Goal: Contribute content: Add original content to the website for others to see

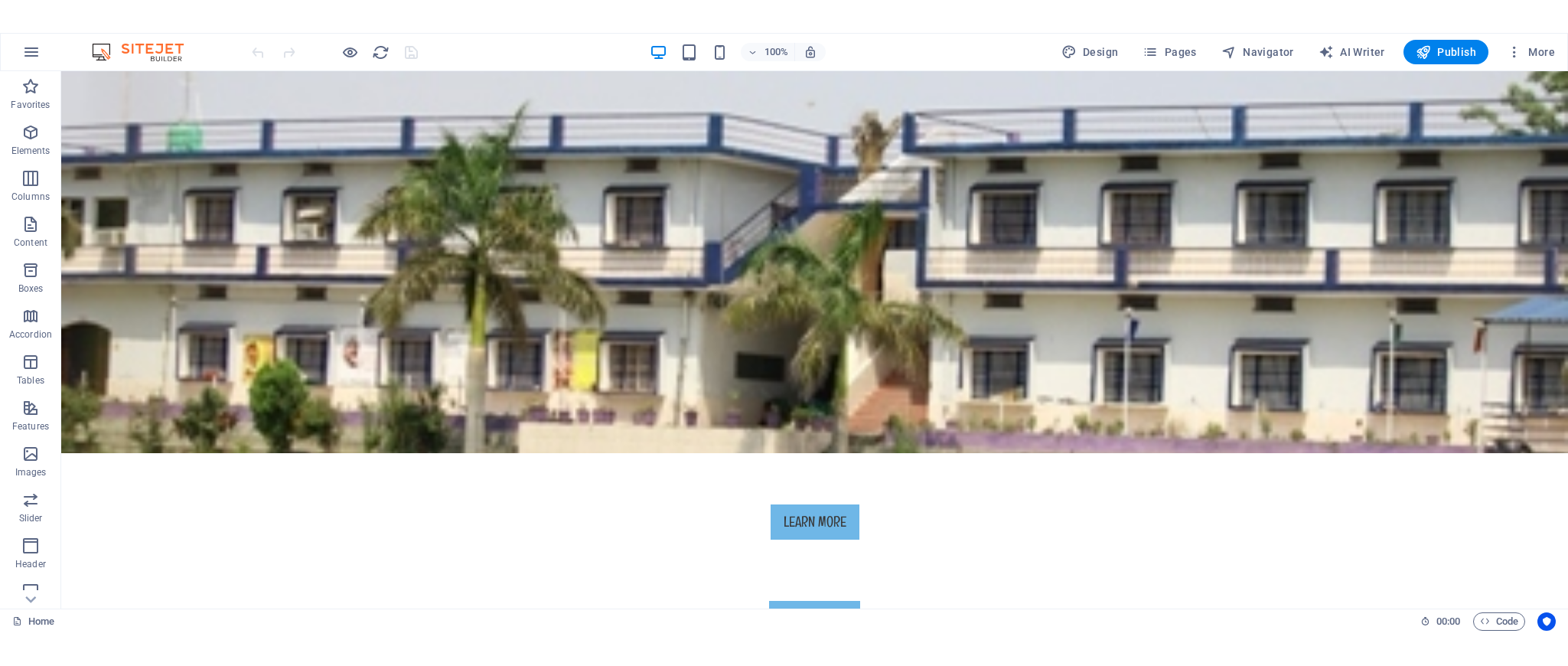
scroll to position [320, 0]
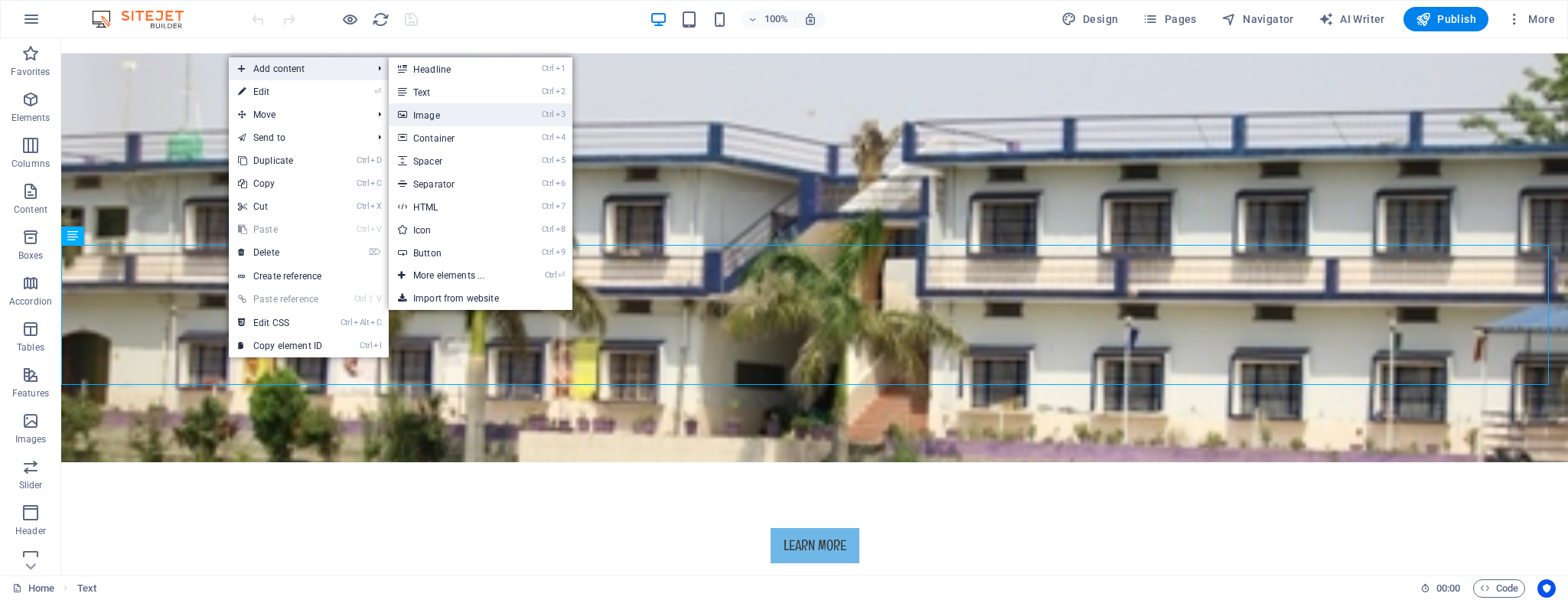
click at [464, 113] on link "Ctrl 3 Image" at bounding box center [451, 114] width 126 height 23
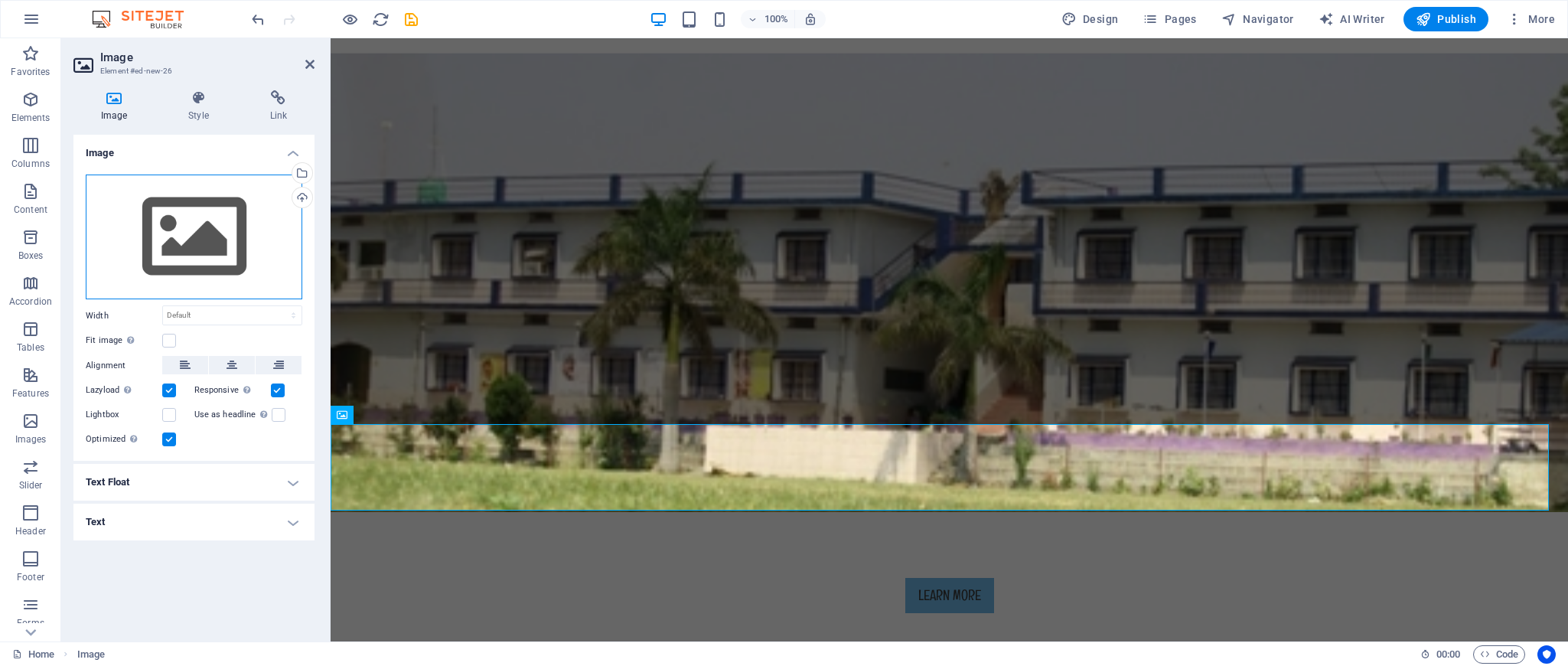
click at [194, 221] on div "Drag files here, click to choose files or select files from Files or our free s…" at bounding box center [194, 237] width 217 height 125
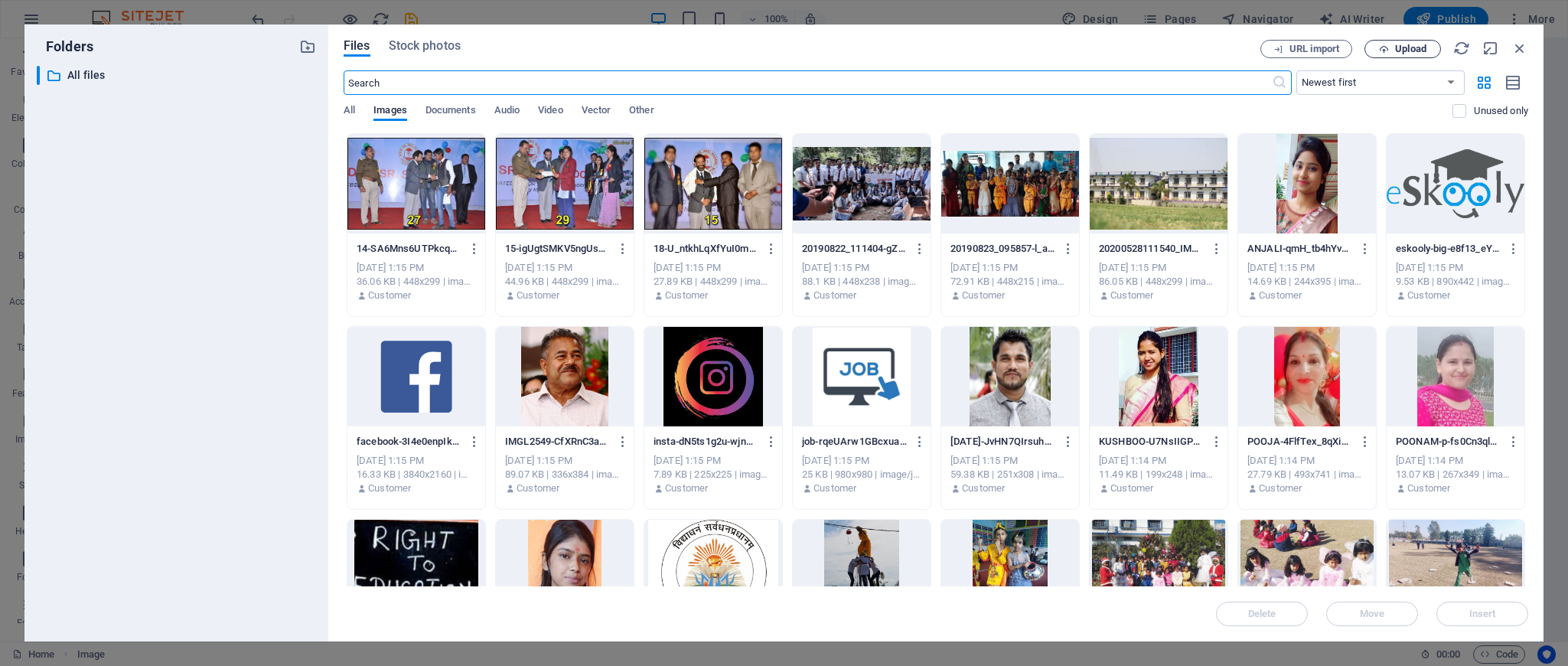
click at [1401, 45] on span "Upload" at bounding box center [1411, 49] width 31 height 9
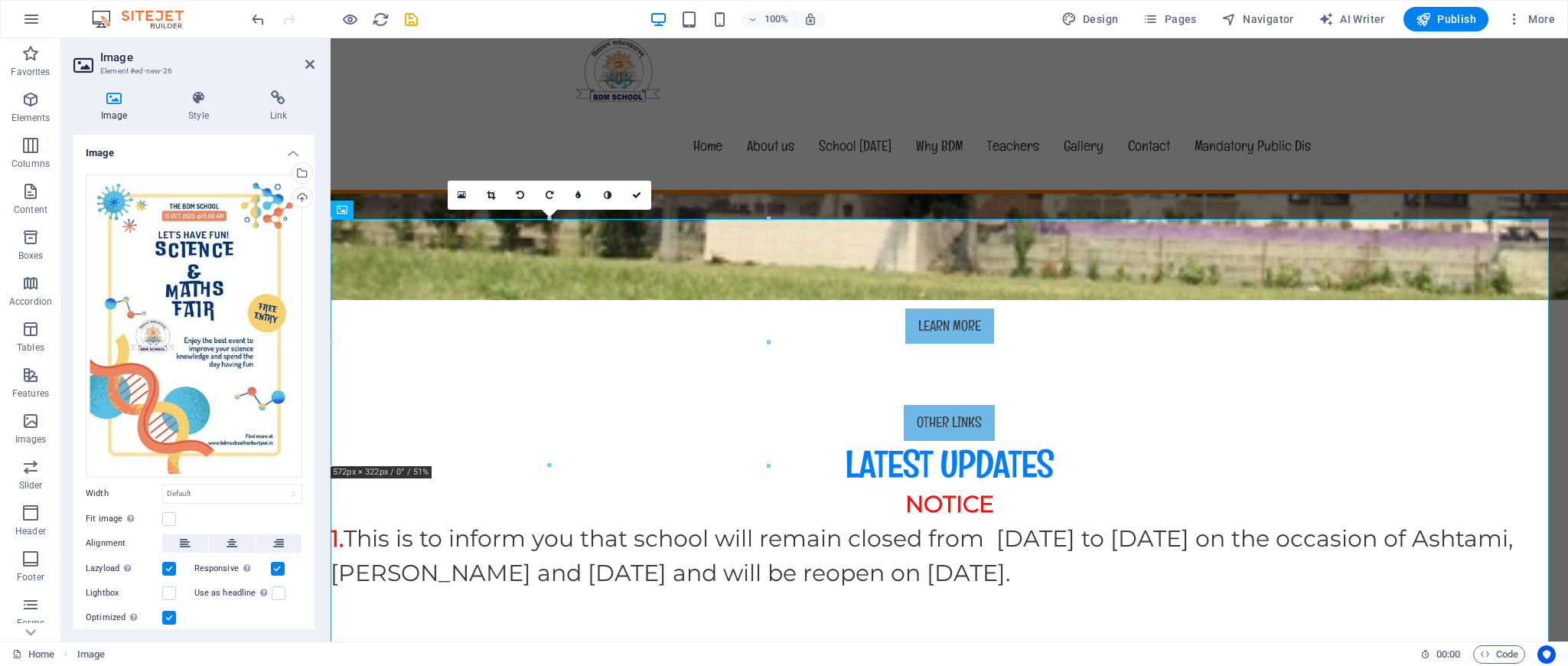
scroll to position [648, 0]
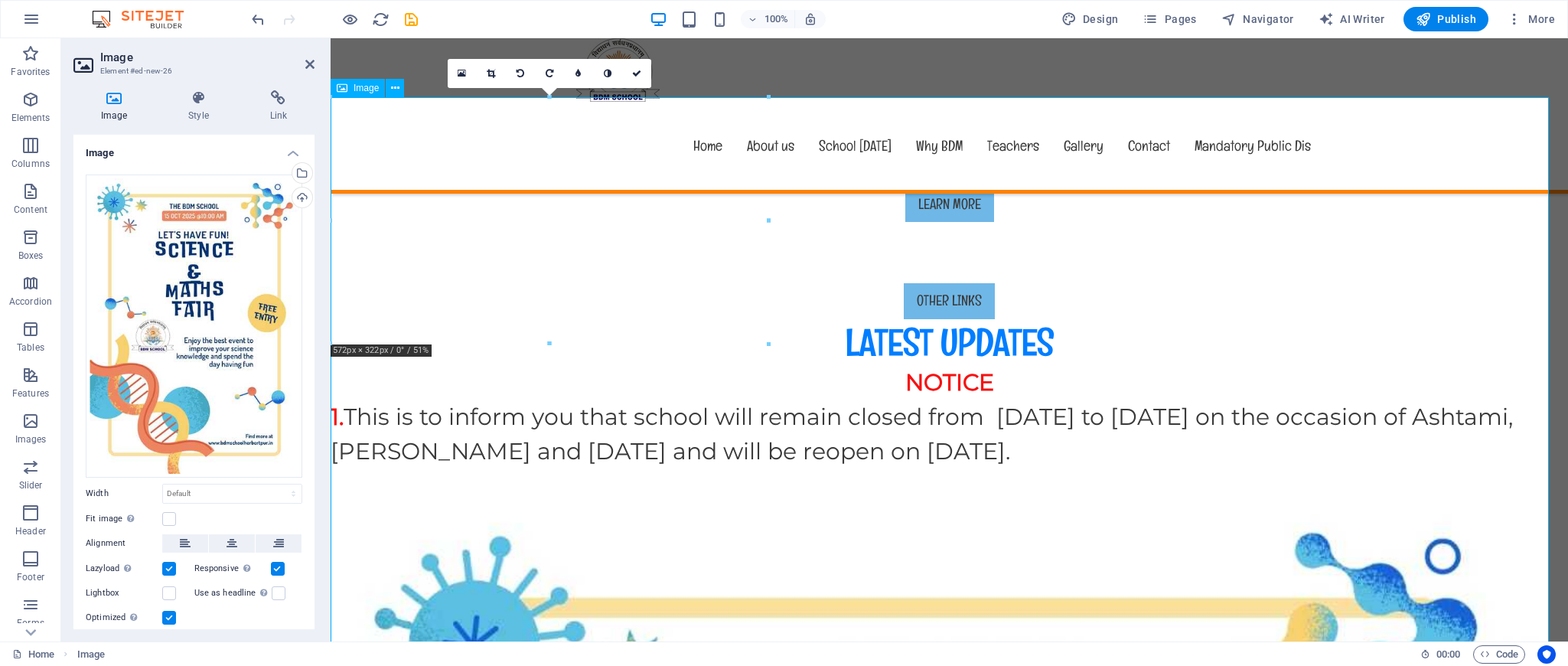
click at [271, 108] on h4 "Link" at bounding box center [278, 106] width 72 height 32
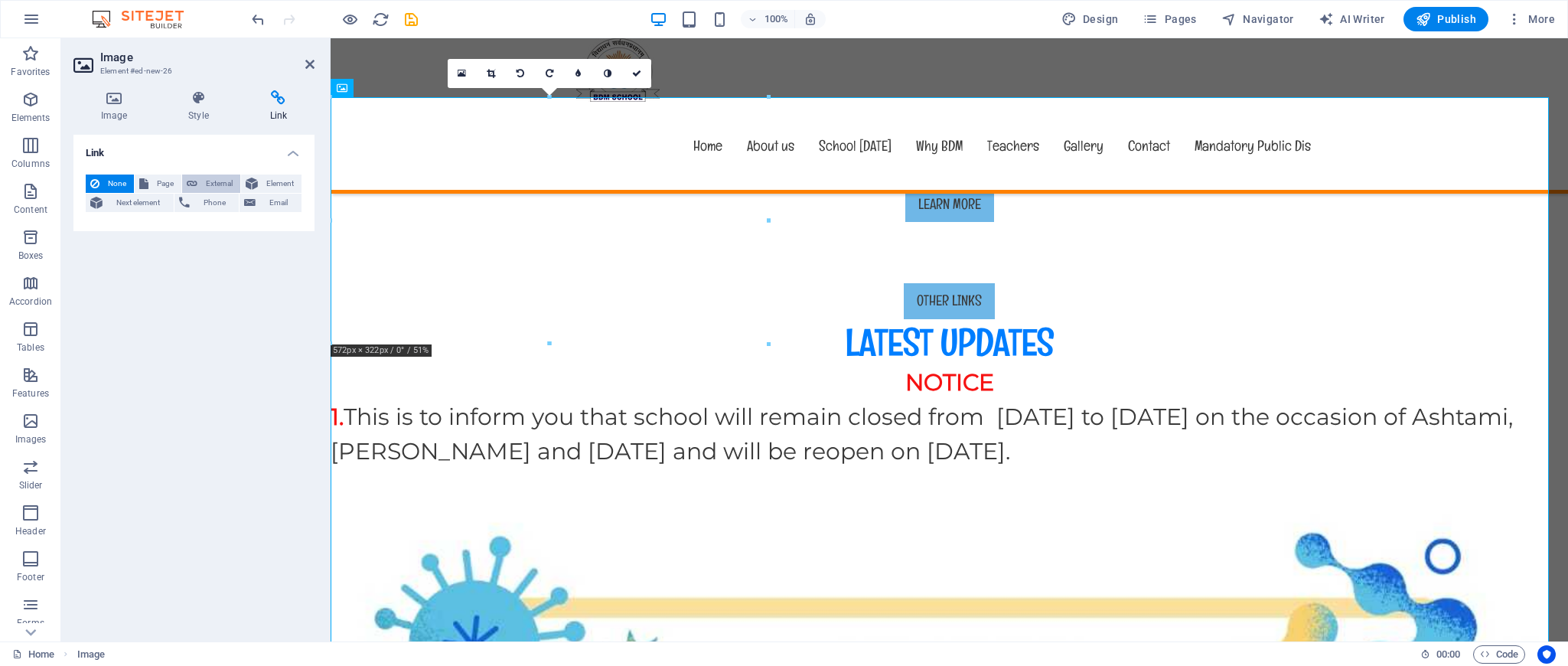
click at [204, 175] on span "External" at bounding box center [218, 183] width 34 height 18
select select "blank"
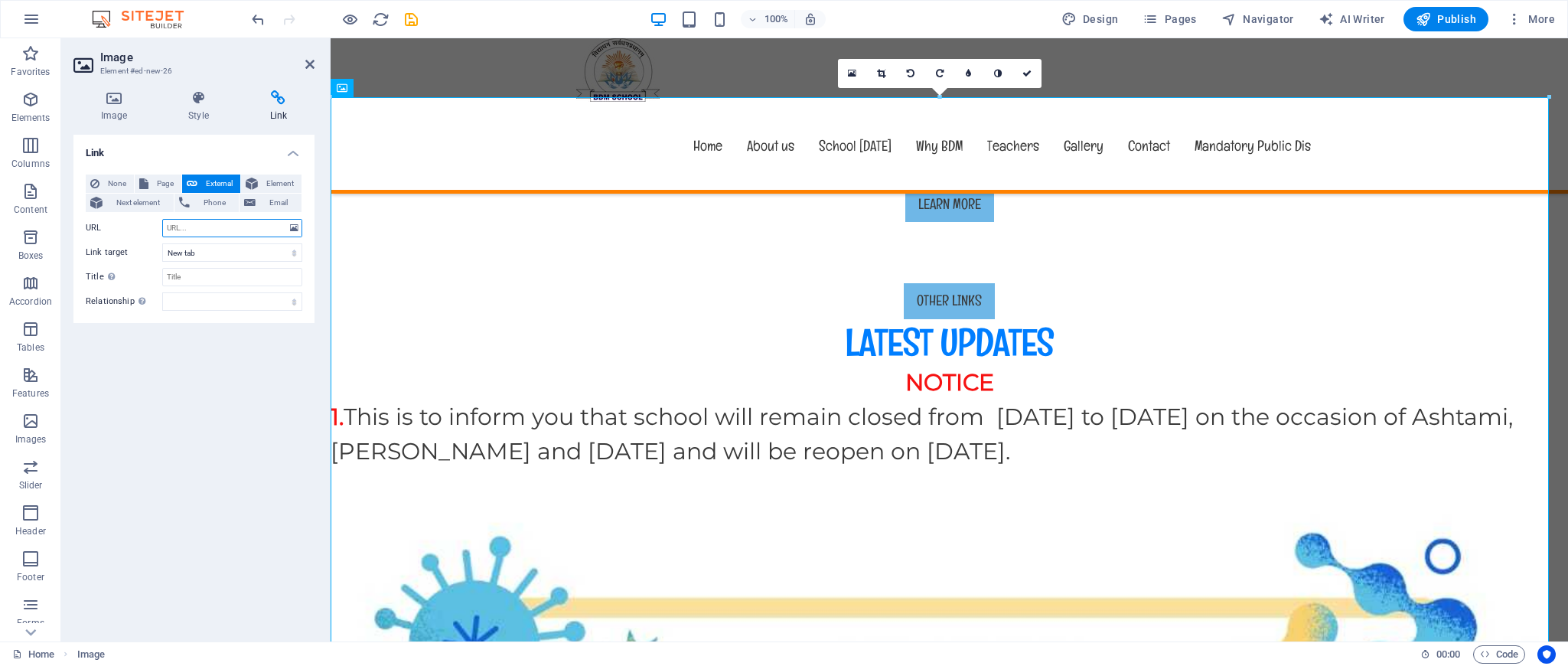
click at [216, 221] on input "URL" at bounding box center [231, 228] width 140 height 18
paste input "[URL][DOMAIN_NAME]"
type input "[URL][DOMAIN_NAME]"
click at [250, 373] on div "Link None Page External Element Next element Phone Email Page Home Subpage Lega…" at bounding box center [194, 382] width 241 height 495
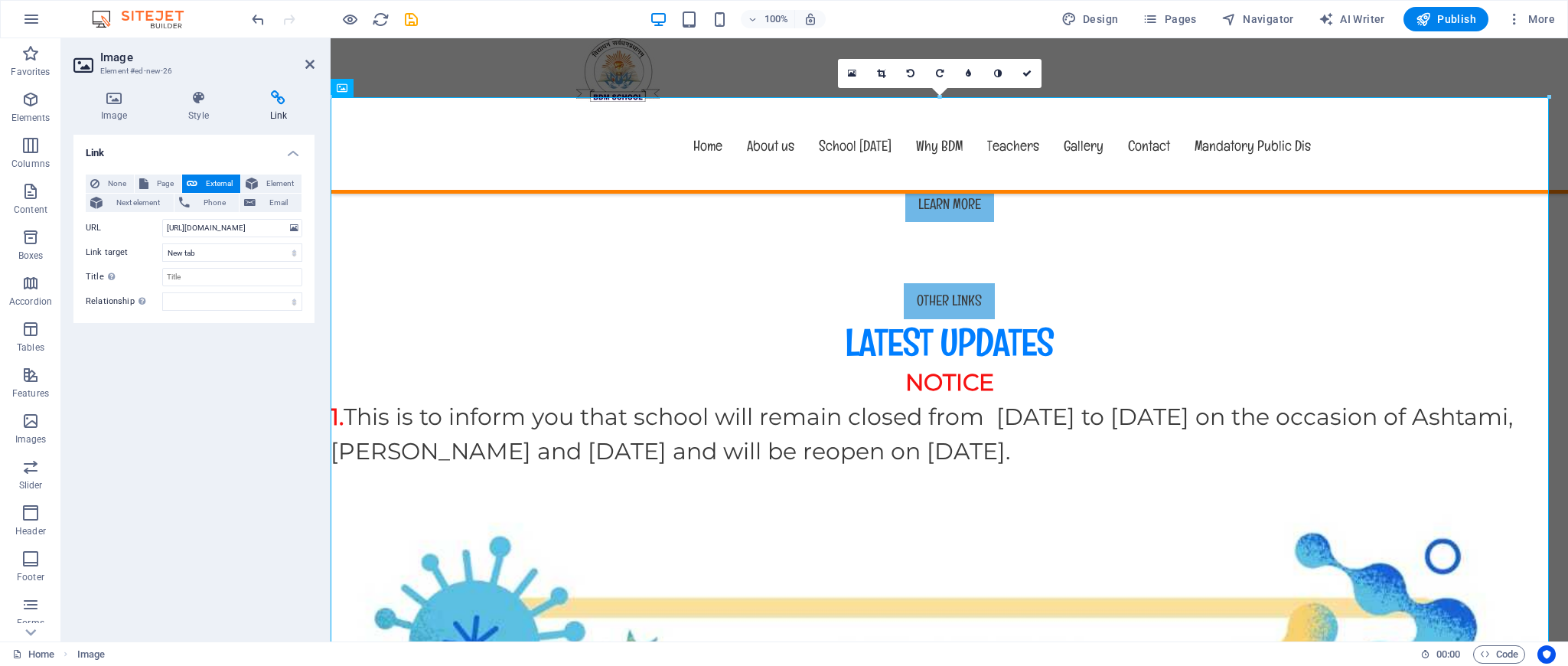
scroll to position [0, 0]
click at [308, 65] on icon at bounding box center [310, 64] width 9 height 13
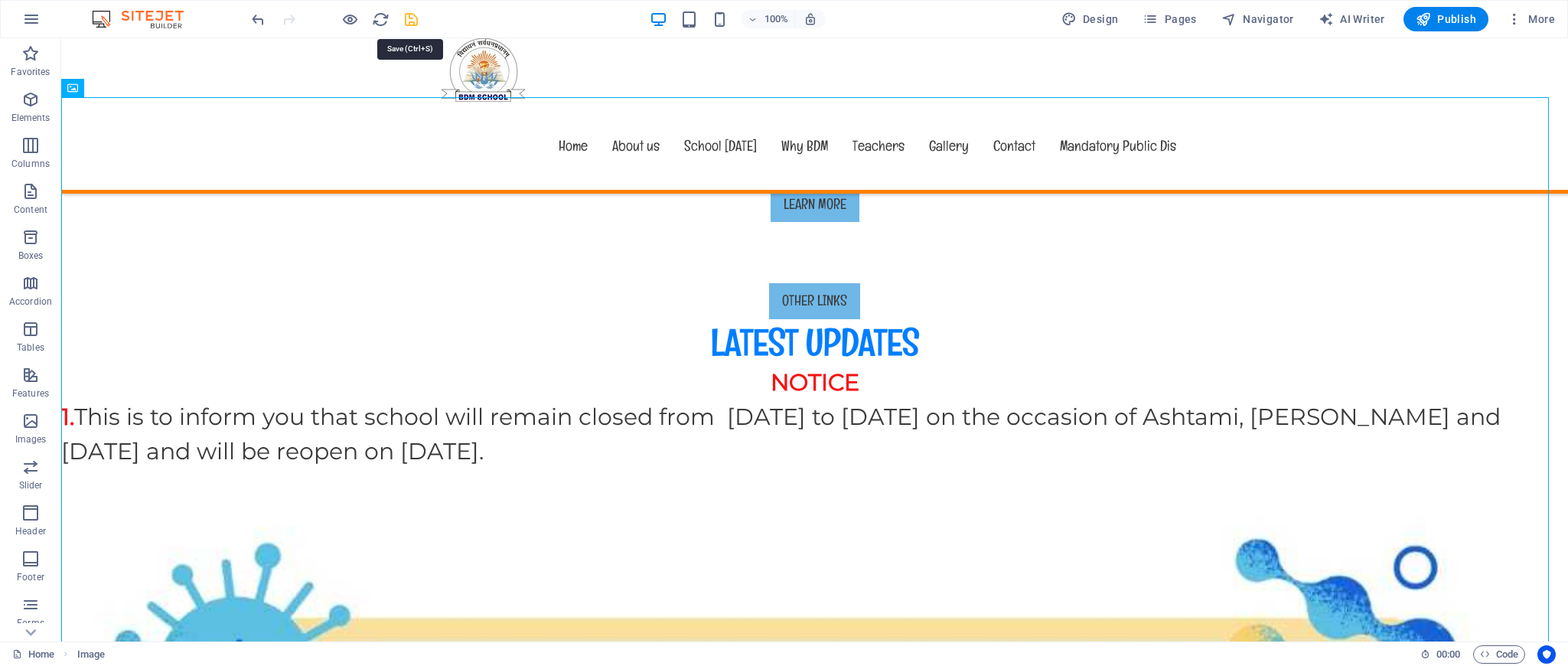
click at [407, 23] on icon "save" at bounding box center [411, 20] width 18 height 18
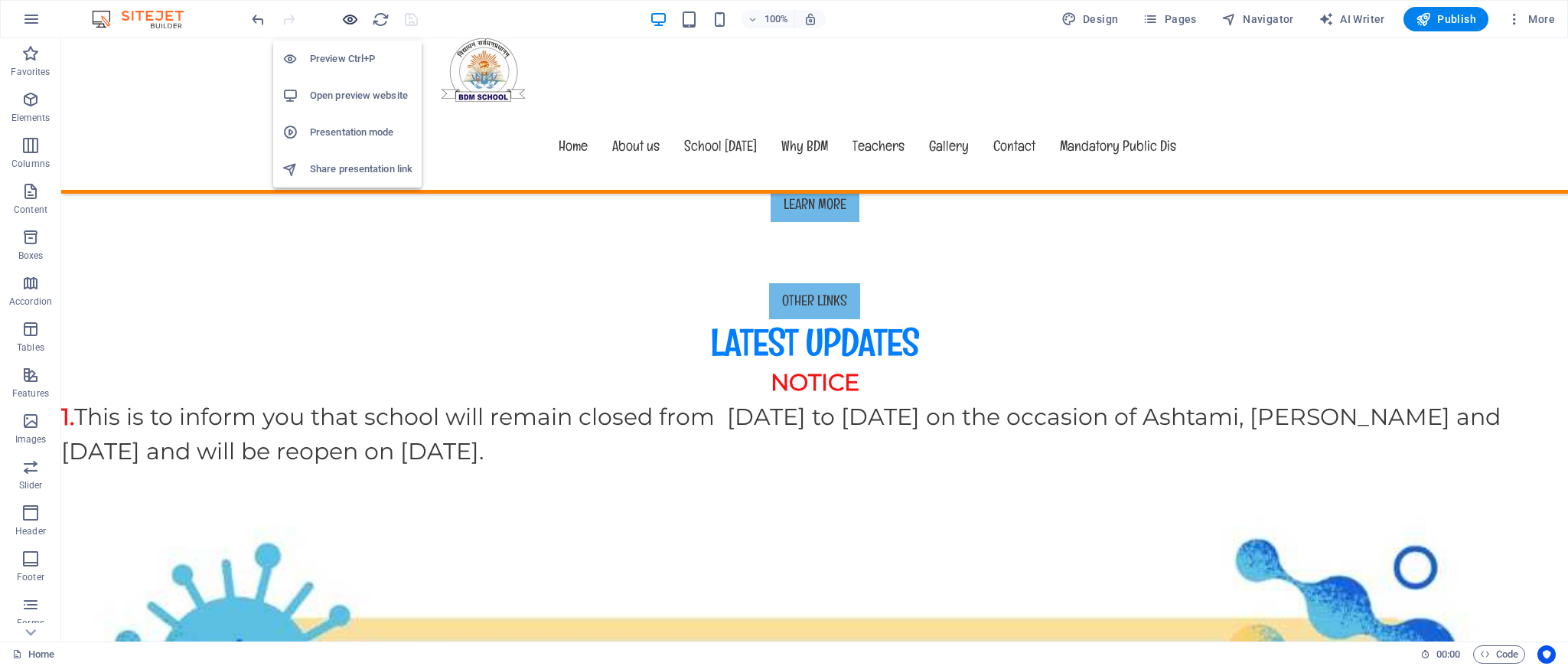
click at [349, 21] on icon "button" at bounding box center [350, 20] width 18 height 18
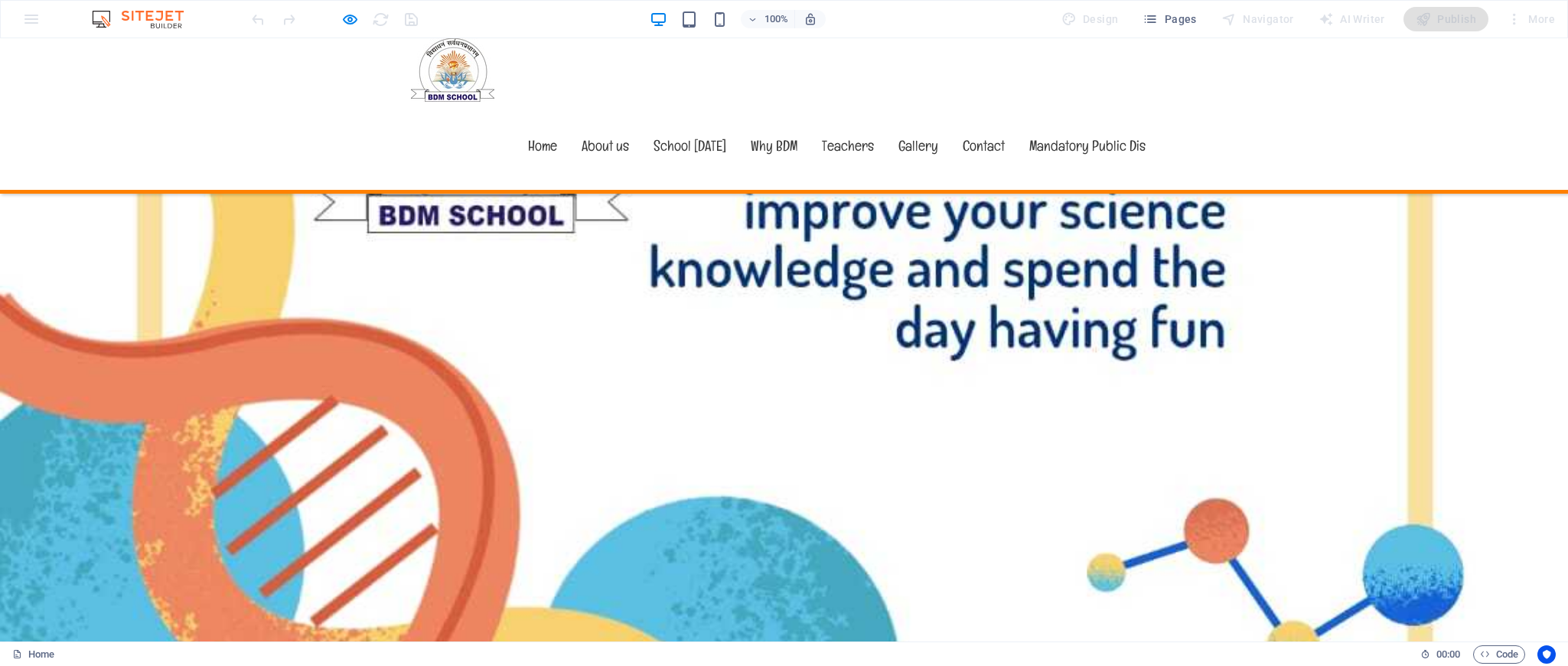
scroll to position [2256, 0]
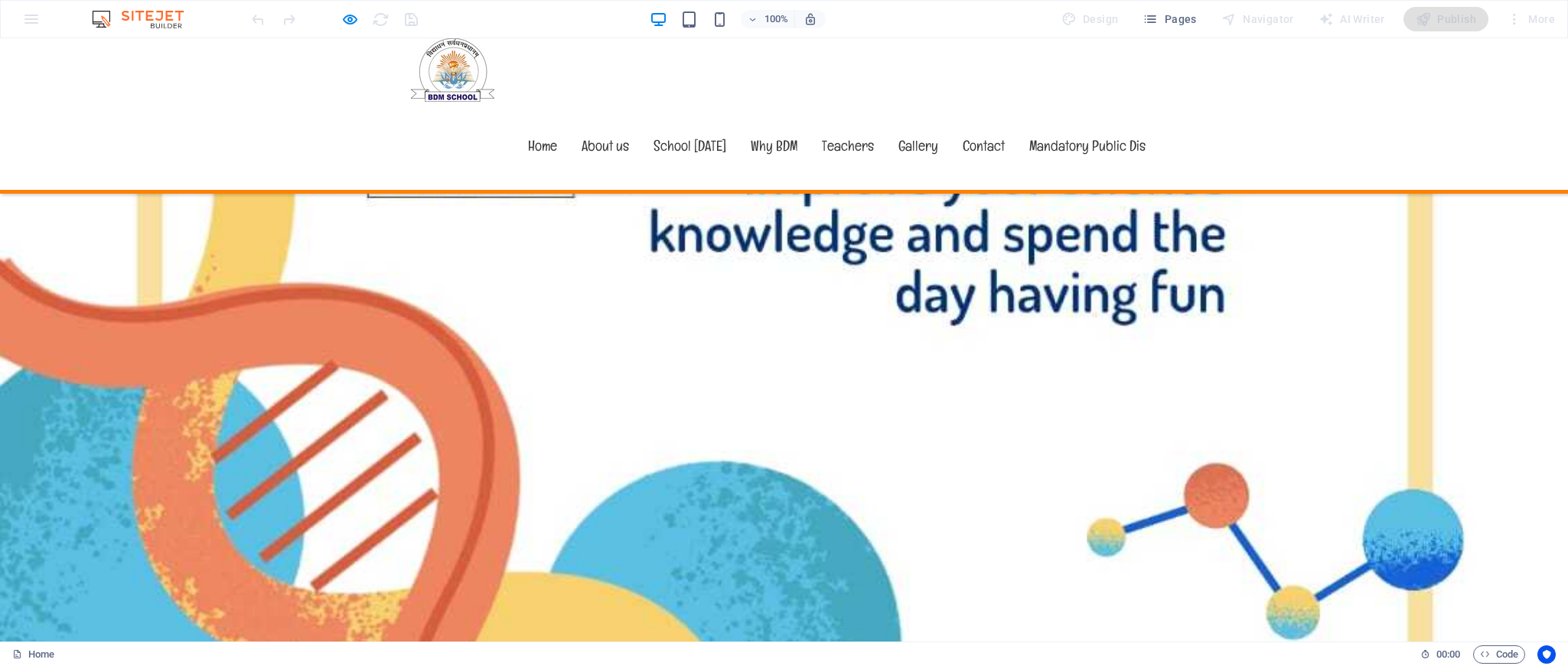
click at [981, 221] on img at bounding box center [784, 6] width 1568 height 2219
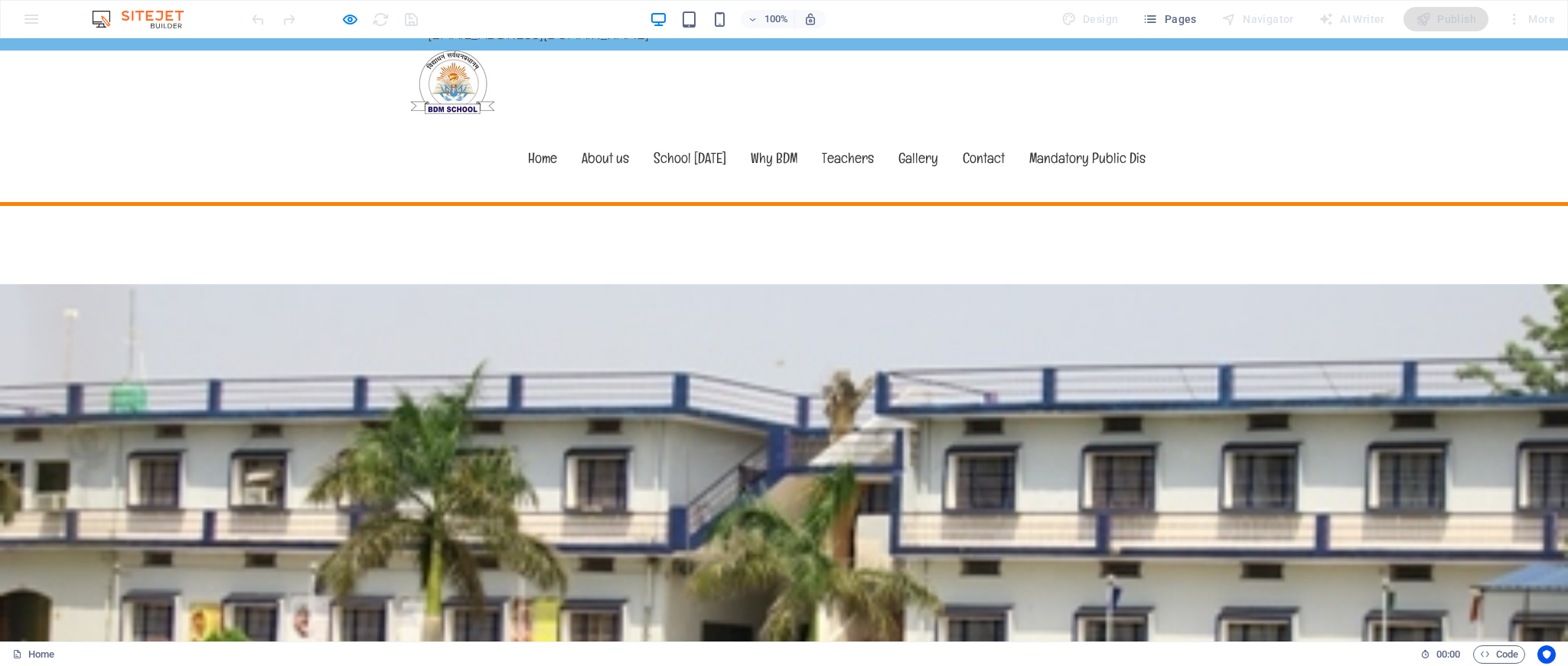
scroll to position [0, 0]
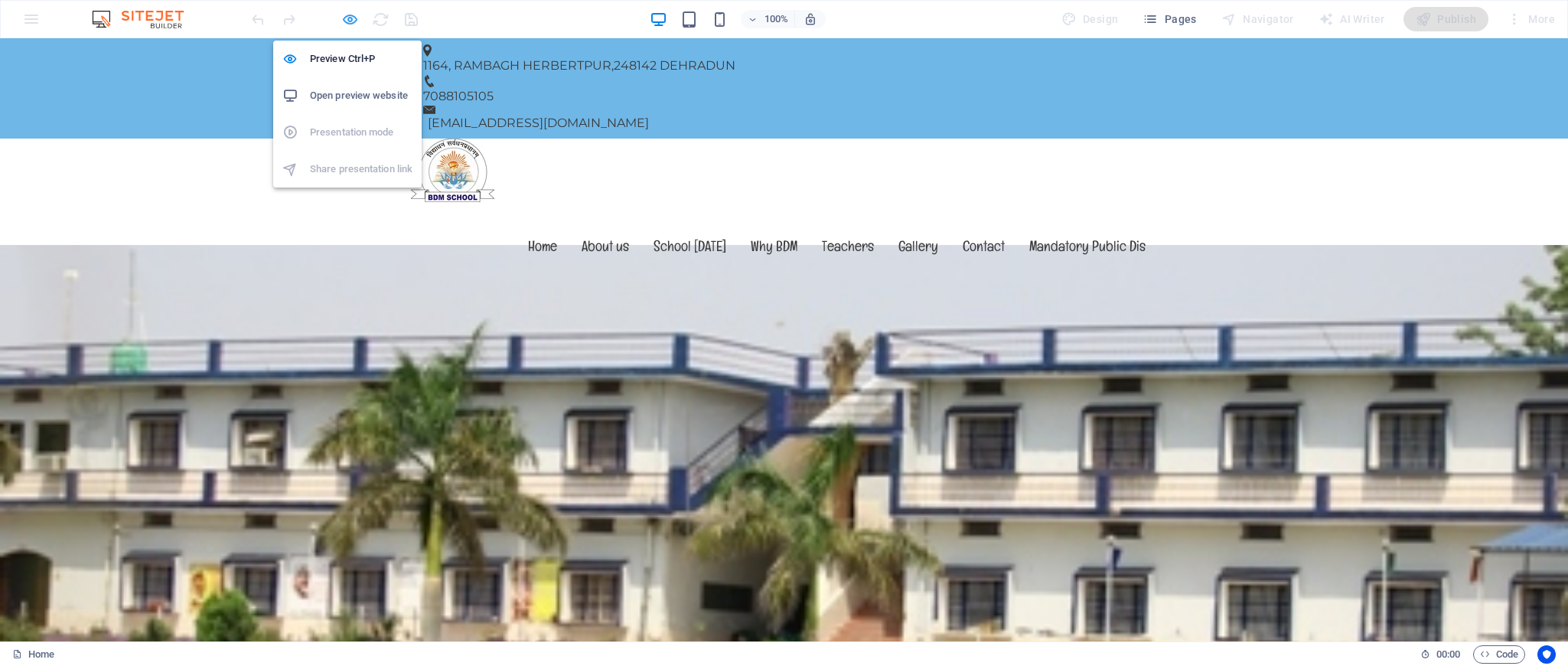
click at [347, 21] on icon "button" at bounding box center [350, 20] width 18 height 18
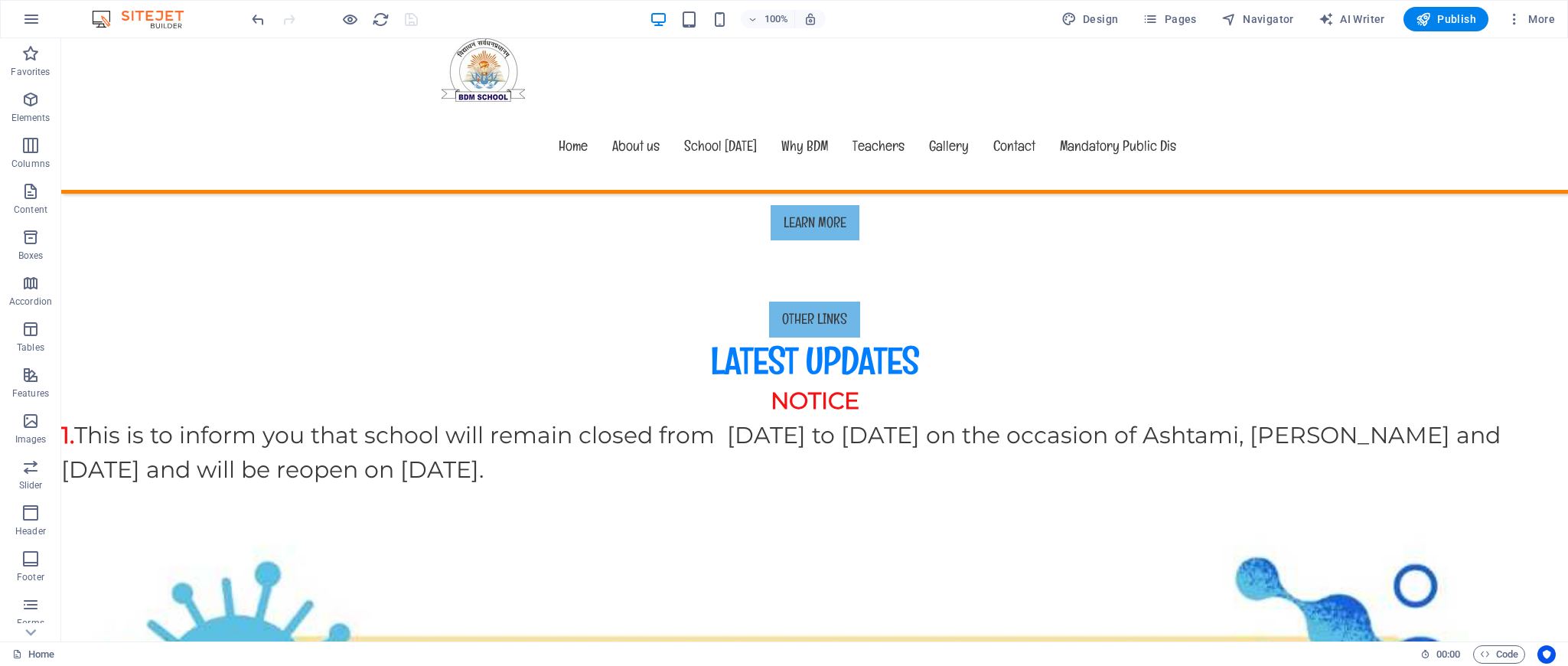
scroll to position [757, 0]
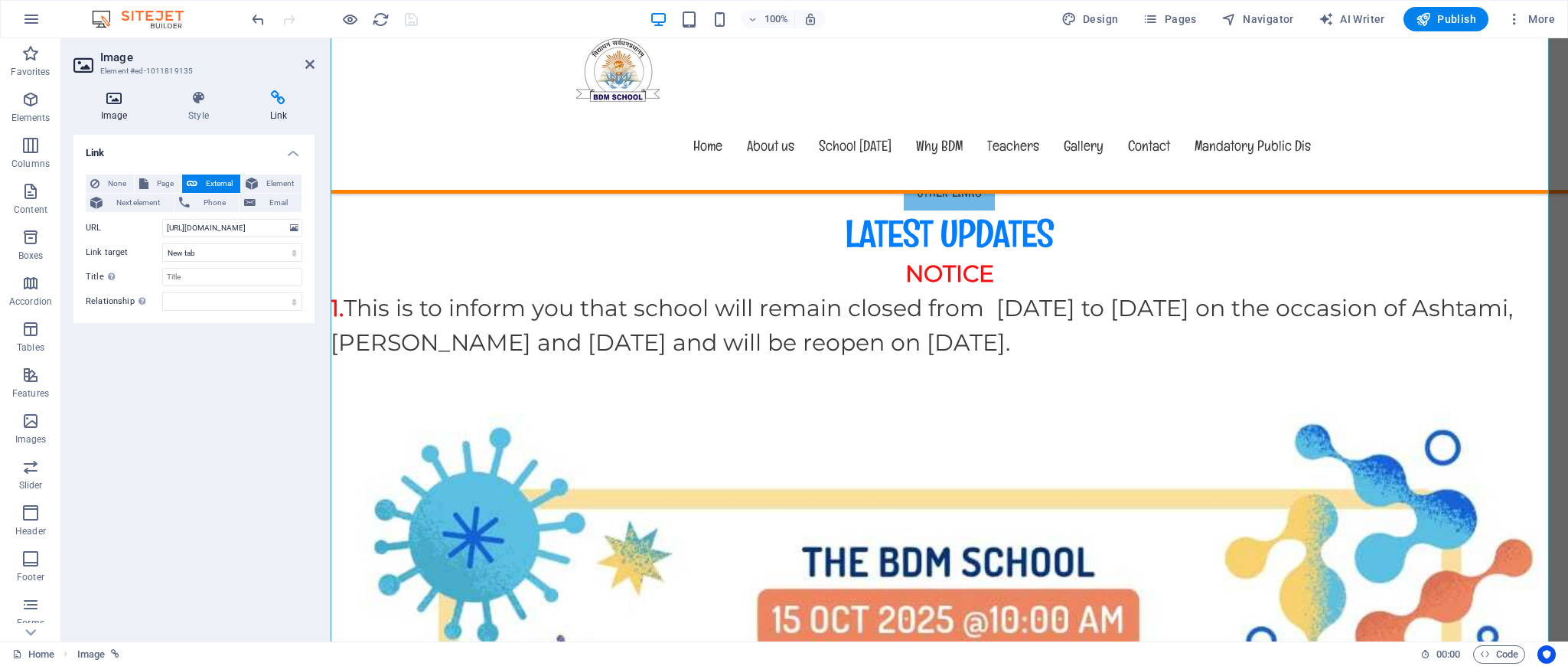
click at [123, 103] on icon at bounding box center [114, 98] width 81 height 16
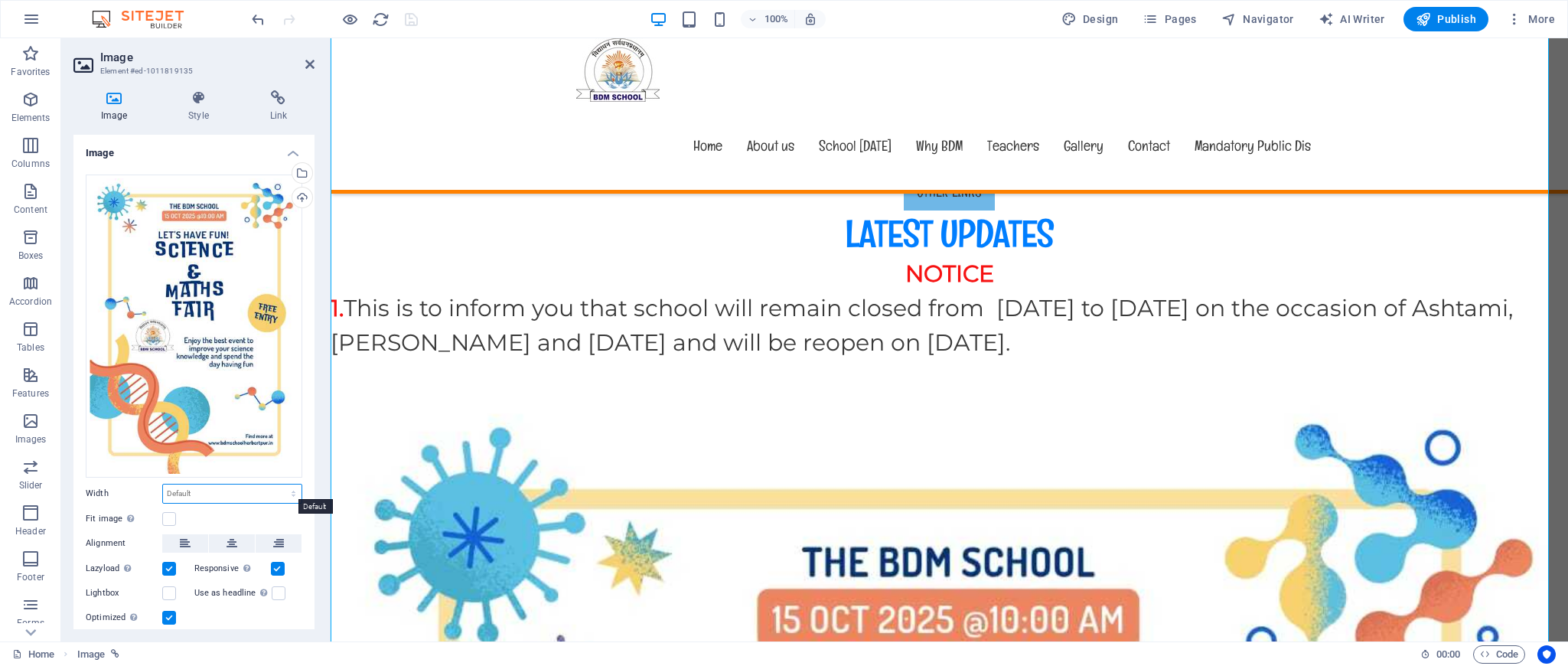
click at [205, 487] on select "Default auto px rem % em vh vw" at bounding box center [231, 493] width 138 height 18
click at [163, 484] on select "Default auto px rem % em vh vw" at bounding box center [231, 493] width 138 height 18
select select "DISABLED_OPTION_VALUE"
click at [203, 106] on h4 "Style" at bounding box center [201, 106] width 81 height 32
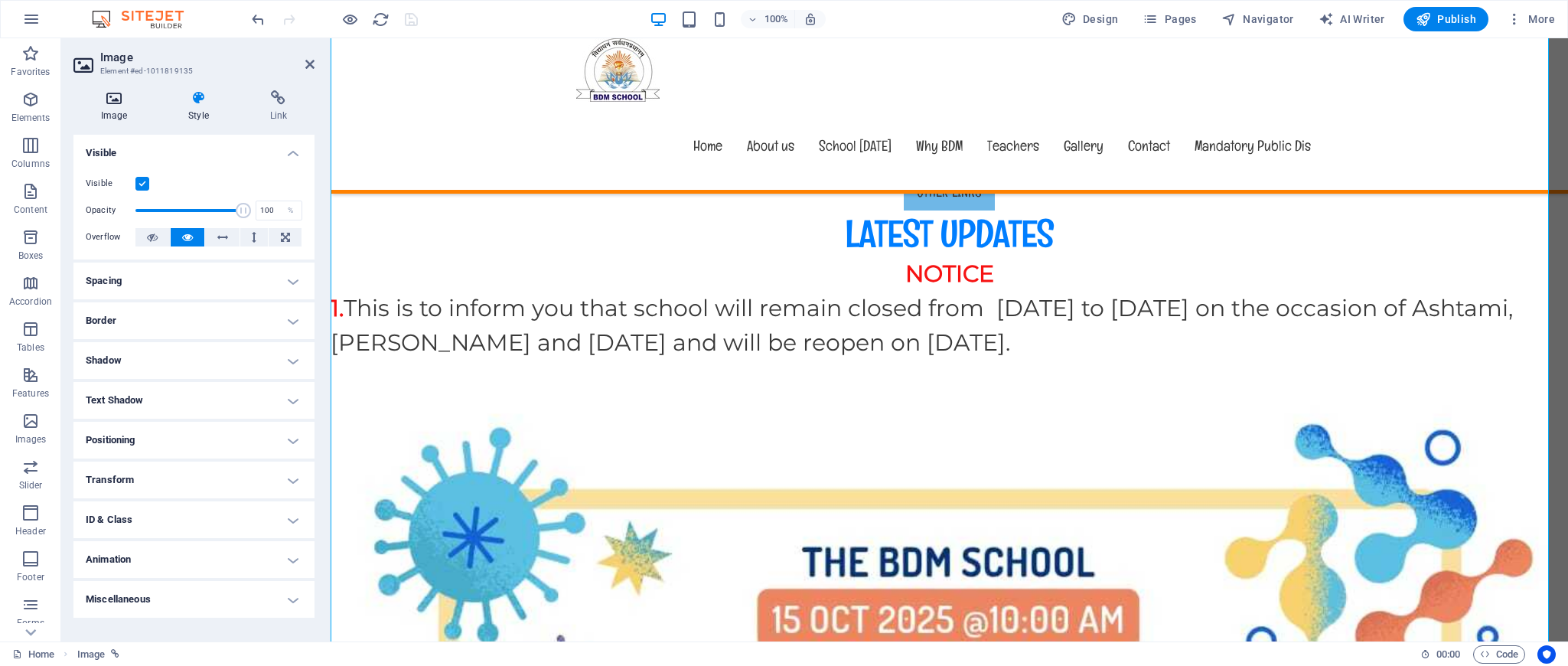
click at [120, 106] on h4 "Image" at bounding box center [117, 106] width 88 height 32
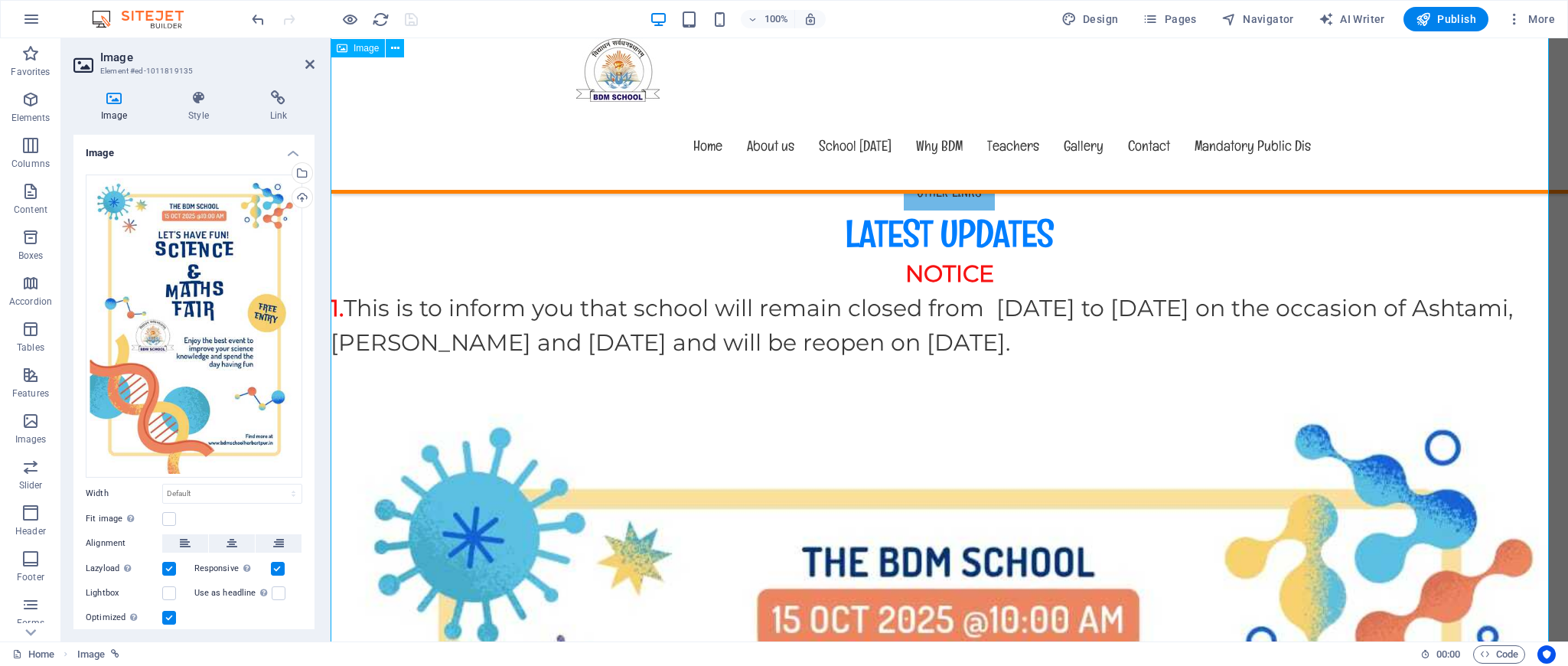
click at [305, 58] on icon at bounding box center [310, 64] width 9 height 13
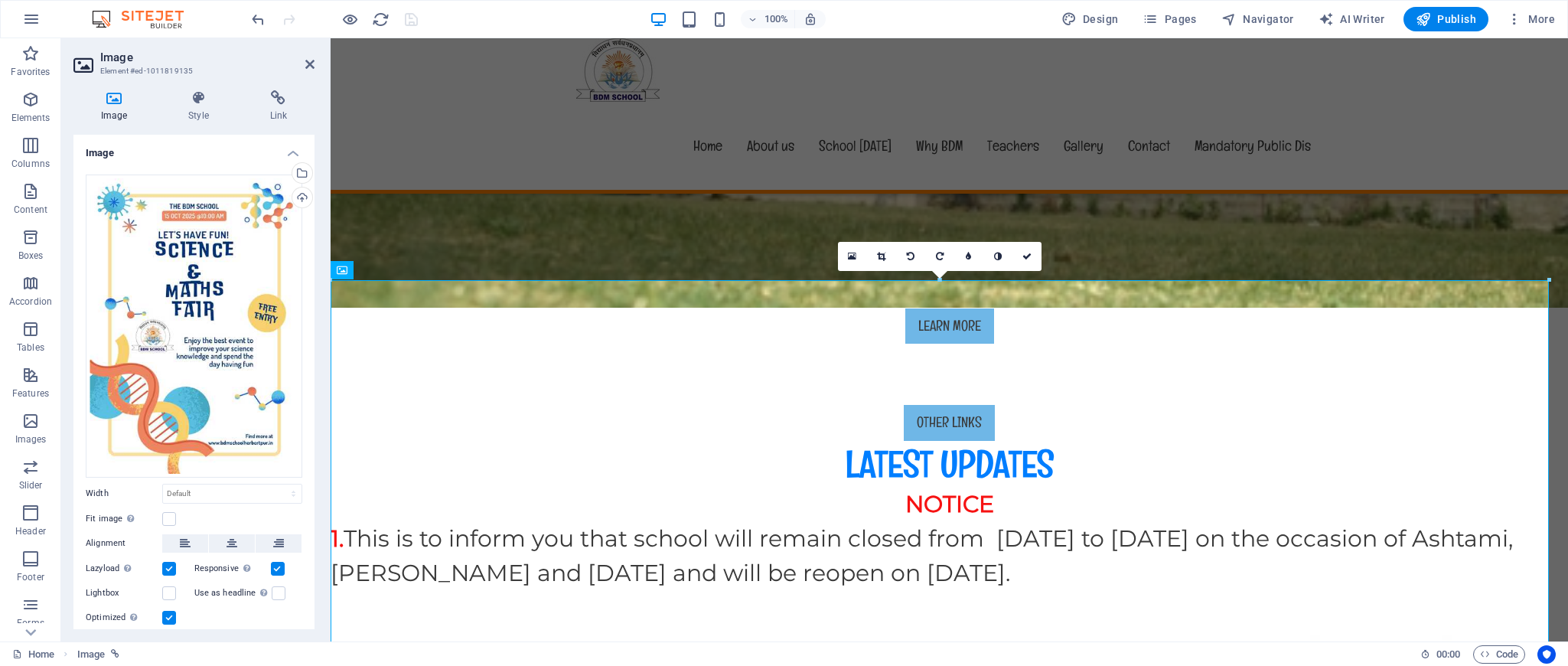
scroll to position [465, 0]
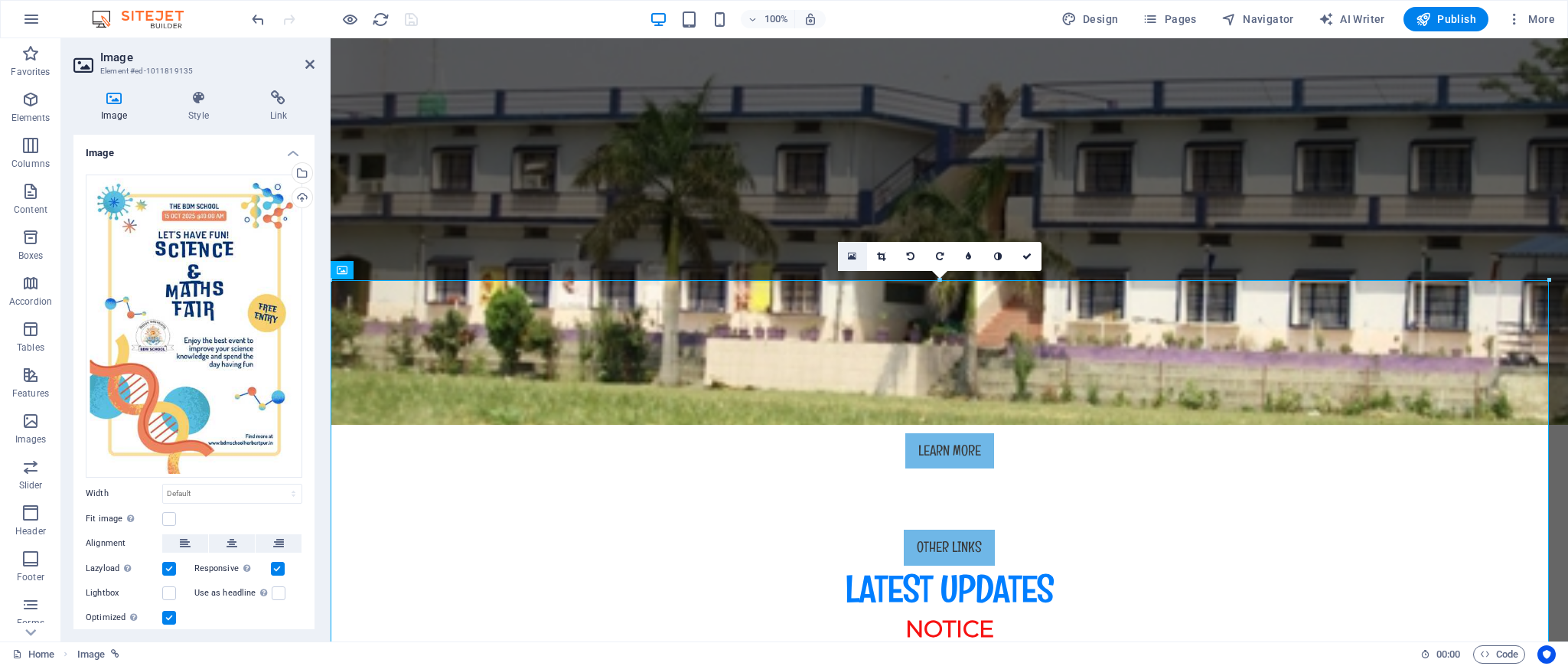
click at [854, 254] on icon at bounding box center [852, 257] width 9 height 11
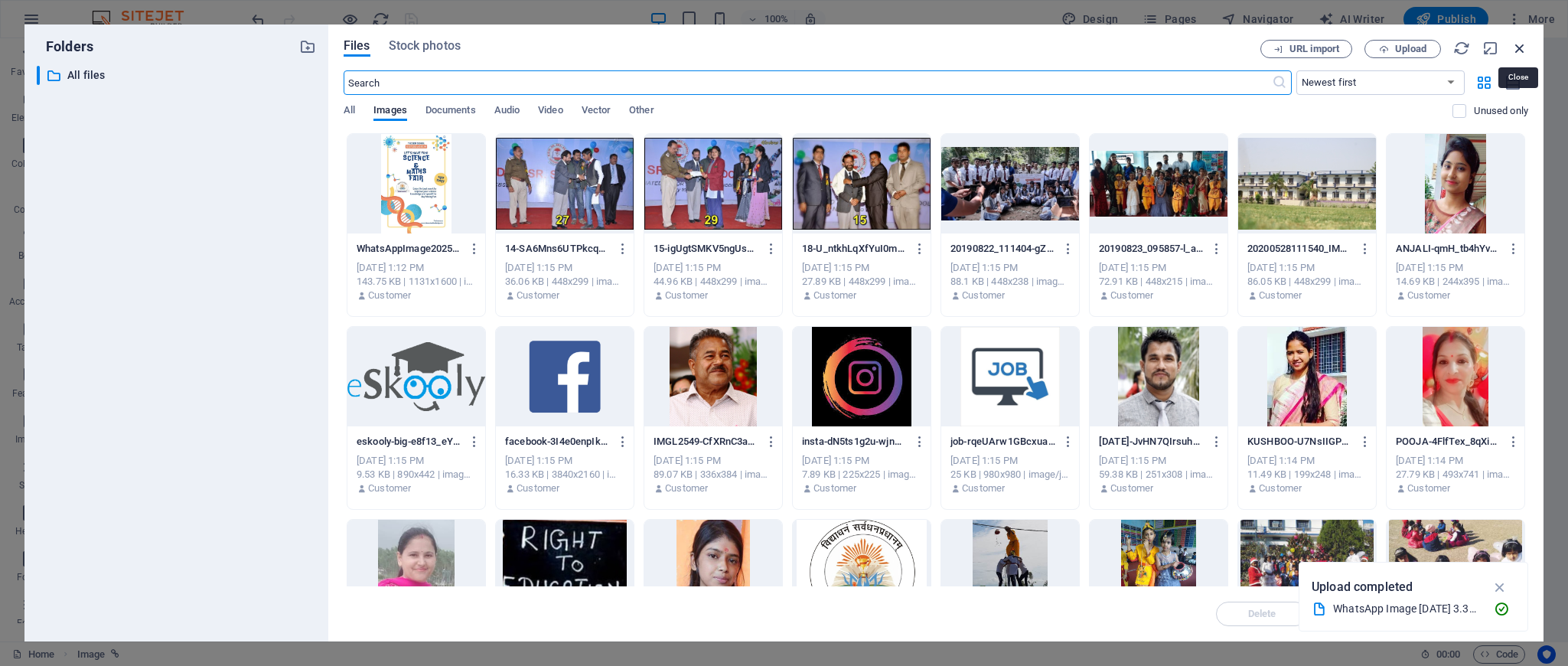
click at [1520, 46] on icon "button" at bounding box center [1520, 49] width 17 height 17
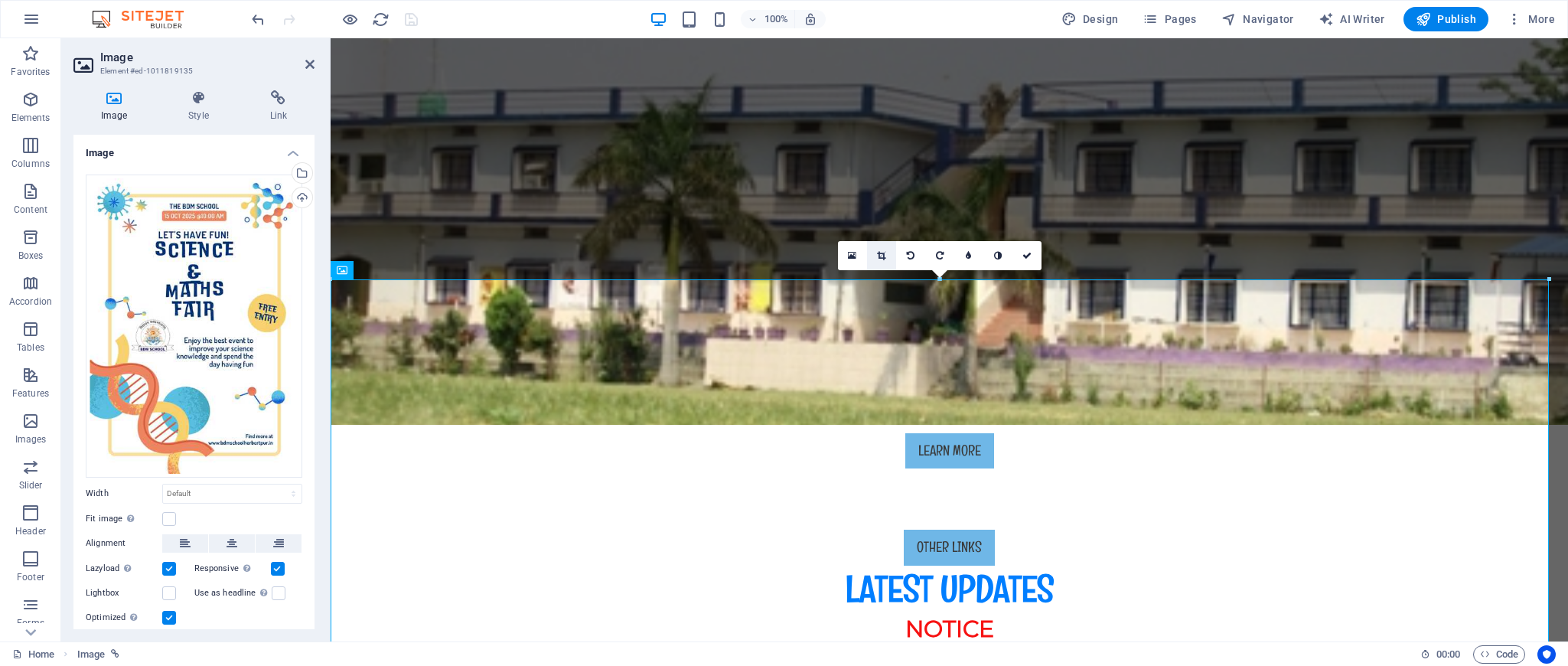
click at [879, 253] on icon at bounding box center [881, 256] width 9 height 9
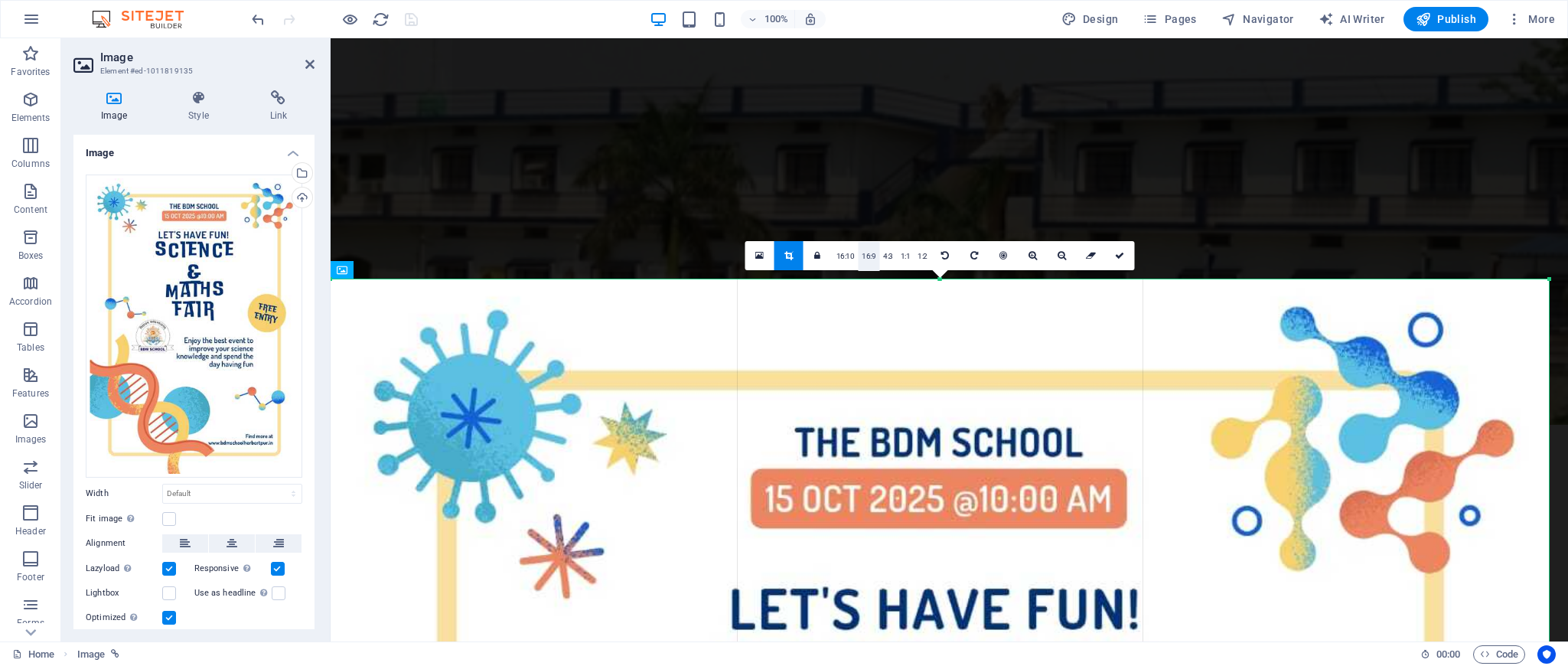
click at [867, 260] on link "16:9" at bounding box center [868, 256] width 21 height 29
click at [1066, 256] on icon at bounding box center [1061, 256] width 9 height 9
click at [1063, 256] on icon at bounding box center [1061, 256] width 9 height 9
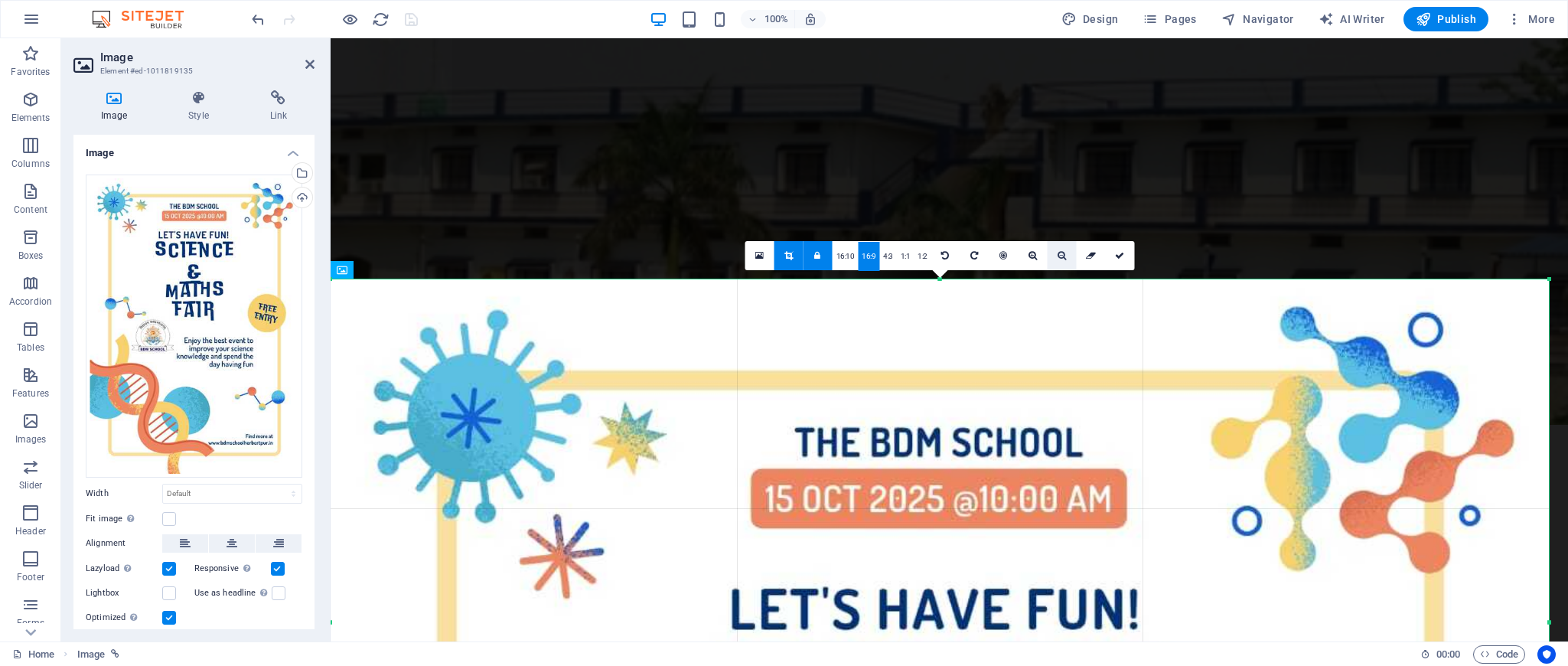
click at [1064, 256] on icon at bounding box center [1061, 256] width 9 height 9
click at [1056, 261] on link at bounding box center [1061, 255] width 29 height 29
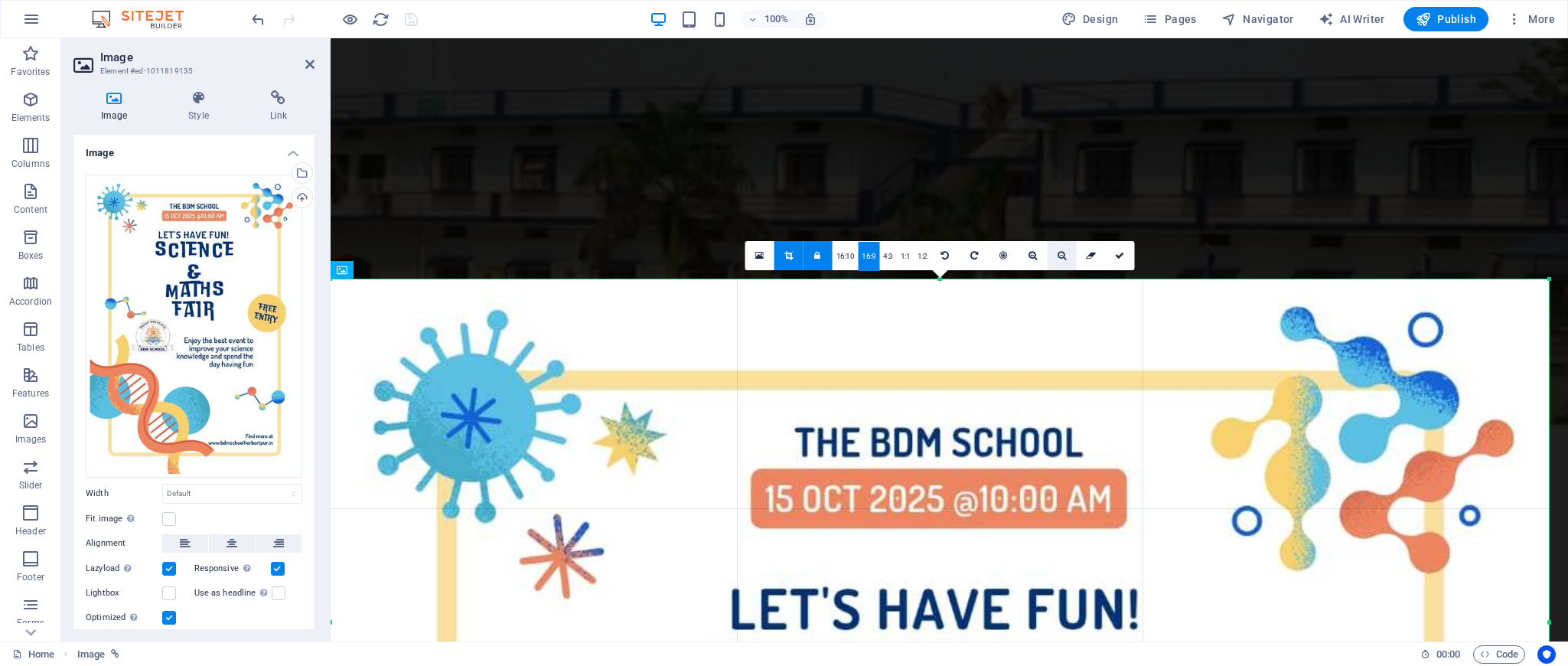
click at [1056, 261] on link at bounding box center [1061, 255] width 29 height 29
click at [1033, 262] on link at bounding box center [1032, 255] width 29 height 29
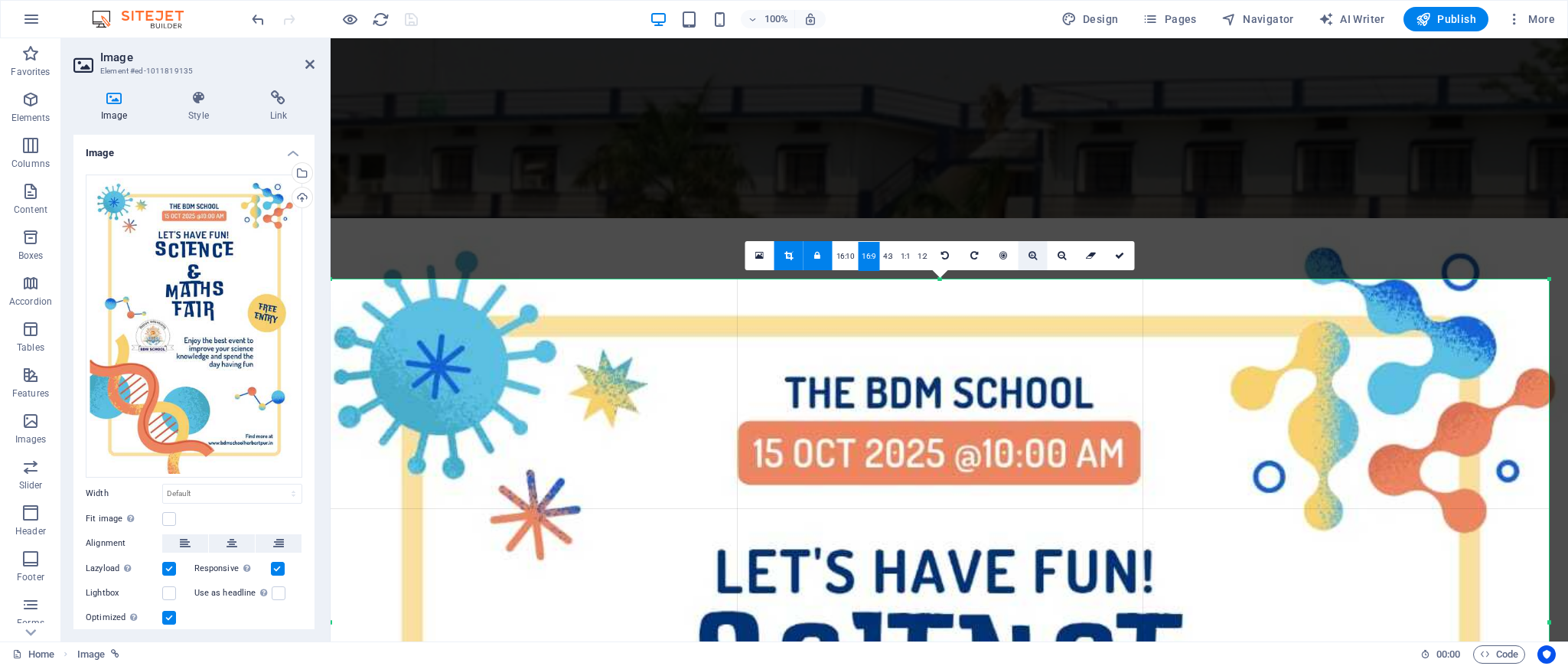
click at [1033, 262] on link at bounding box center [1032, 255] width 29 height 29
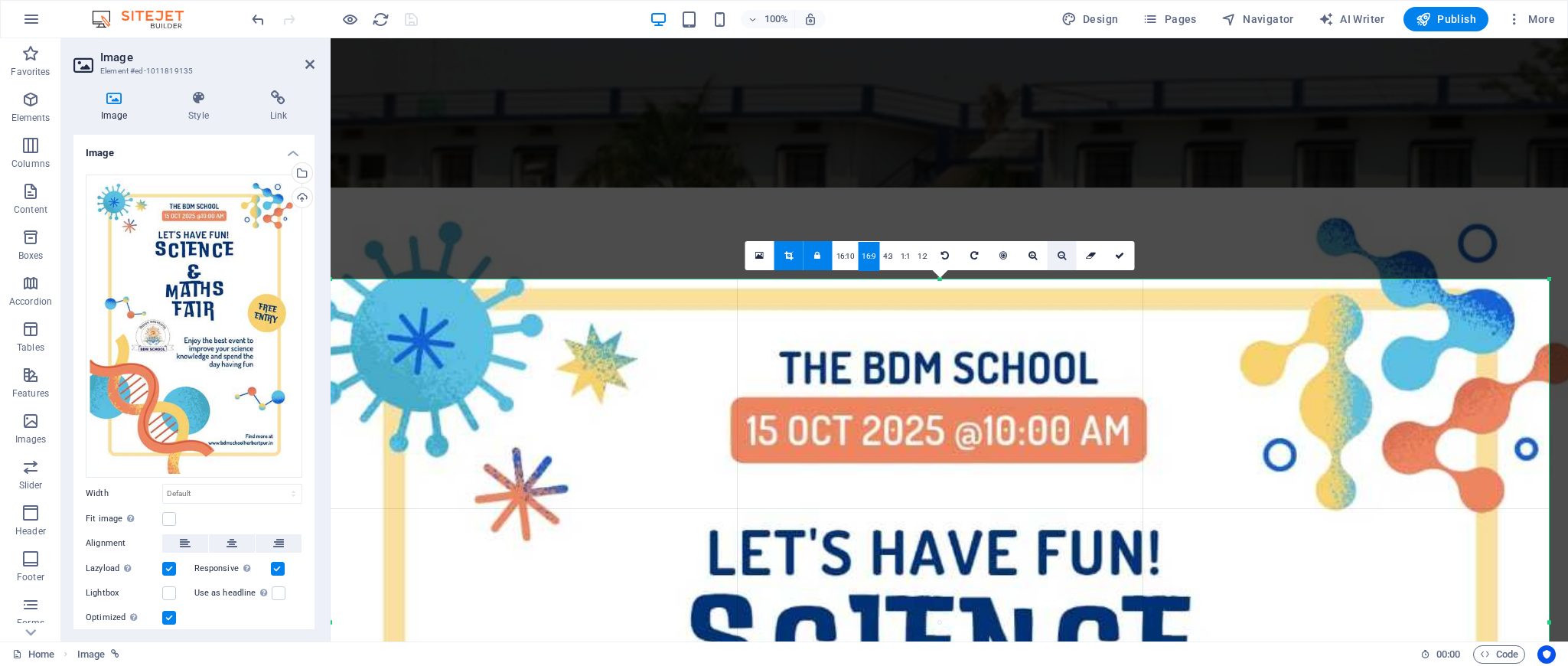
click at [1061, 260] on icon at bounding box center [1061, 256] width 9 height 9
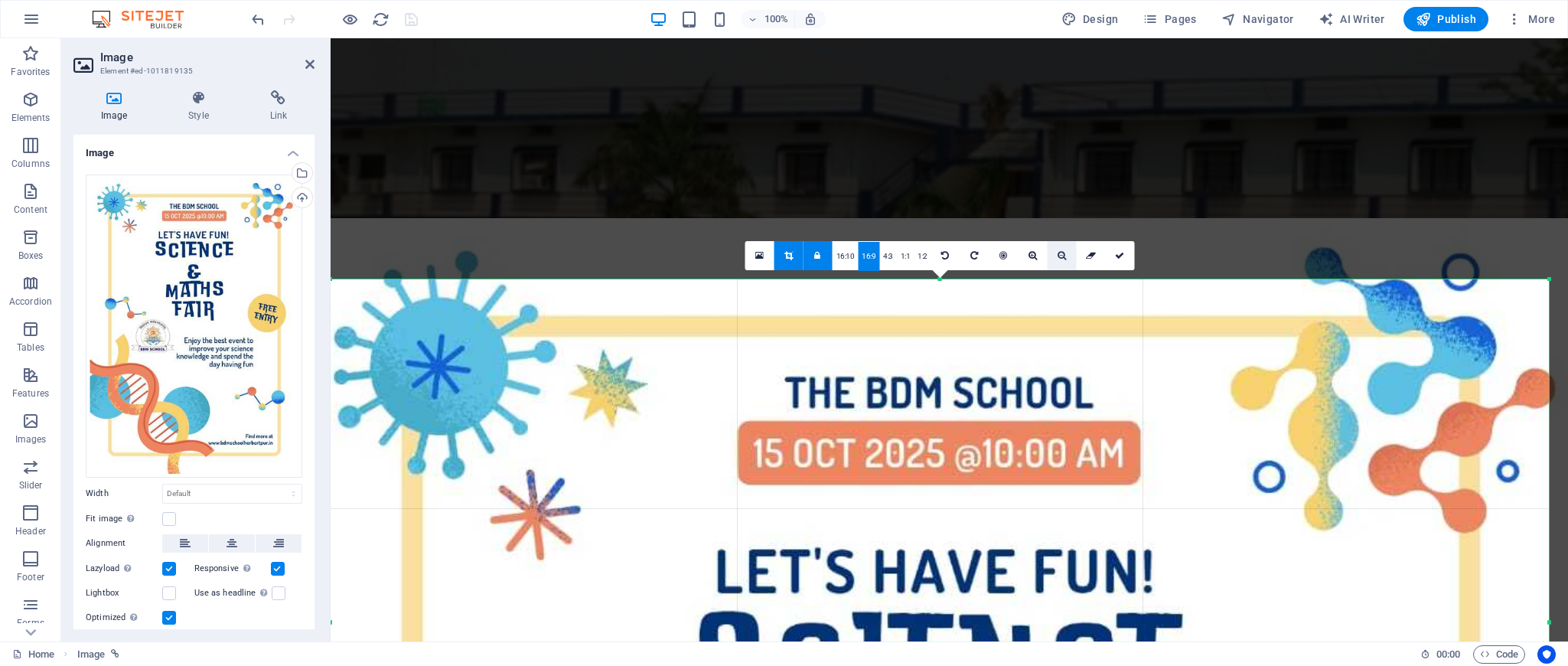
click at [1061, 260] on icon at bounding box center [1061, 256] width 9 height 9
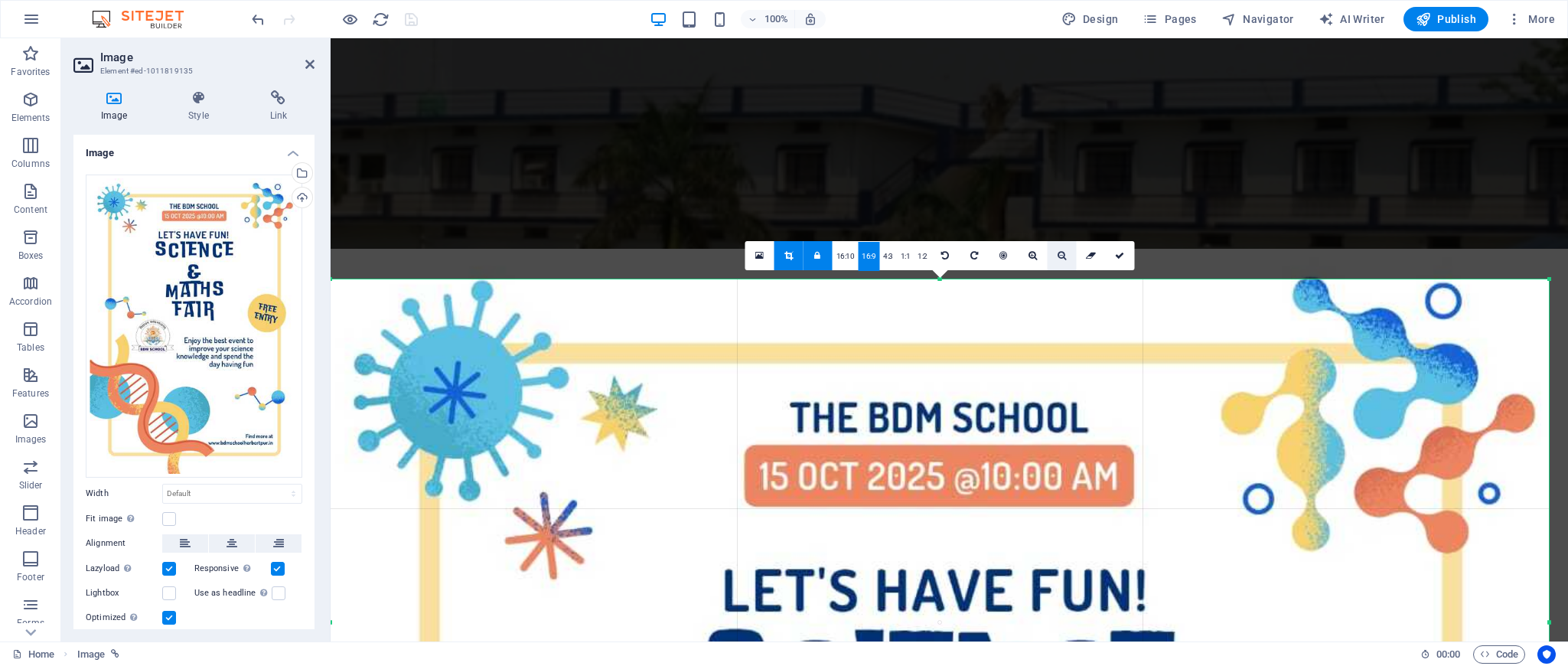
click at [1061, 260] on icon at bounding box center [1061, 256] width 9 height 9
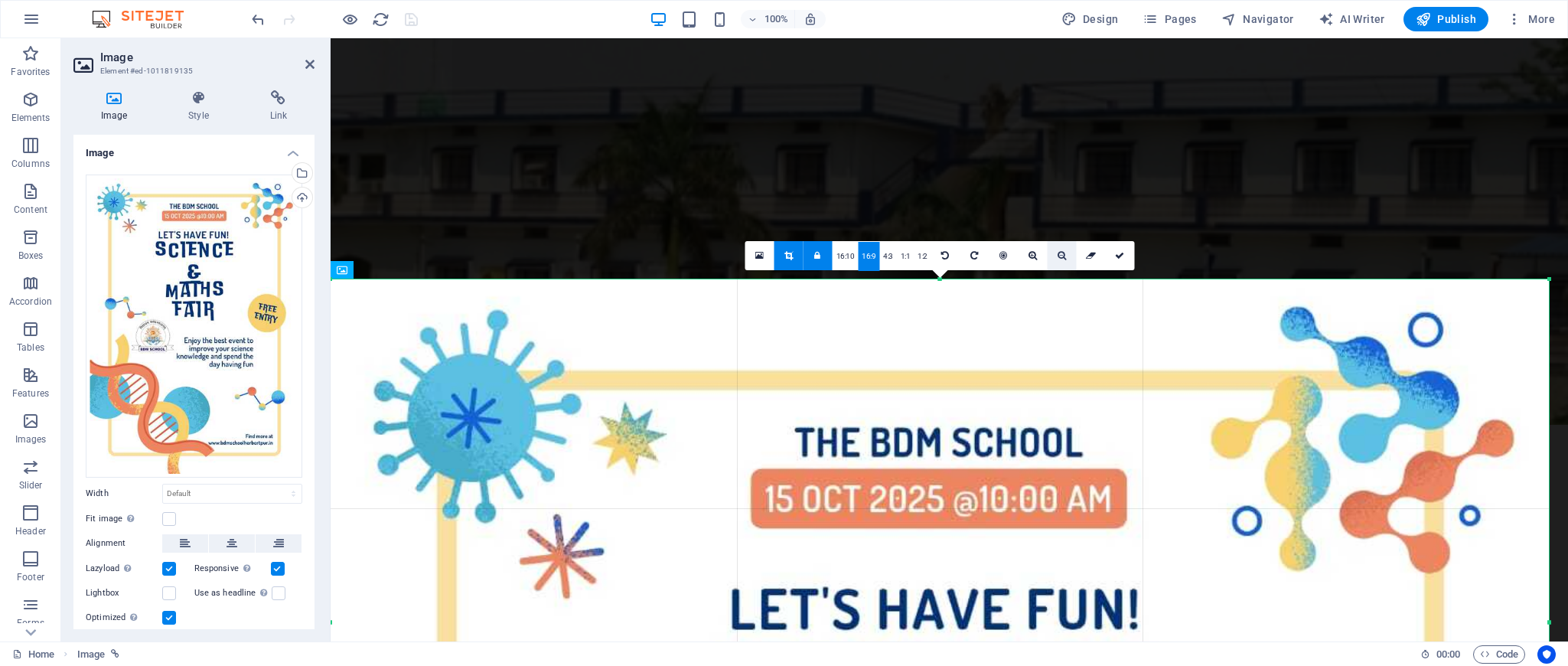
click at [1061, 260] on icon at bounding box center [1061, 256] width 9 height 9
click at [918, 258] on link "1:2" at bounding box center [922, 256] width 18 height 29
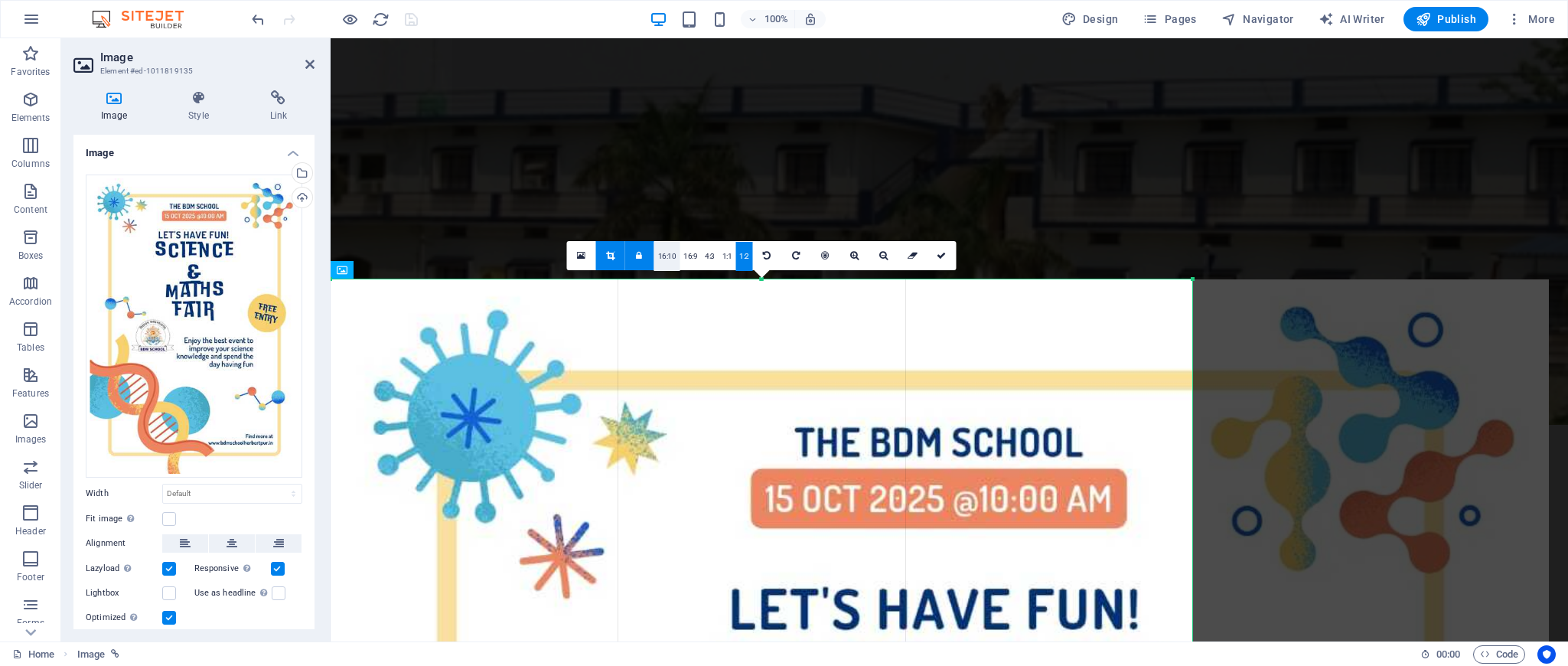
click at [664, 255] on link "16:10" at bounding box center [666, 256] width 26 height 29
click at [687, 255] on link "16:9" at bounding box center [690, 256] width 21 height 29
click at [643, 261] on link at bounding box center [639, 255] width 29 height 29
click at [670, 261] on link "16:10" at bounding box center [666, 256] width 26 height 29
click at [683, 262] on link "16:9" at bounding box center [690, 256] width 21 height 29
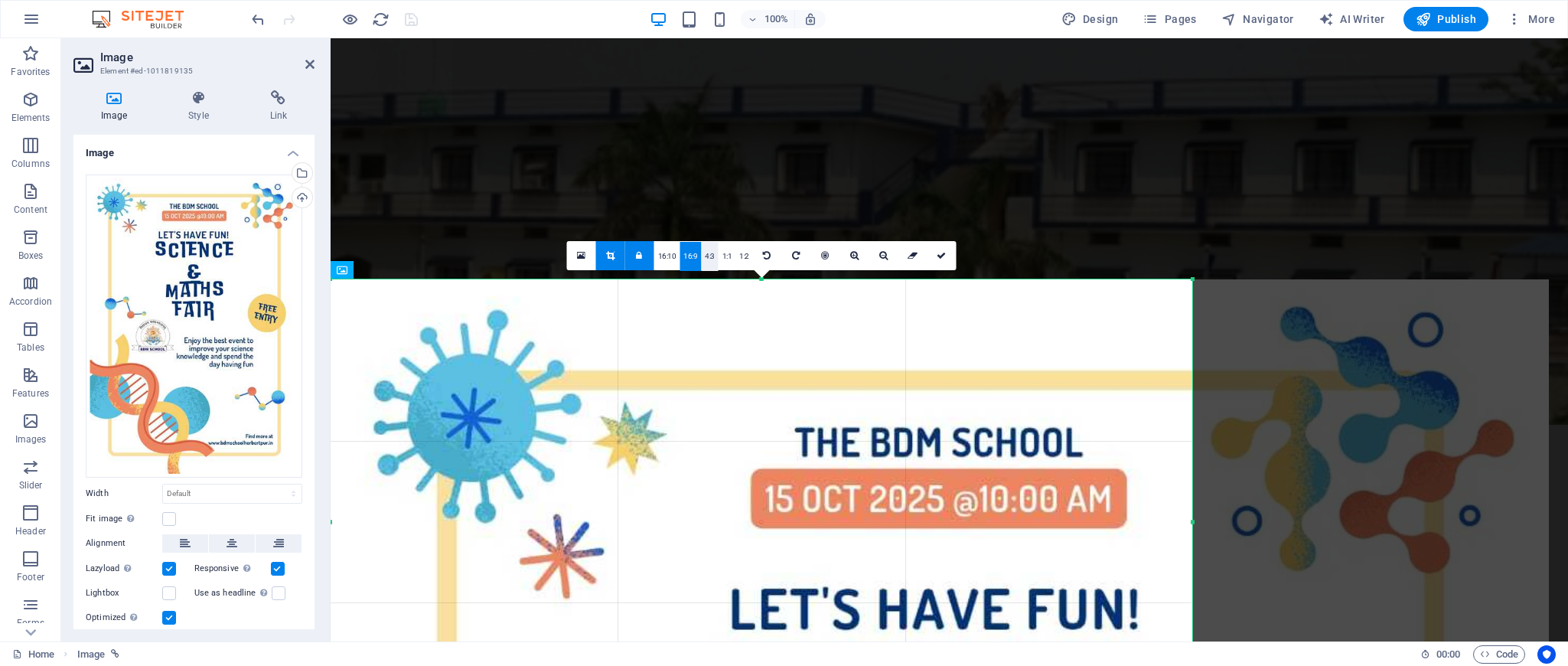
click at [701, 260] on link "4:3" at bounding box center [709, 256] width 18 height 29
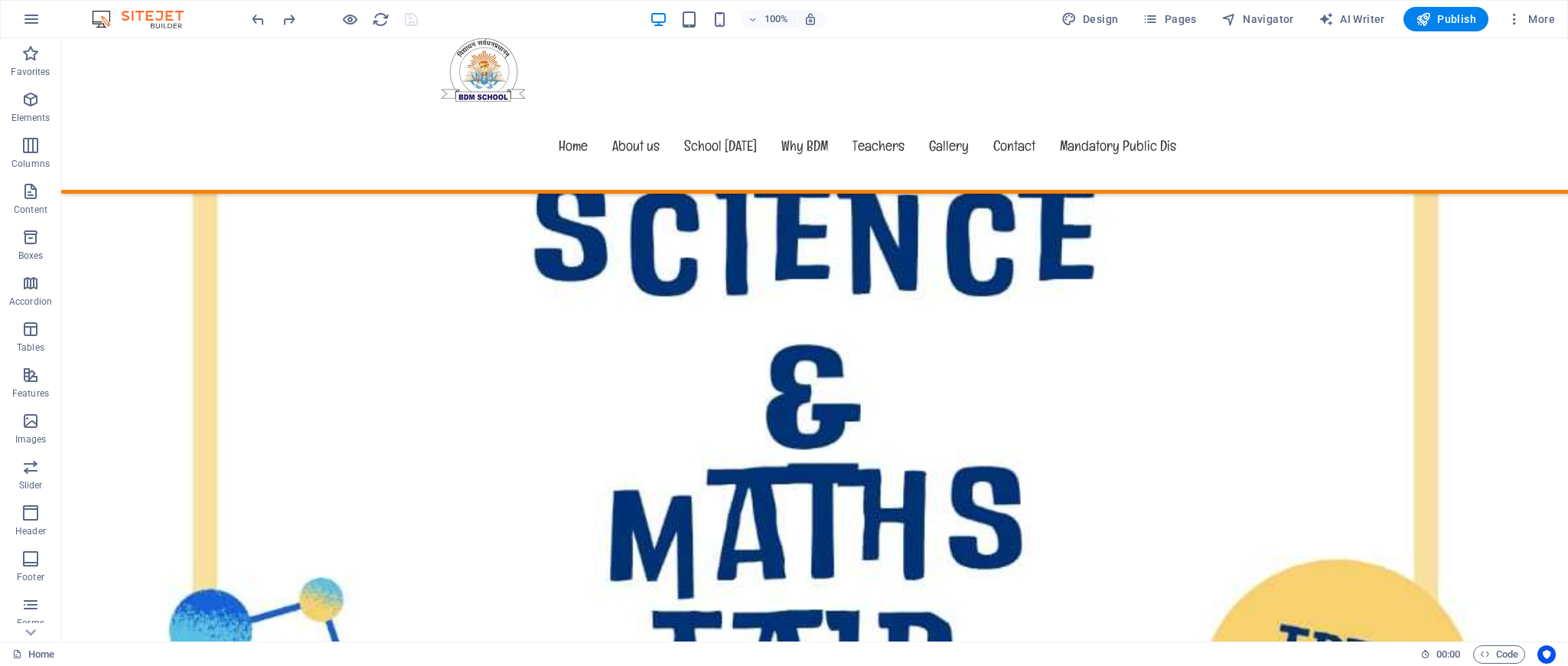
scroll to position [1450, 0]
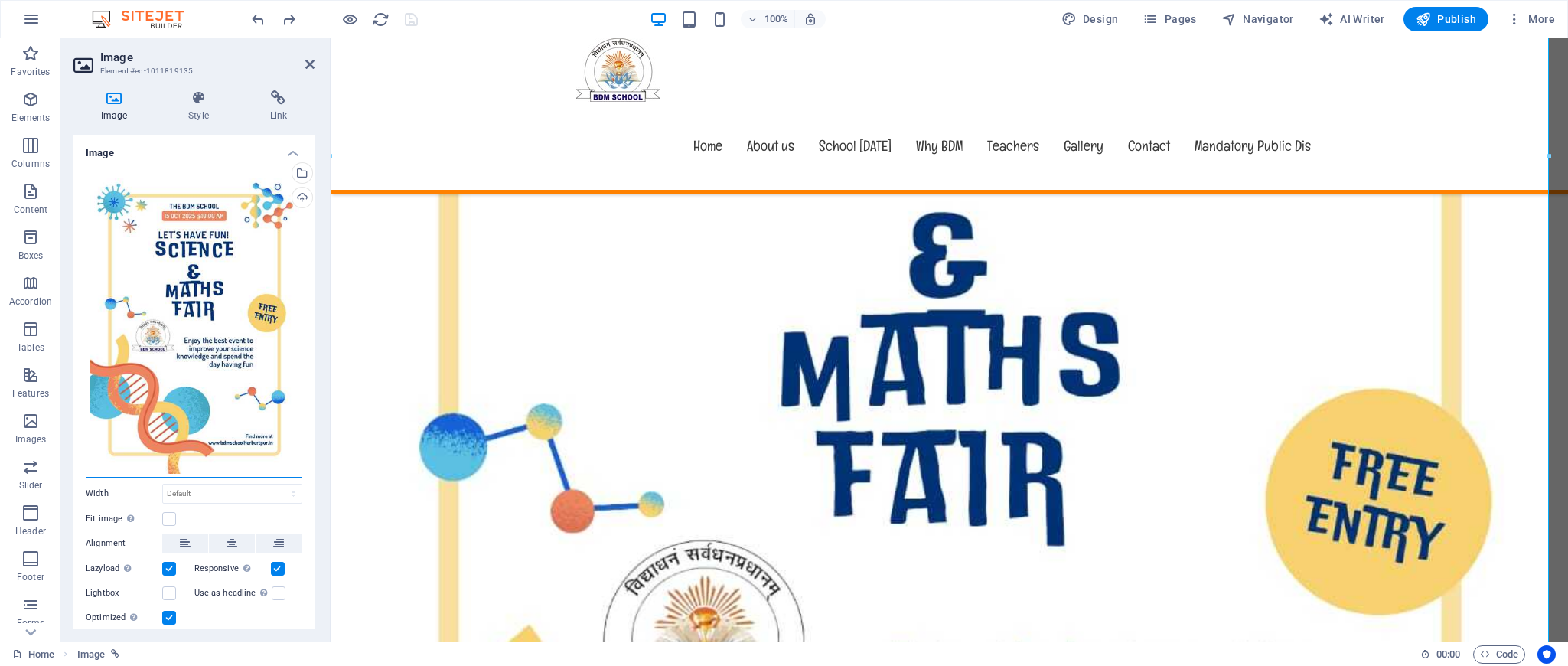
click at [185, 276] on div "Drag files here, click to choose files or select files from Files or our free s…" at bounding box center [194, 326] width 217 height 303
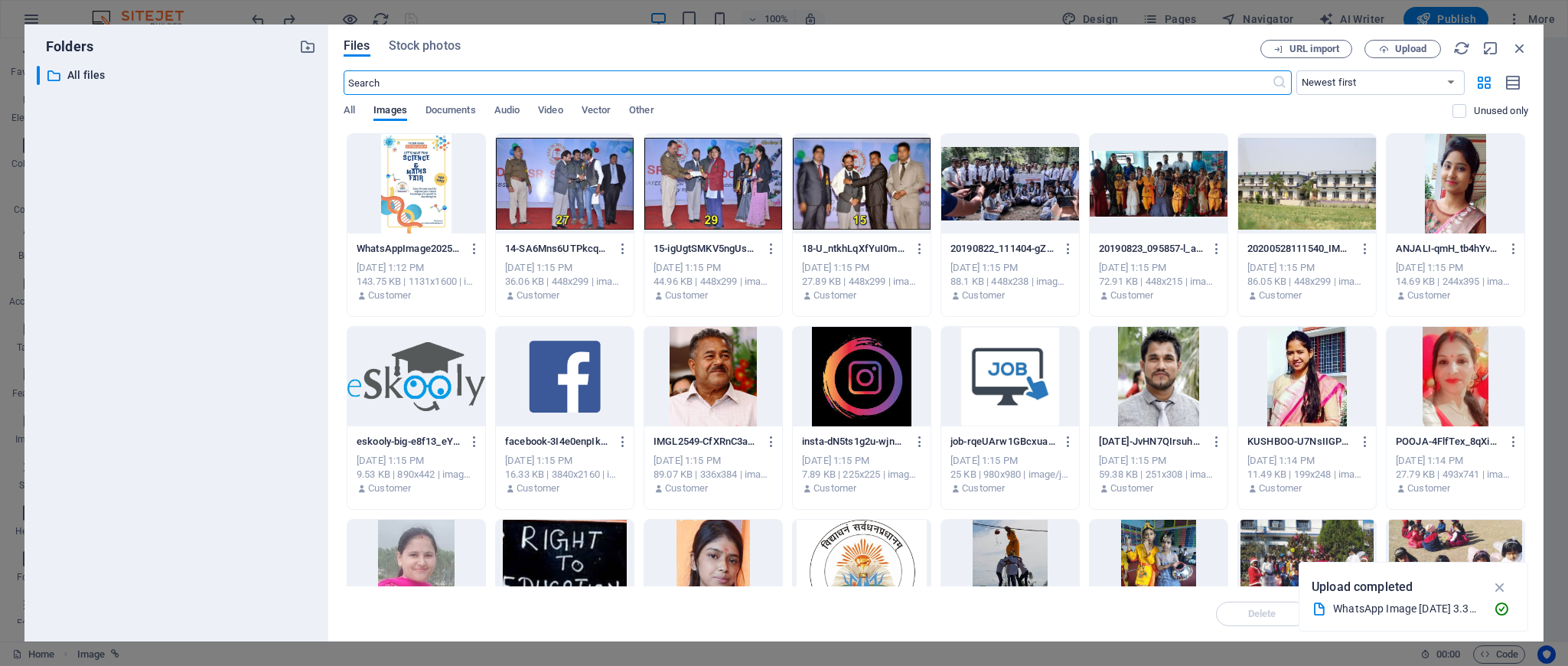
scroll to position [1485, 0]
click at [468, 246] on icon "button" at bounding box center [475, 249] width 15 height 14
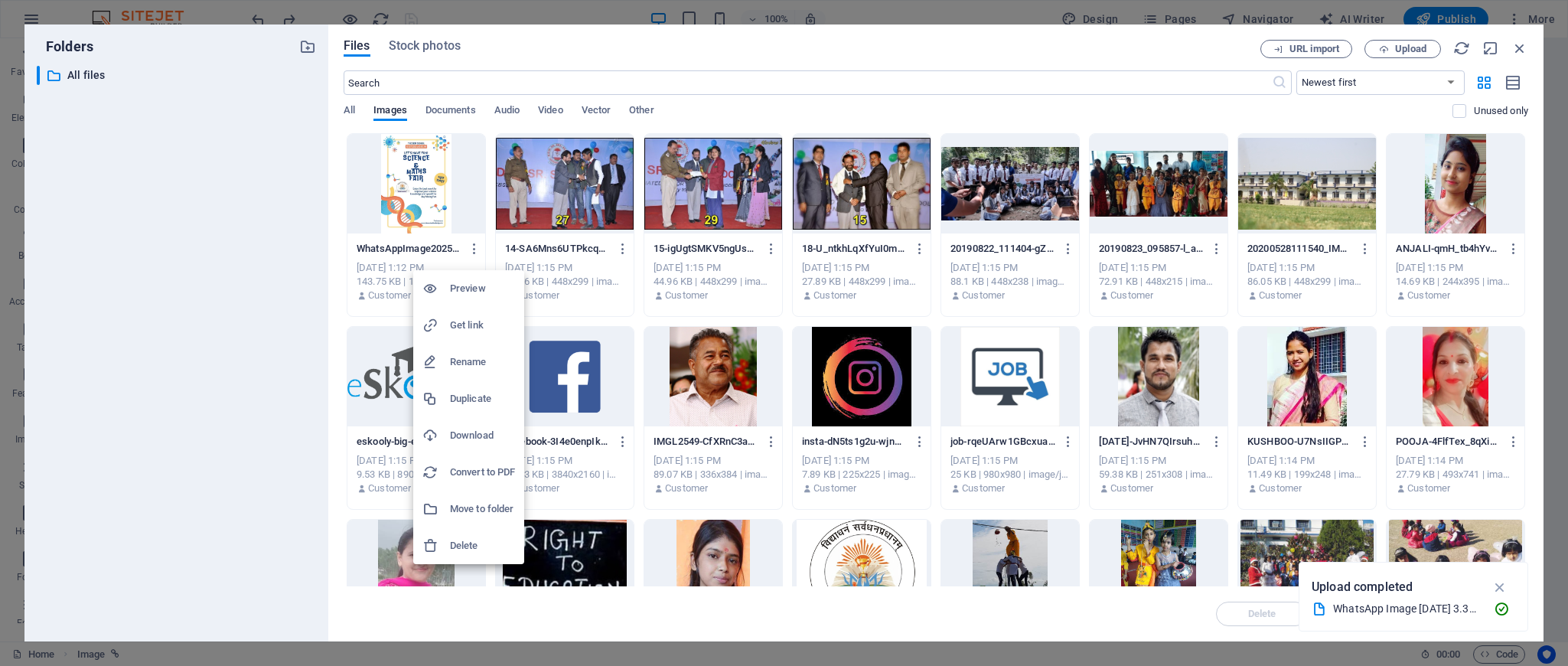
click at [466, 538] on h6 "Delete" at bounding box center [482, 545] width 65 height 18
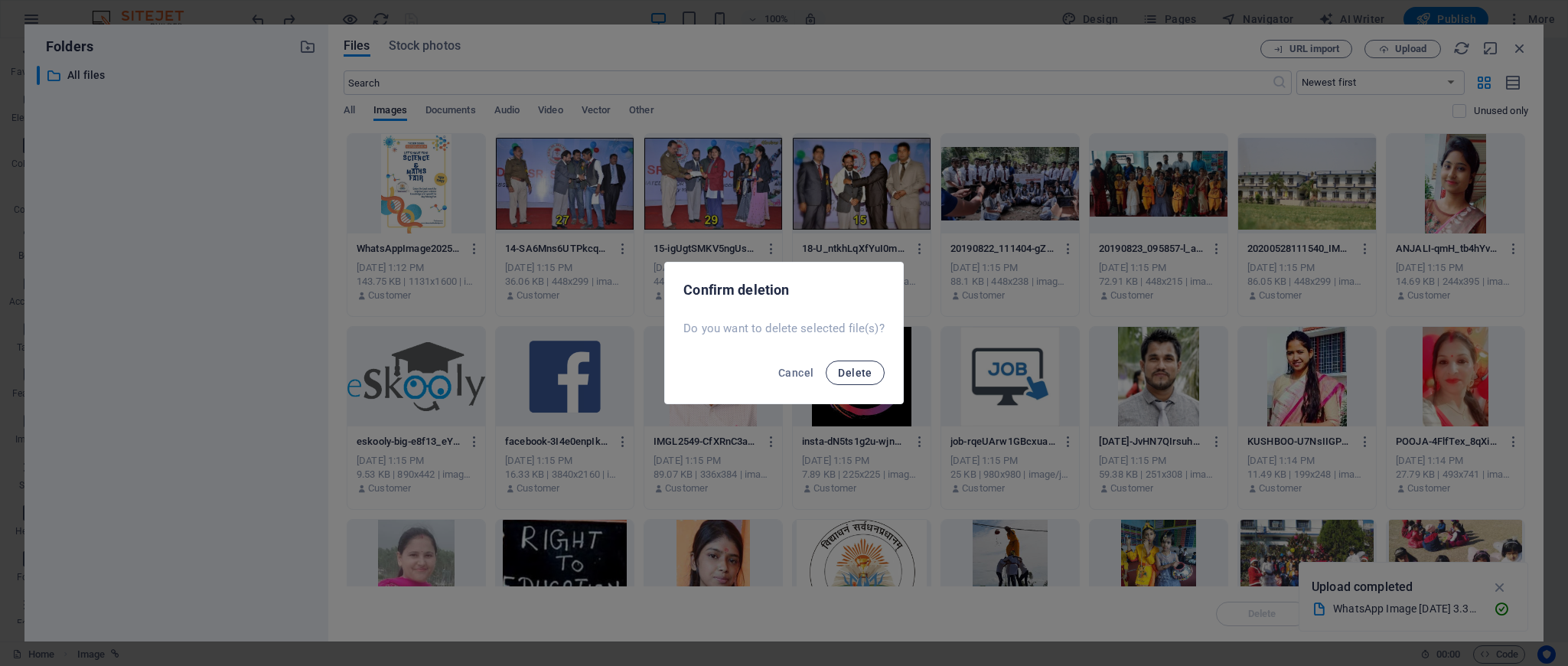
click at [856, 367] on span "Delete" at bounding box center [854, 373] width 34 height 13
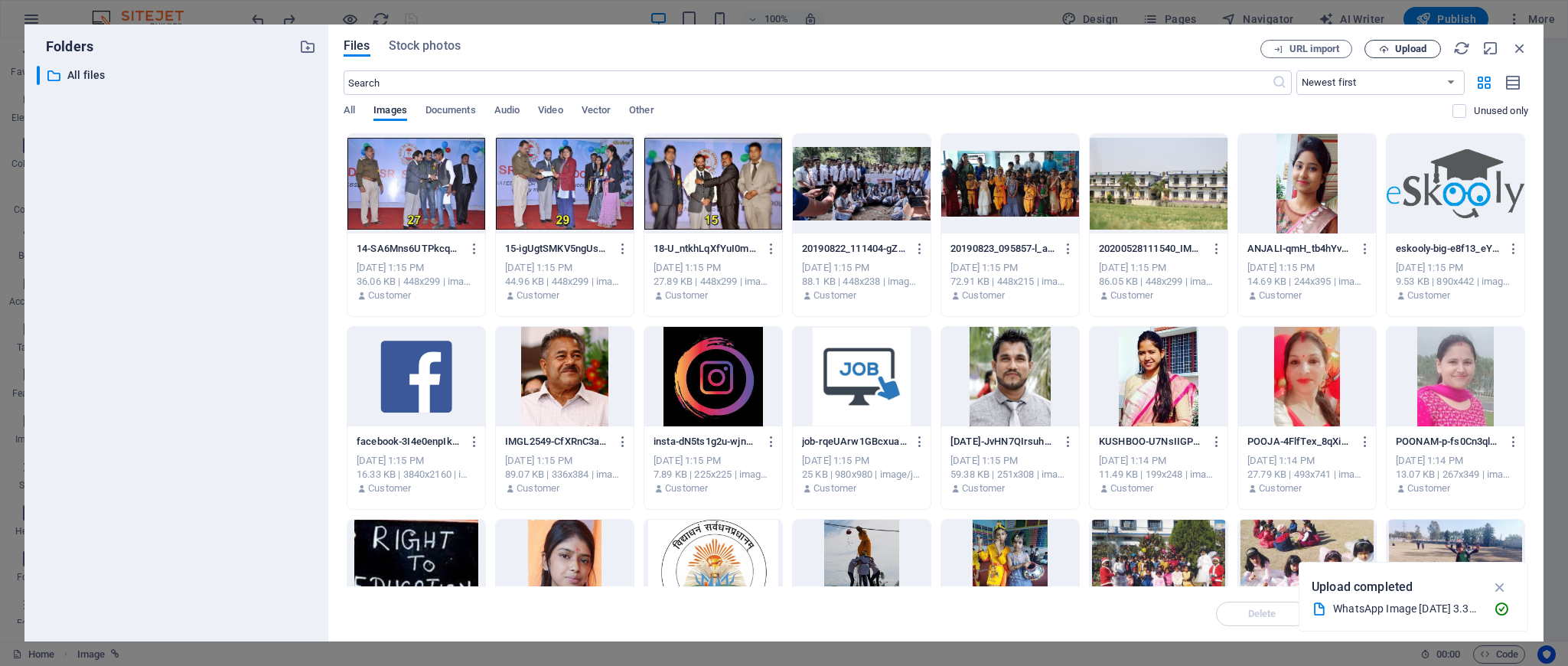
click at [1410, 49] on span "Upload" at bounding box center [1411, 49] width 31 height 9
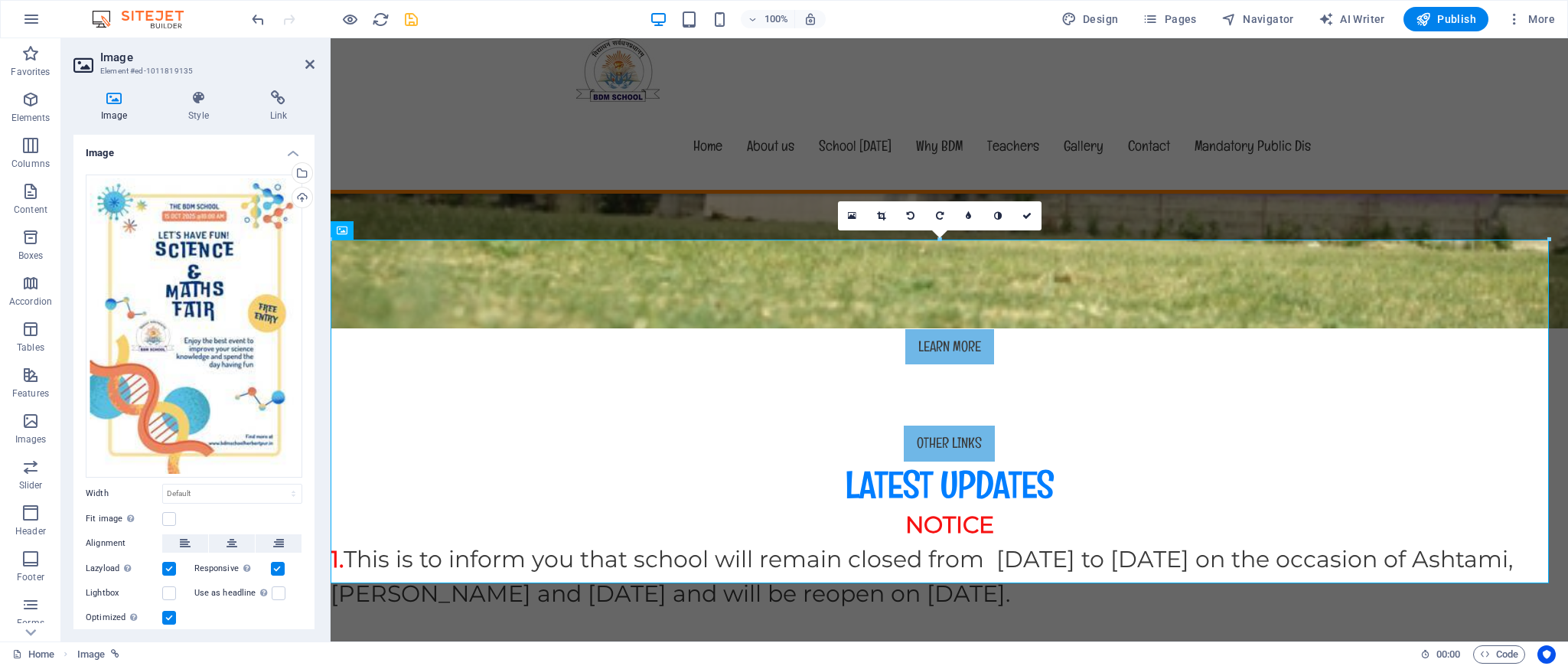
scroll to position [541, 0]
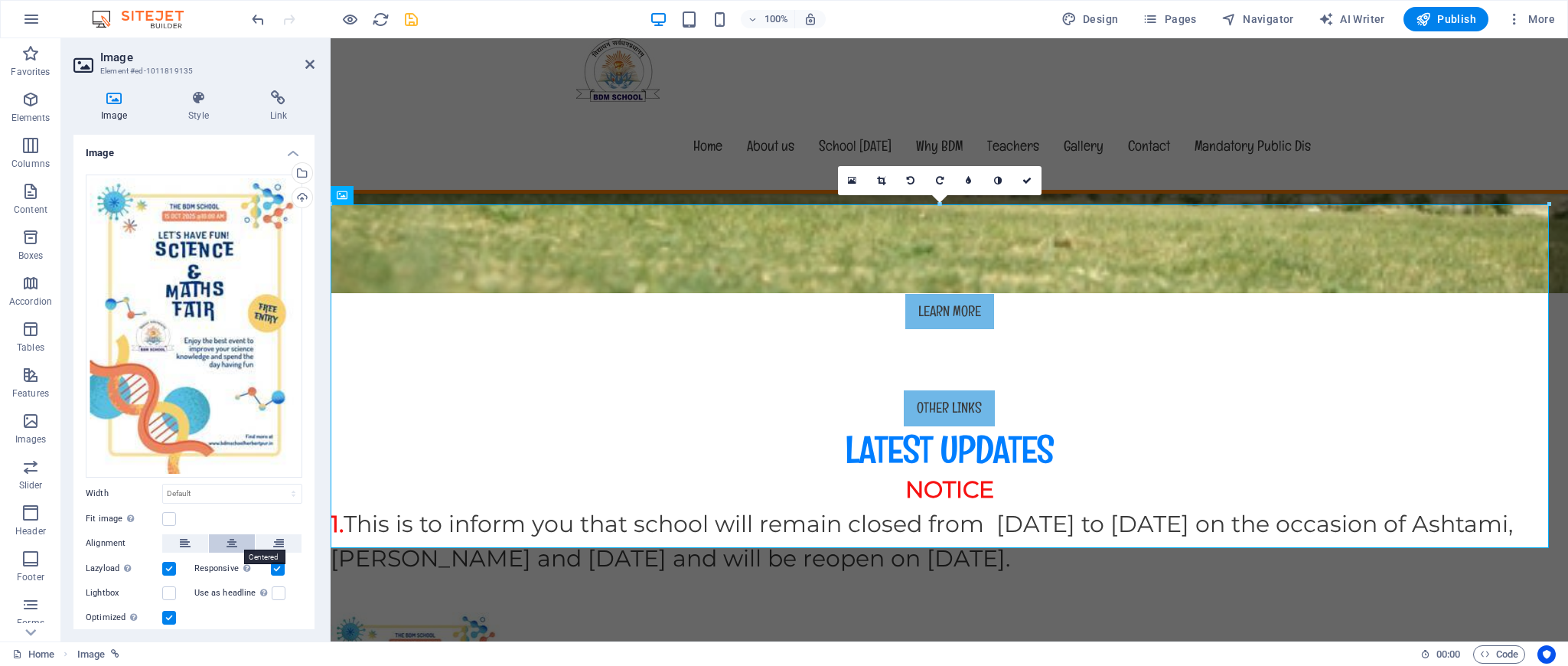
click at [224, 538] on button at bounding box center [231, 543] width 46 height 18
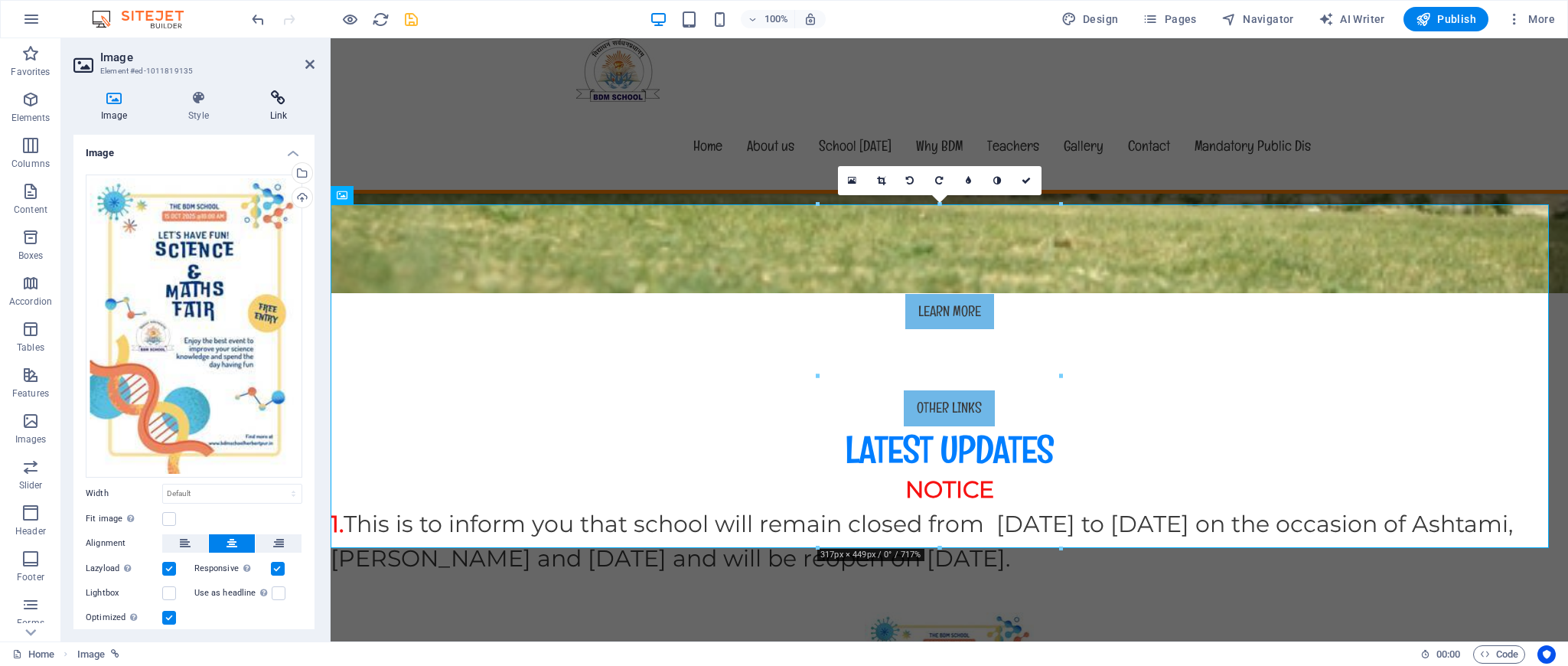
click at [278, 92] on icon at bounding box center [278, 98] width 72 height 16
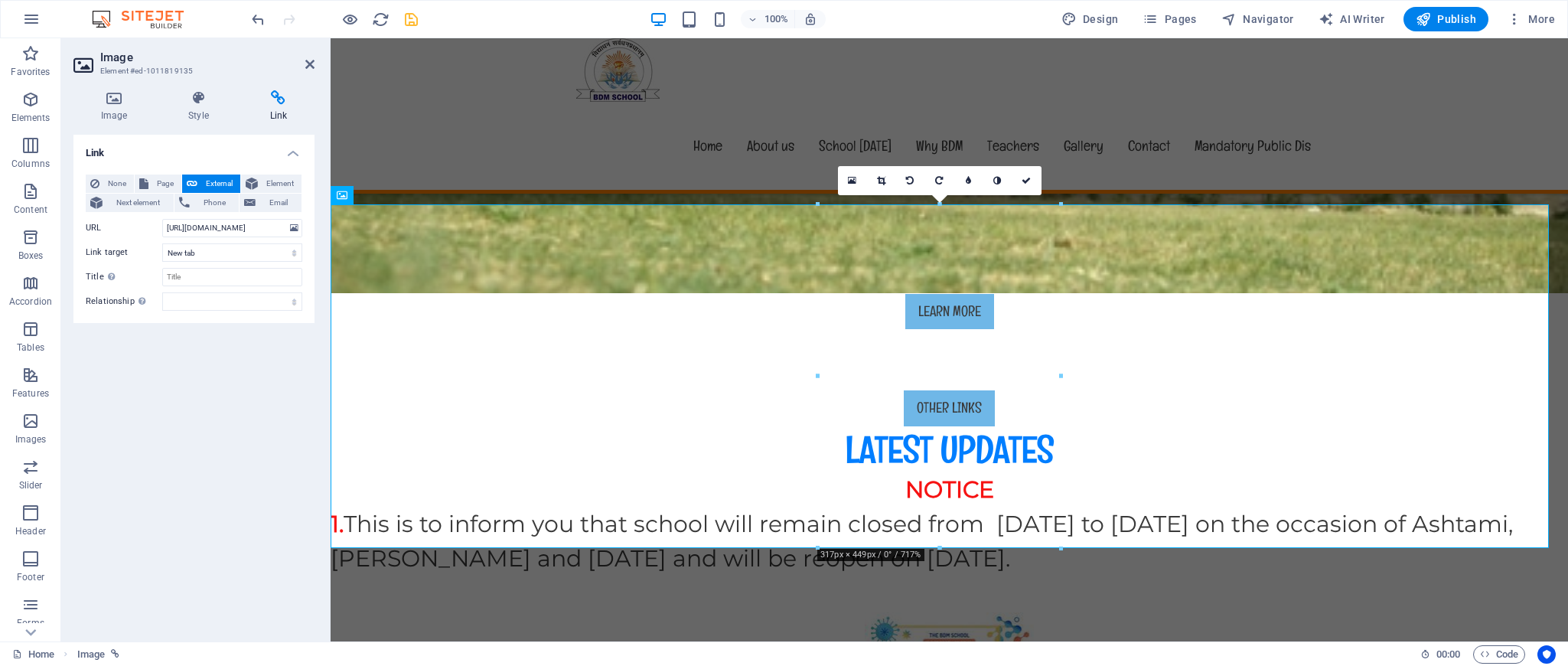
click at [241, 363] on div "Link None Page External Element Next element Phone Email Page Home Subpage Lega…" at bounding box center [194, 382] width 241 height 495
click at [308, 65] on icon at bounding box center [310, 64] width 9 height 13
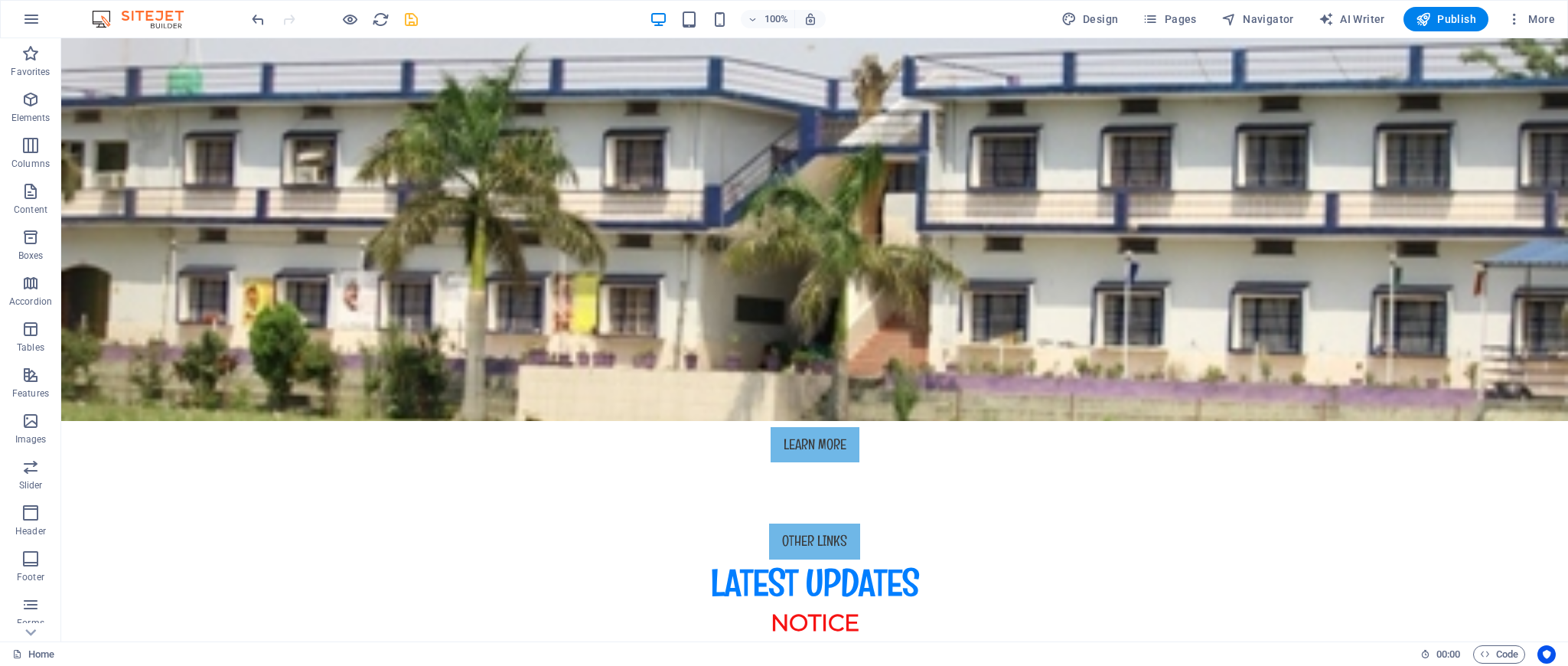
scroll to position [453, 0]
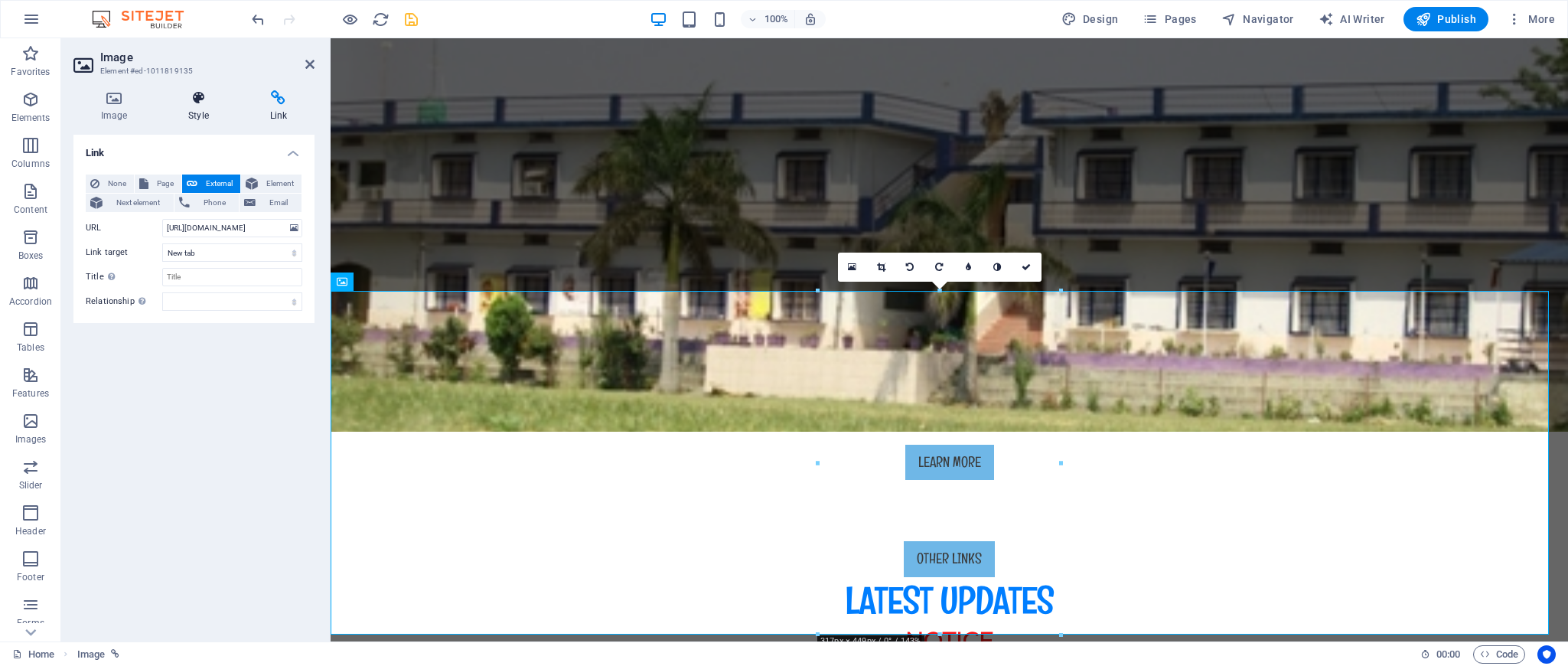
click at [210, 99] on icon at bounding box center [198, 98] width 75 height 16
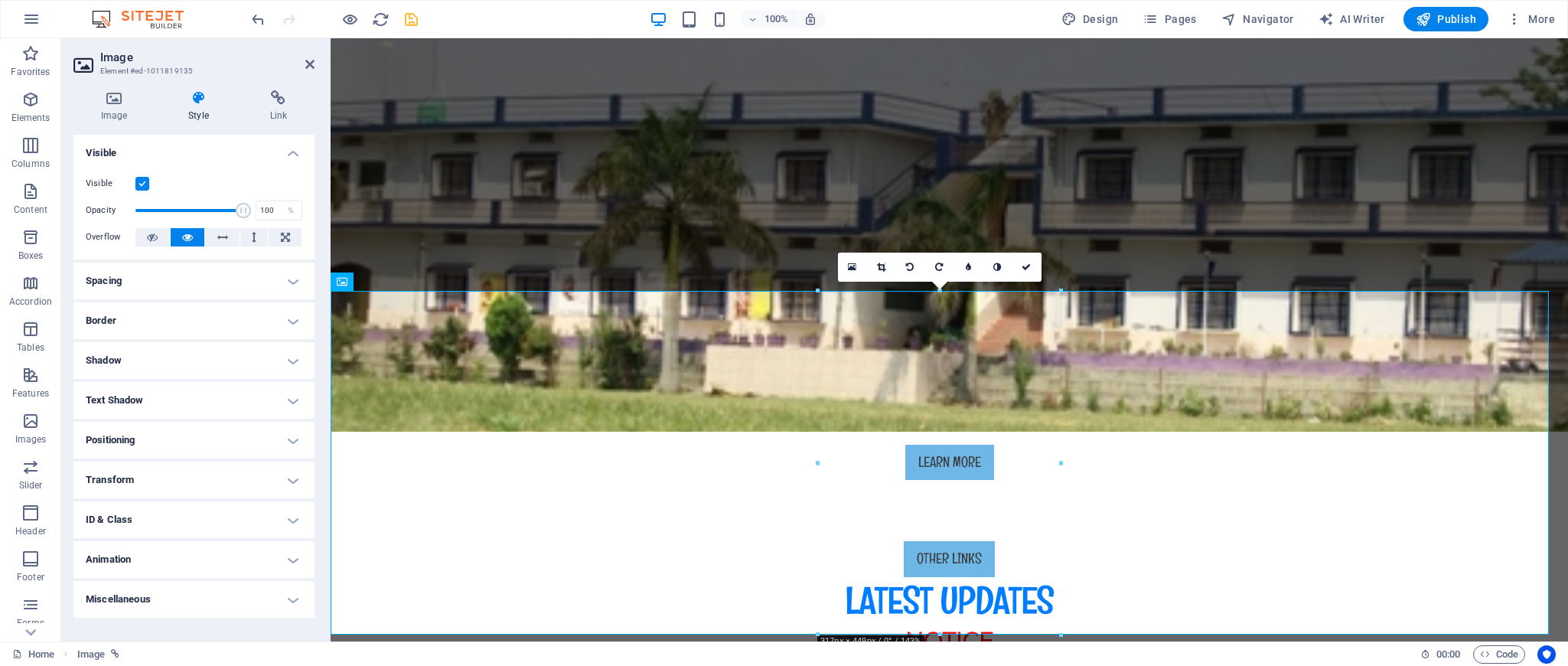
click at [224, 561] on h4 "Animation" at bounding box center [194, 560] width 241 height 37
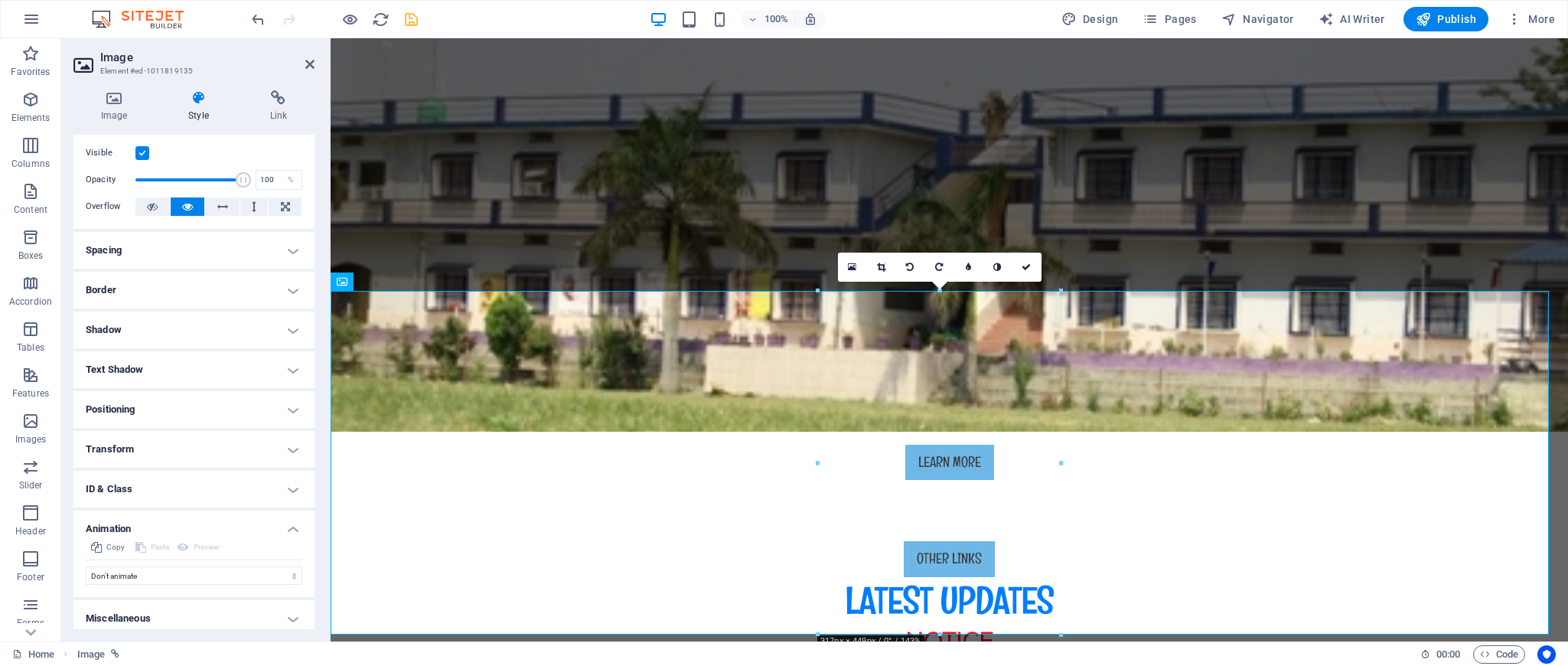
scroll to position [38, 0]
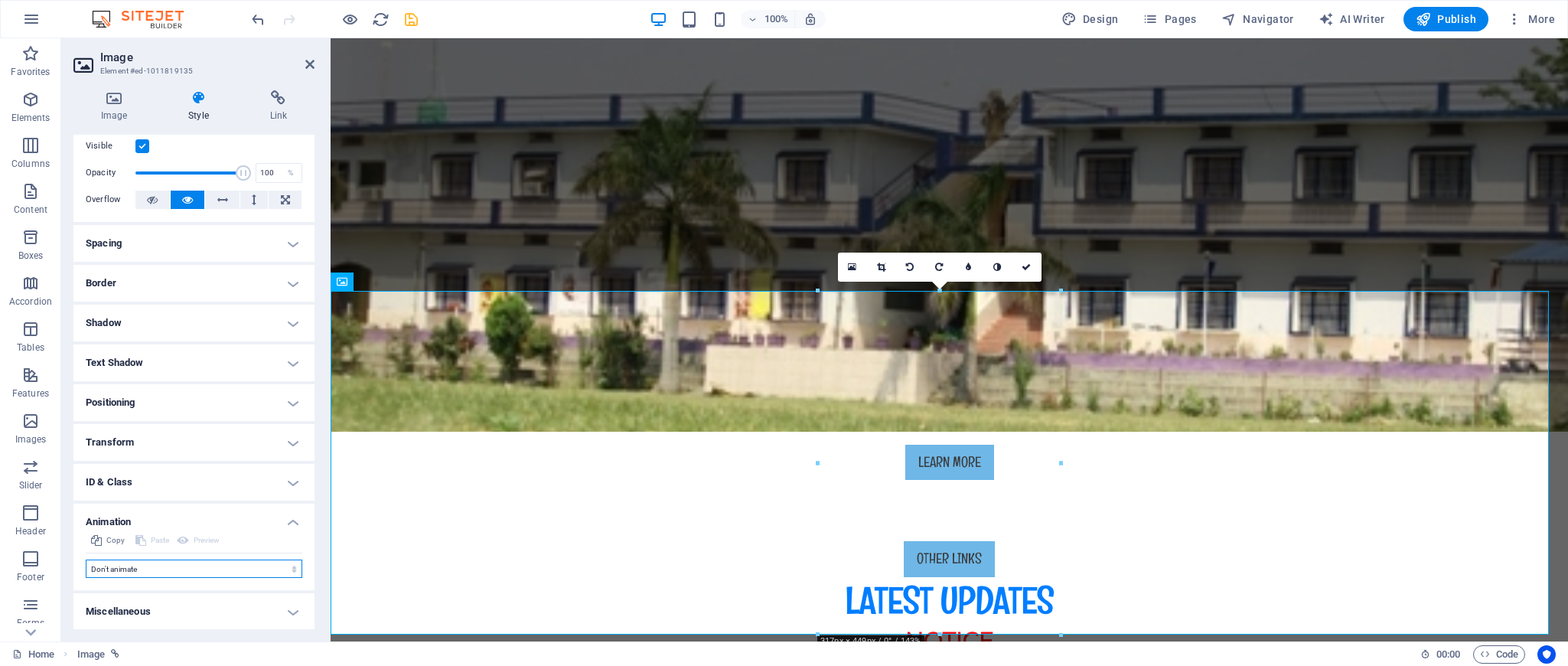
click at [155, 568] on select "Don't animate Show / Hide Slide up/down Zoom in/out Slide left to right Slide r…" at bounding box center [194, 568] width 217 height 18
select select "fade"
click at [86, 560] on select "Don't animate Show / Hide Slide up/down Zoom in/out Slide left to right Slide r…" at bounding box center [194, 568] width 217 height 18
select select "scroll"
click at [185, 570] on select "Don't animate Show / Hide Slide up/down Zoom in/out Slide left to right Slide r…" at bounding box center [194, 568] width 217 height 18
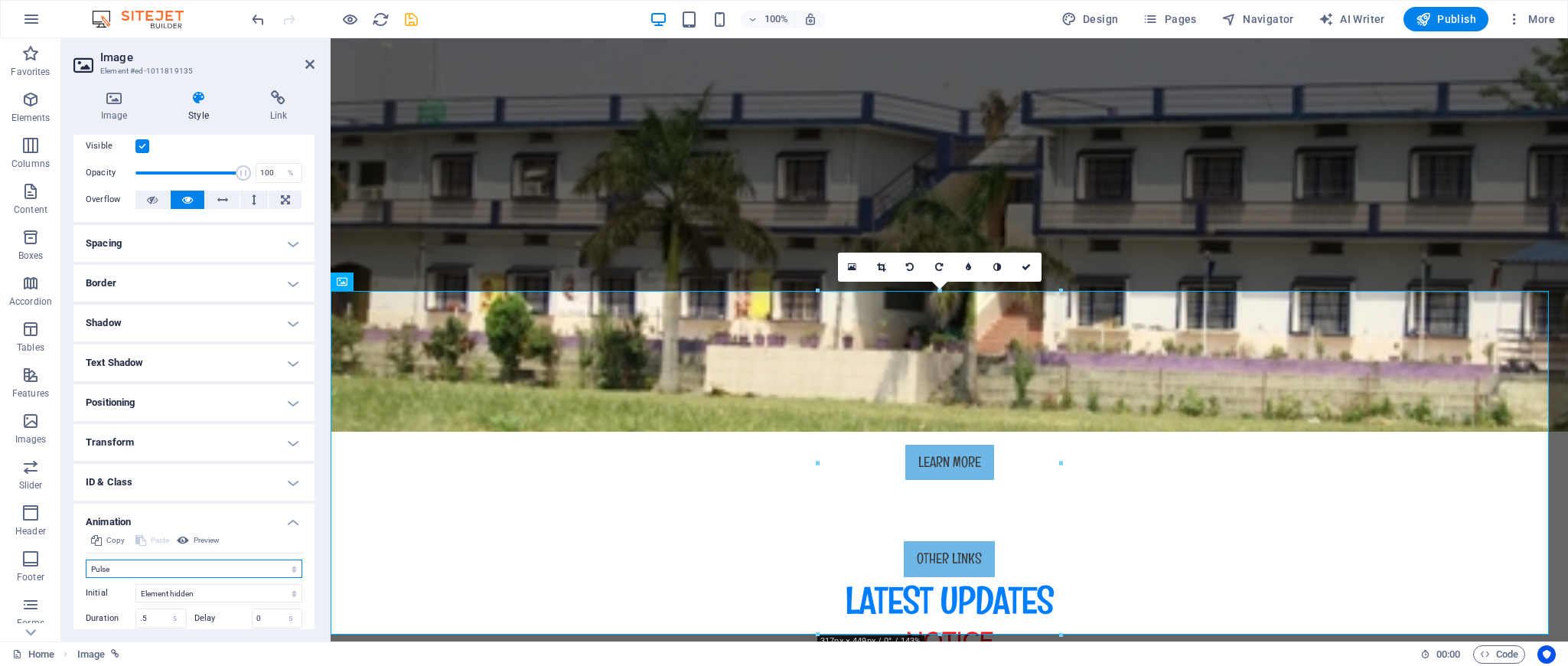
click at [86, 560] on select "Don't animate Show / Hide Slide up/down Zoom in/out Slide left to right Slide r…" at bounding box center [194, 568] width 217 height 18
click at [179, 571] on select "Don't animate Show / Hide Slide up/down Zoom in/out Slide left to right Slide r…" at bounding box center [194, 568] width 217 height 18
select select "flash"
click at [86, 560] on select "Don't animate Show / Hide Slide up/down Zoom in/out Slide left to right Slide r…" at bounding box center [194, 568] width 217 height 18
click at [177, 572] on select "Don't animate Show / Hide Slide up/down Zoom in/out Slide left to right Slide r…" at bounding box center [194, 568] width 217 height 18
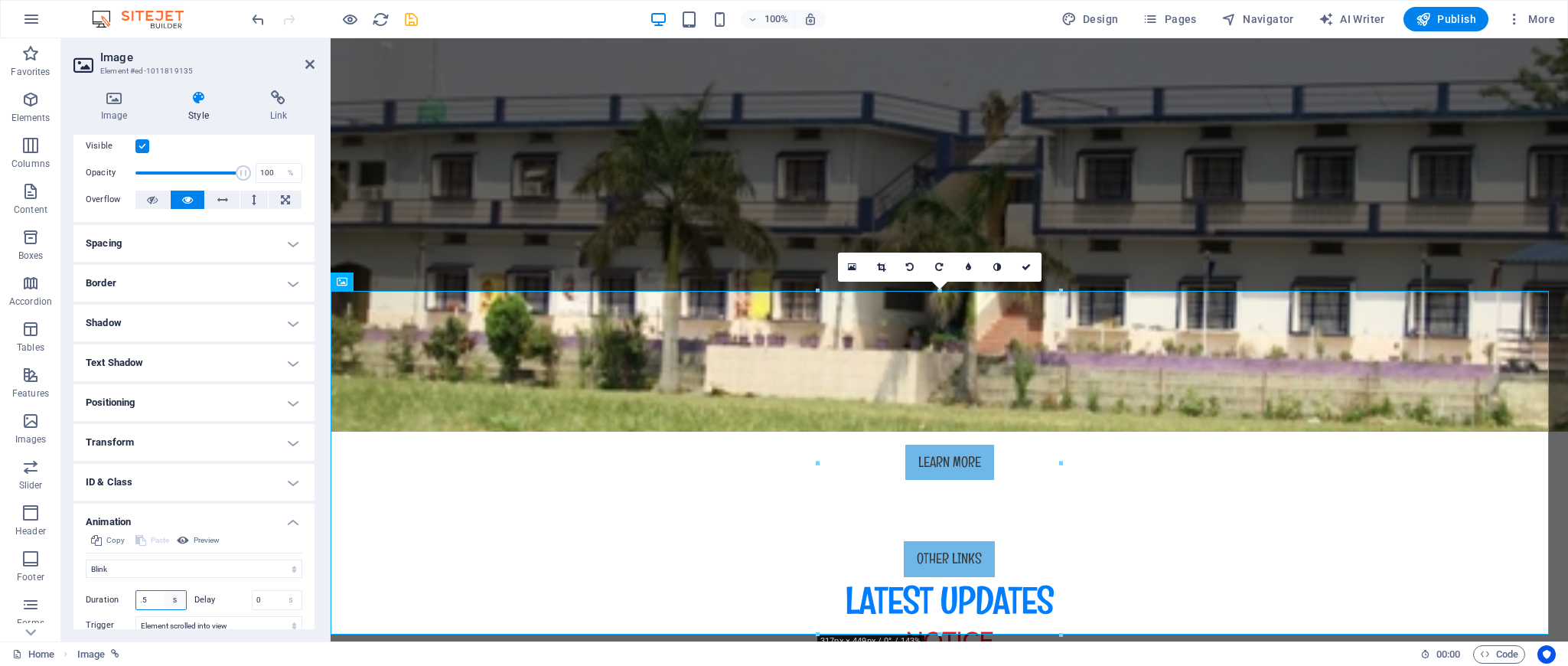
click at [172, 599] on select "s ms" at bounding box center [174, 599] width 21 height 18
select select "ms"
click at [164, 591] on select "s ms" at bounding box center [174, 599] width 21 height 18
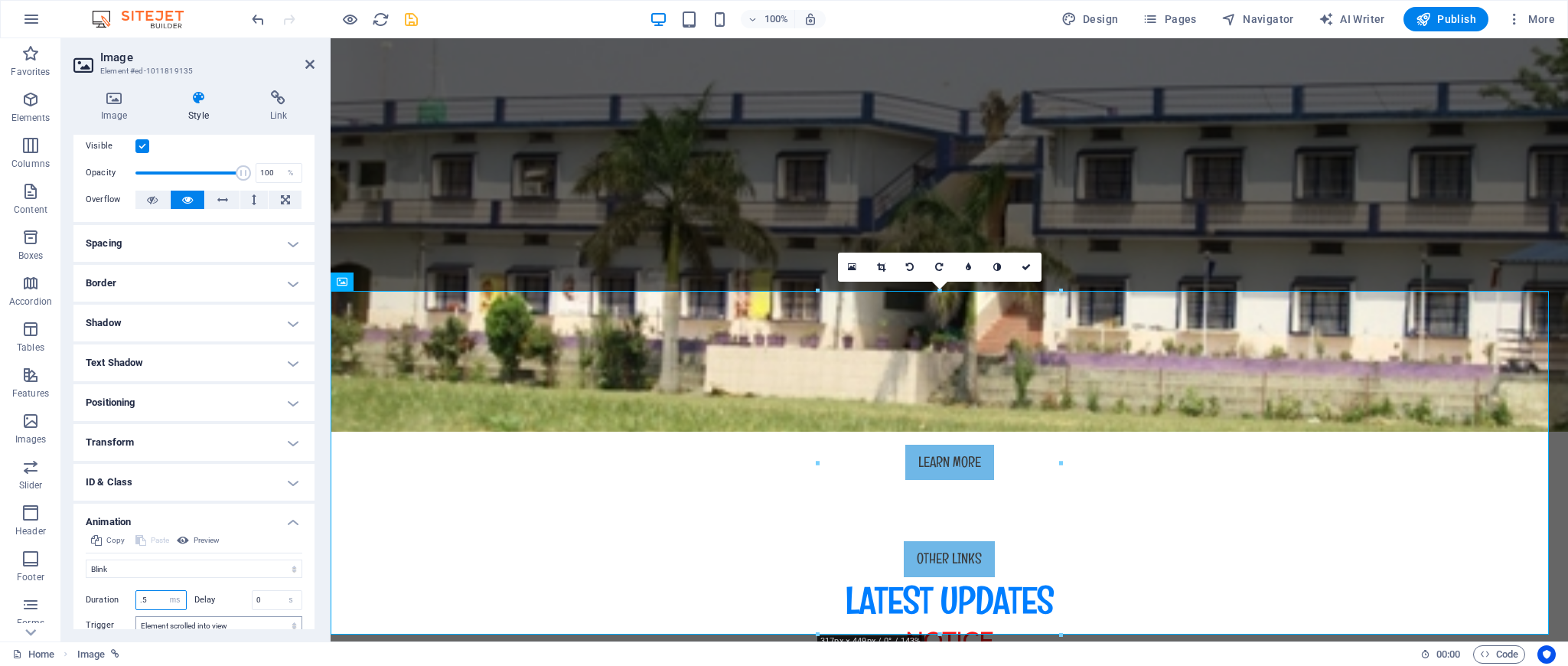
type input "500"
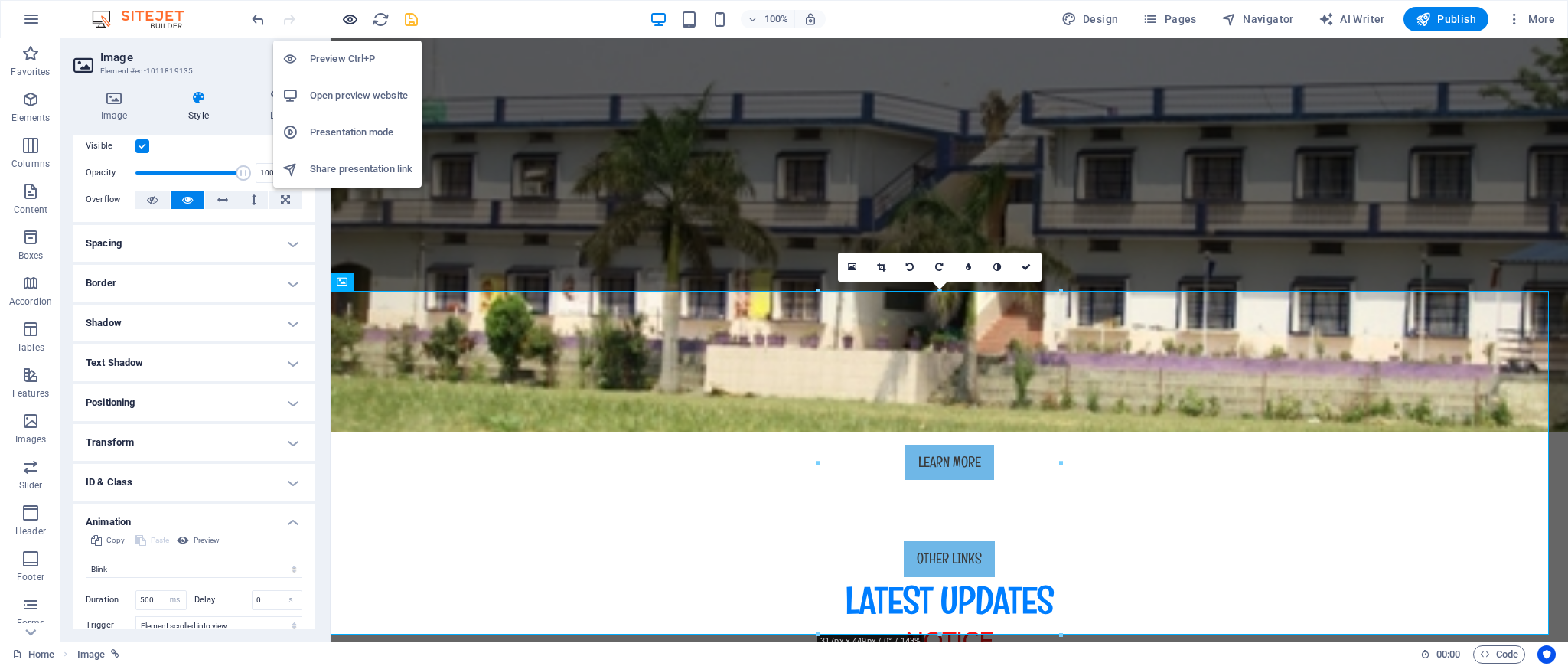
click at [349, 20] on icon "button" at bounding box center [350, 20] width 18 height 18
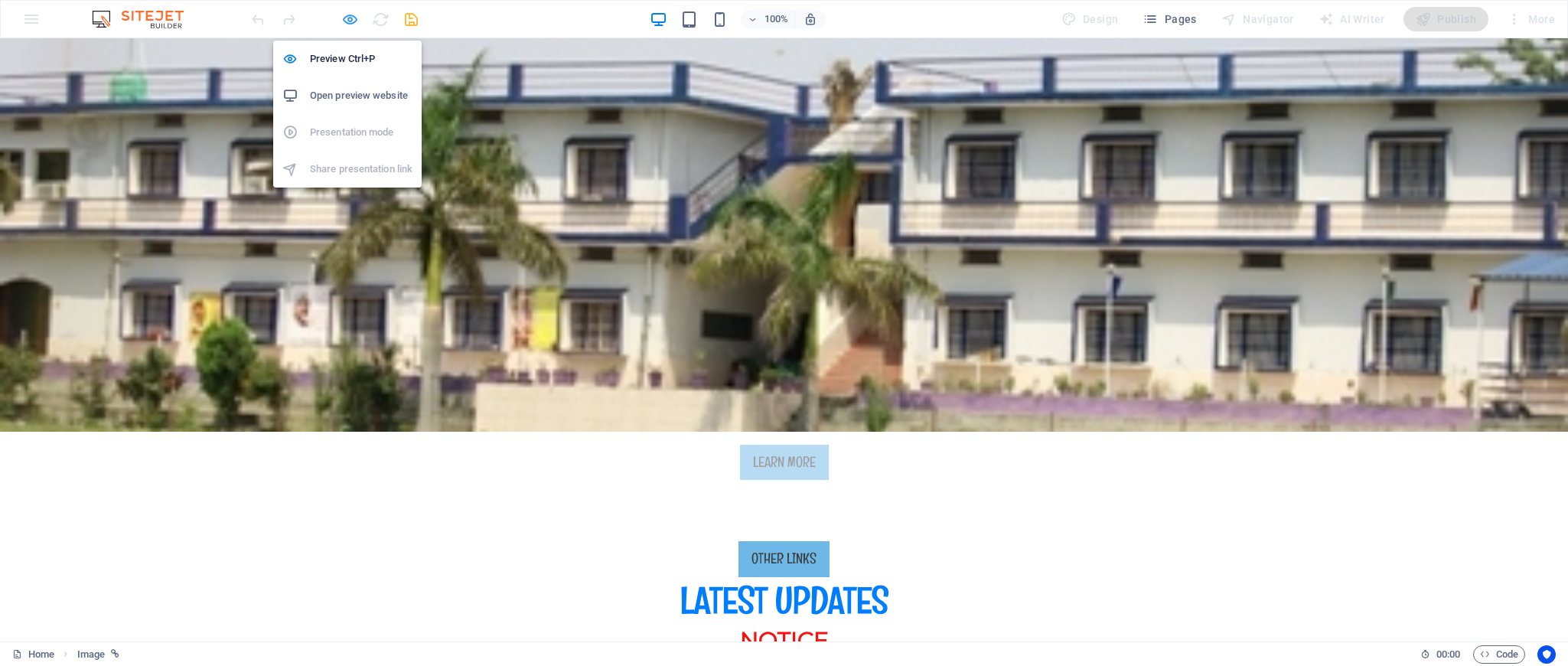
click at [357, 18] on icon "button" at bounding box center [350, 20] width 18 height 18
select select "flash"
select select "ms"
select select "s"
select select "scroll"
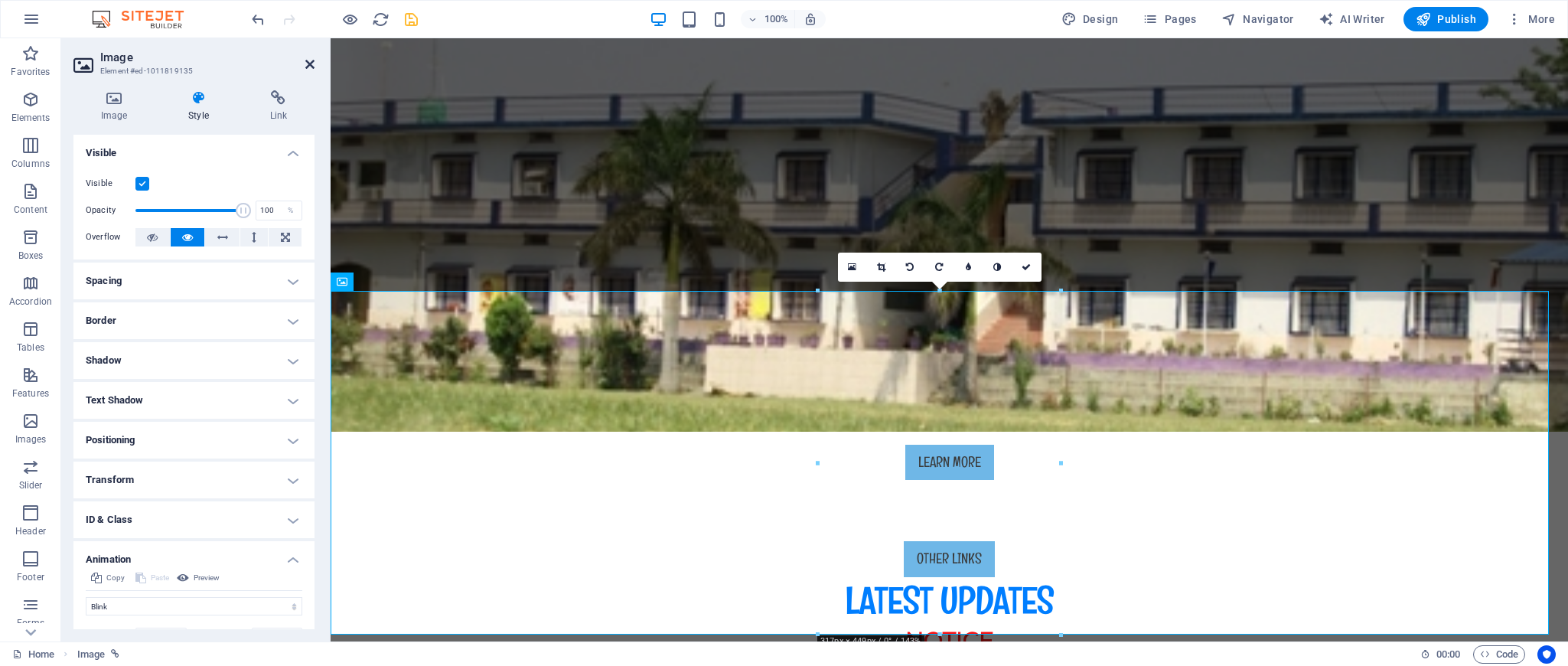
click at [310, 64] on icon at bounding box center [310, 64] width 9 height 13
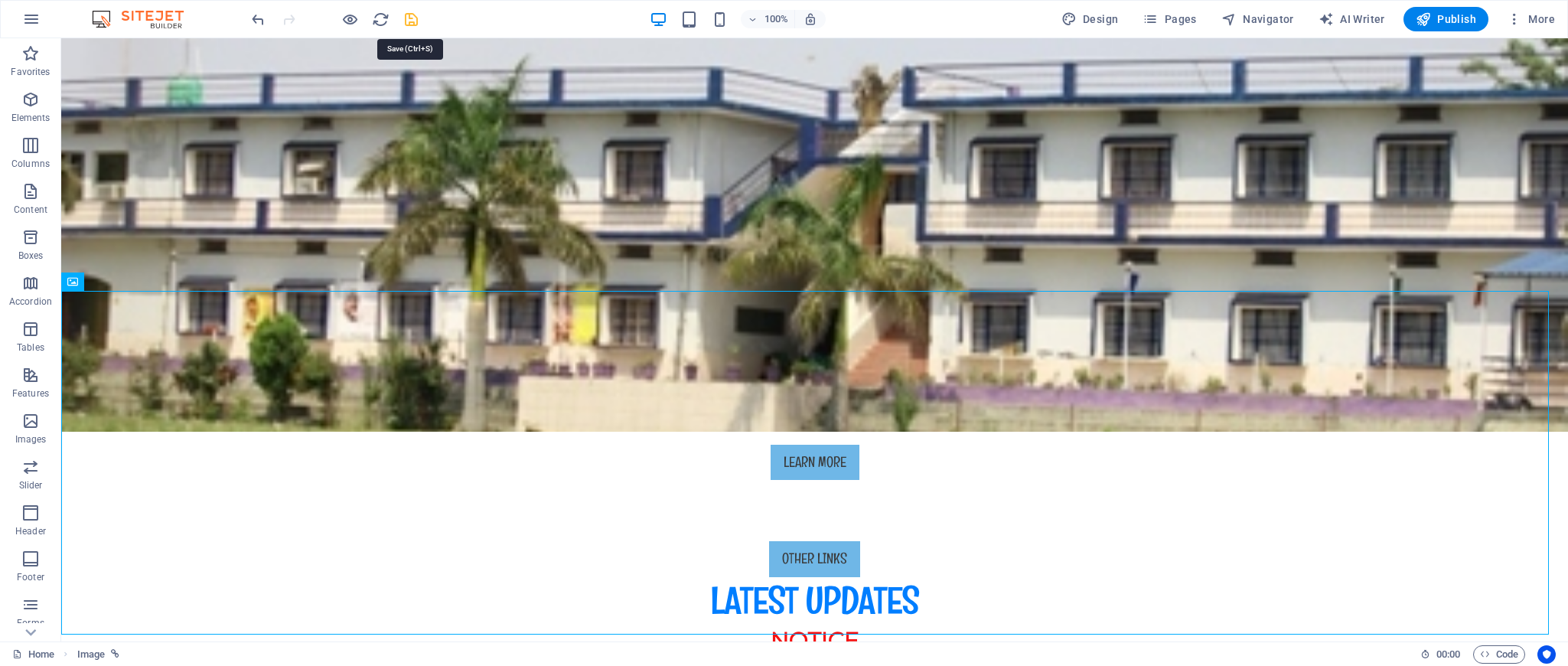
click at [407, 18] on icon "save" at bounding box center [411, 20] width 18 height 18
select select "flash"
select select "ms"
select select "s"
select select "scroll"
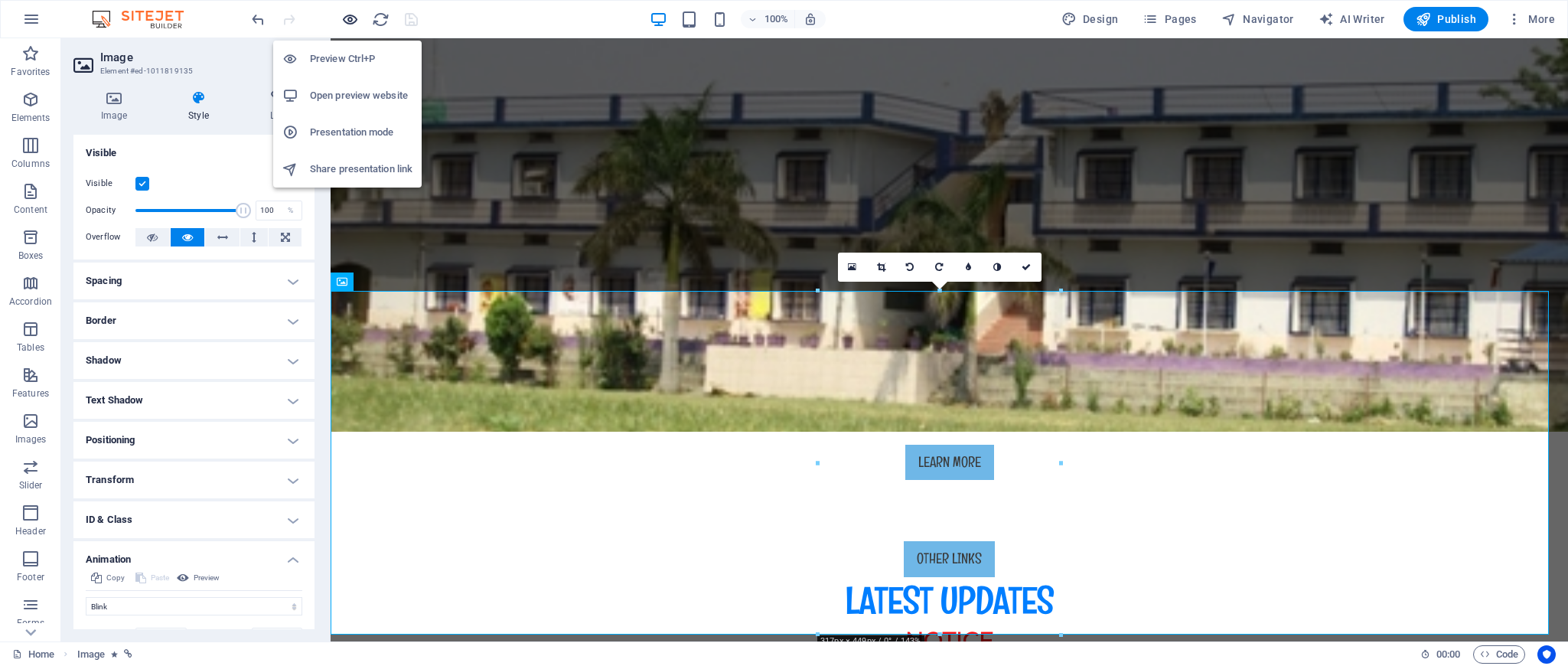
click at [349, 16] on icon "button" at bounding box center [350, 20] width 18 height 18
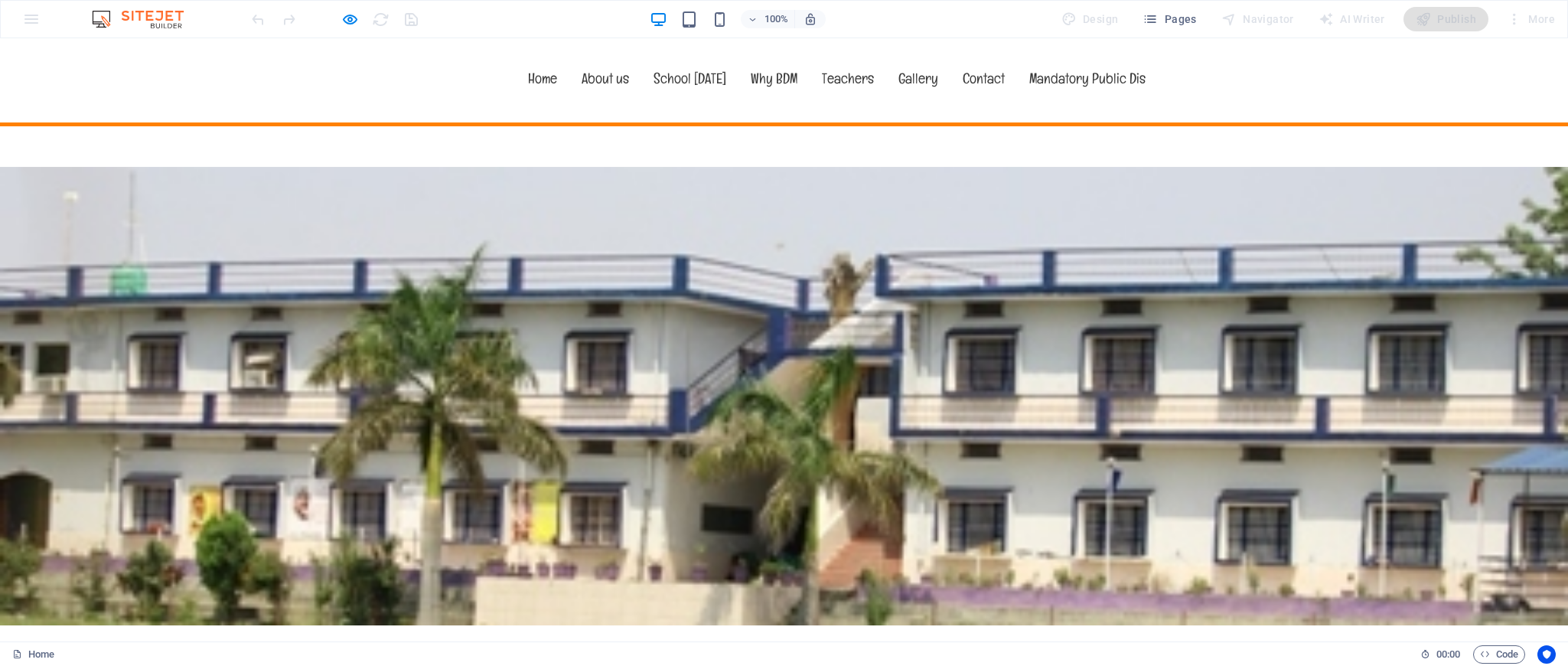
scroll to position [111, 0]
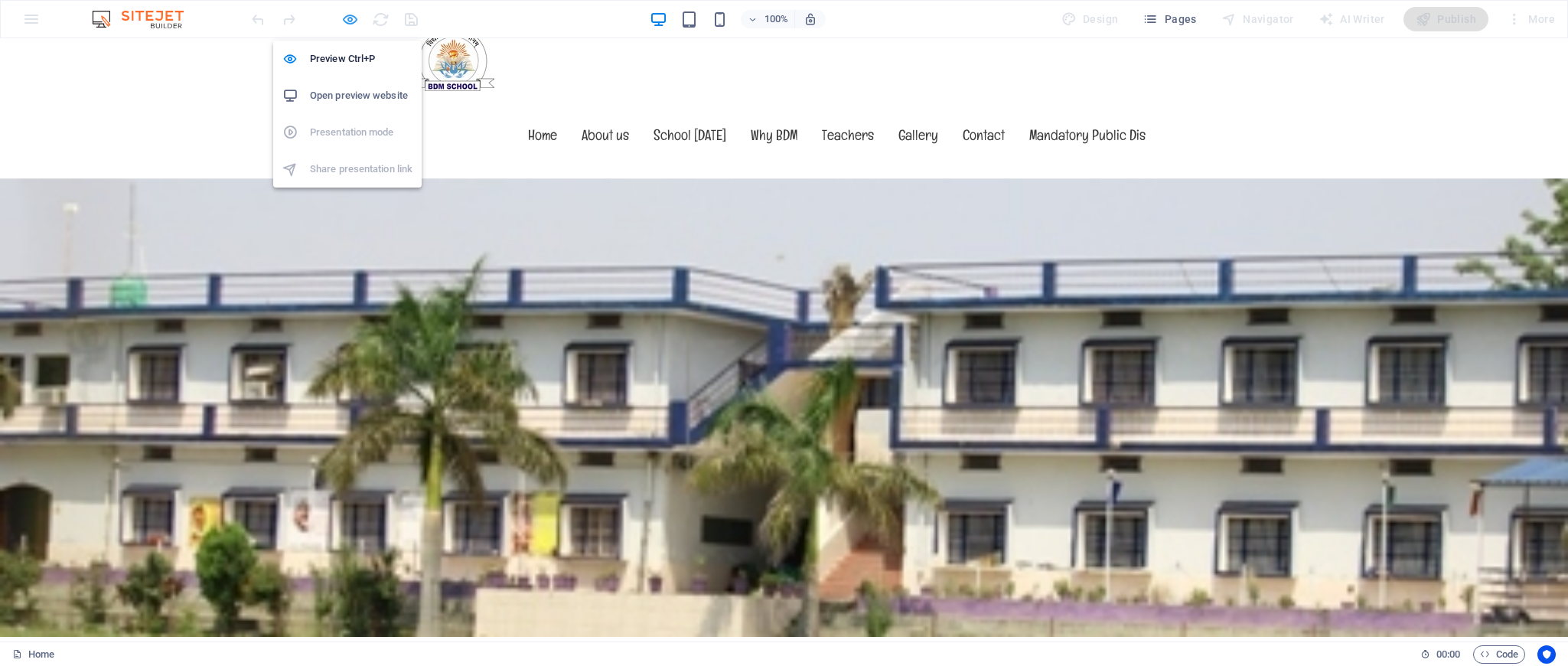
click at [345, 17] on icon "button" at bounding box center [350, 20] width 18 height 18
select select "flash"
select select "ms"
select select "s"
select select "scroll"
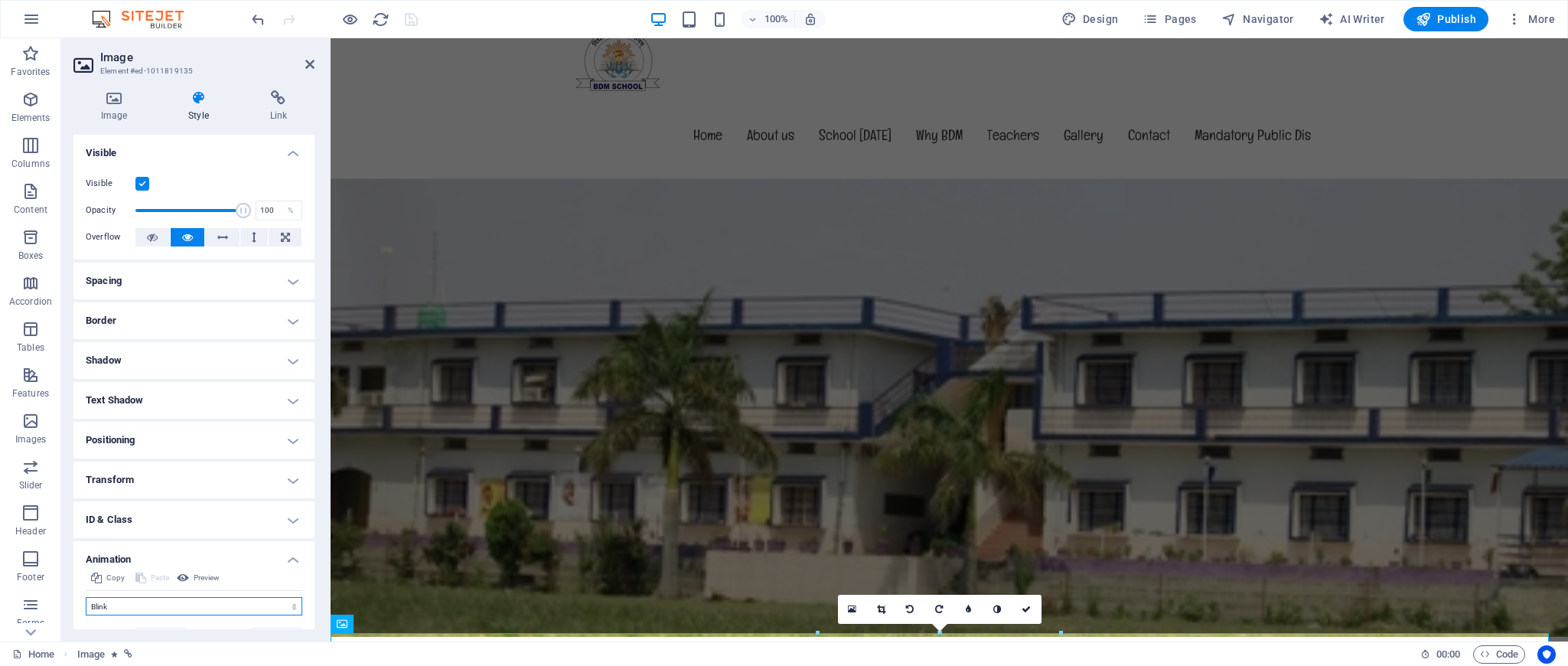
click at [160, 599] on select "Don't animate Show / Hide Slide up/down Zoom in/out Slide left to right Slide r…" at bounding box center [194, 606] width 217 height 18
click at [86, 597] on select "Don't animate Show / Hide Slide up/down Zoom in/out Slide left to right Slide r…" at bounding box center [194, 606] width 217 height 18
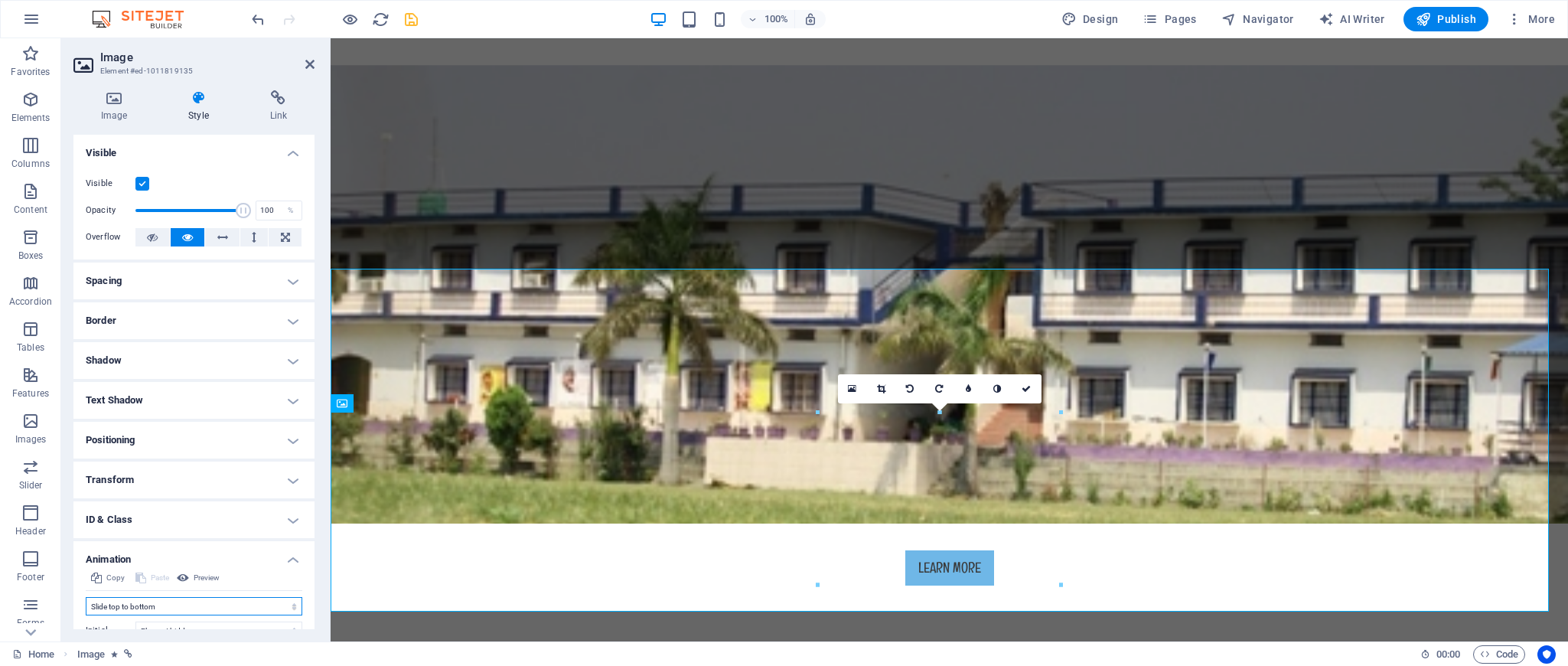
scroll to position [471, 0]
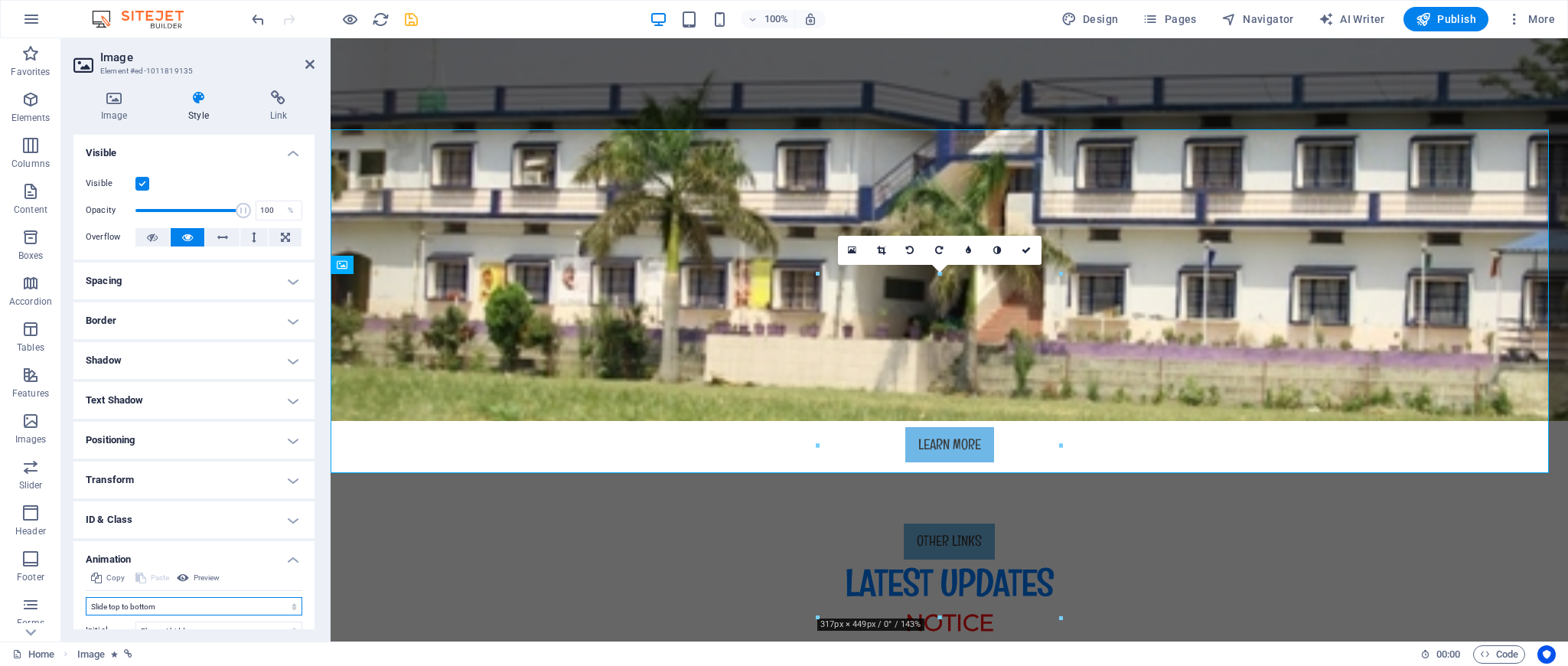
click at [221, 599] on select "Don't animate Show / Hide Slide up/down Zoom in/out Slide left to right Slide r…" at bounding box center [194, 606] width 217 height 18
click at [86, 597] on select "Don't animate Show / Hide Slide up/down Zoom in/out Slide left to right Slide r…" at bounding box center [194, 606] width 217 height 18
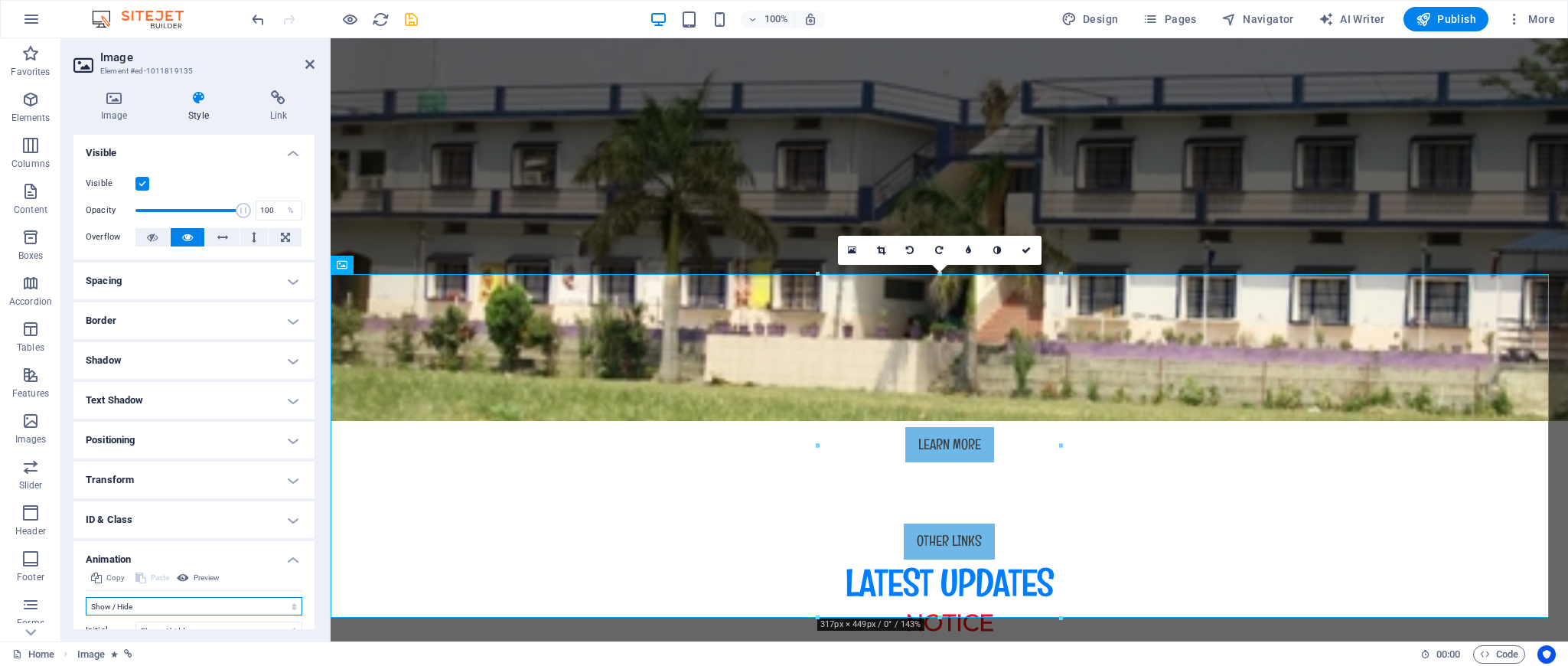
click at [170, 599] on select "Don't animate Show / Hide Slide up/down Zoom in/out Slide left to right Slide r…" at bounding box center [194, 606] width 217 height 18
select select "slide"
click at [86, 597] on select "Don't animate Show / Hide Slide up/down Zoom in/out Slide left to right Slide r…" at bounding box center [194, 606] width 217 height 18
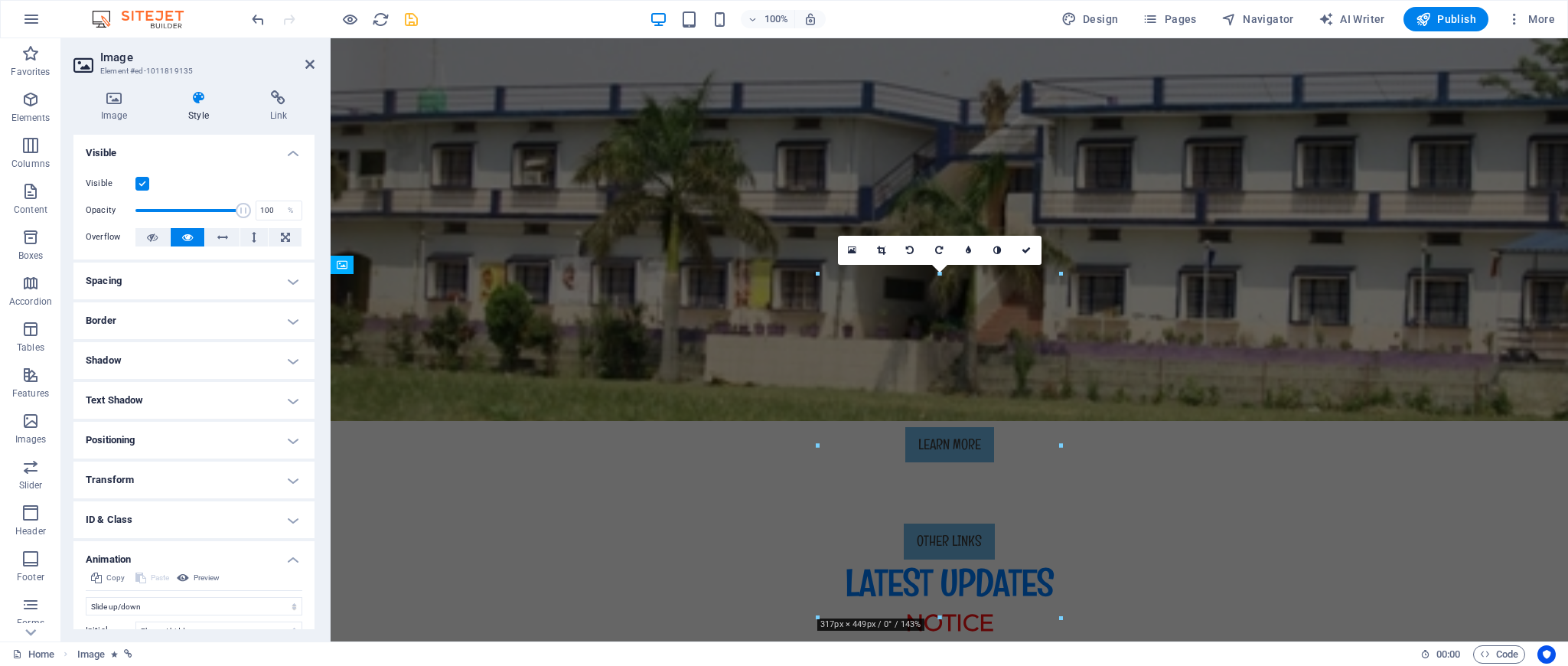
click at [306, 124] on div "Image Style Link Image Drag files here, click to choose files or select files f…" at bounding box center [194, 359] width 241 height 539
click at [278, 428] on h4 "Positioning" at bounding box center [194, 440] width 241 height 37
click at [280, 394] on h4 "Text Shadow" at bounding box center [194, 400] width 241 height 37
click at [283, 324] on h4 "Border" at bounding box center [194, 320] width 241 height 37
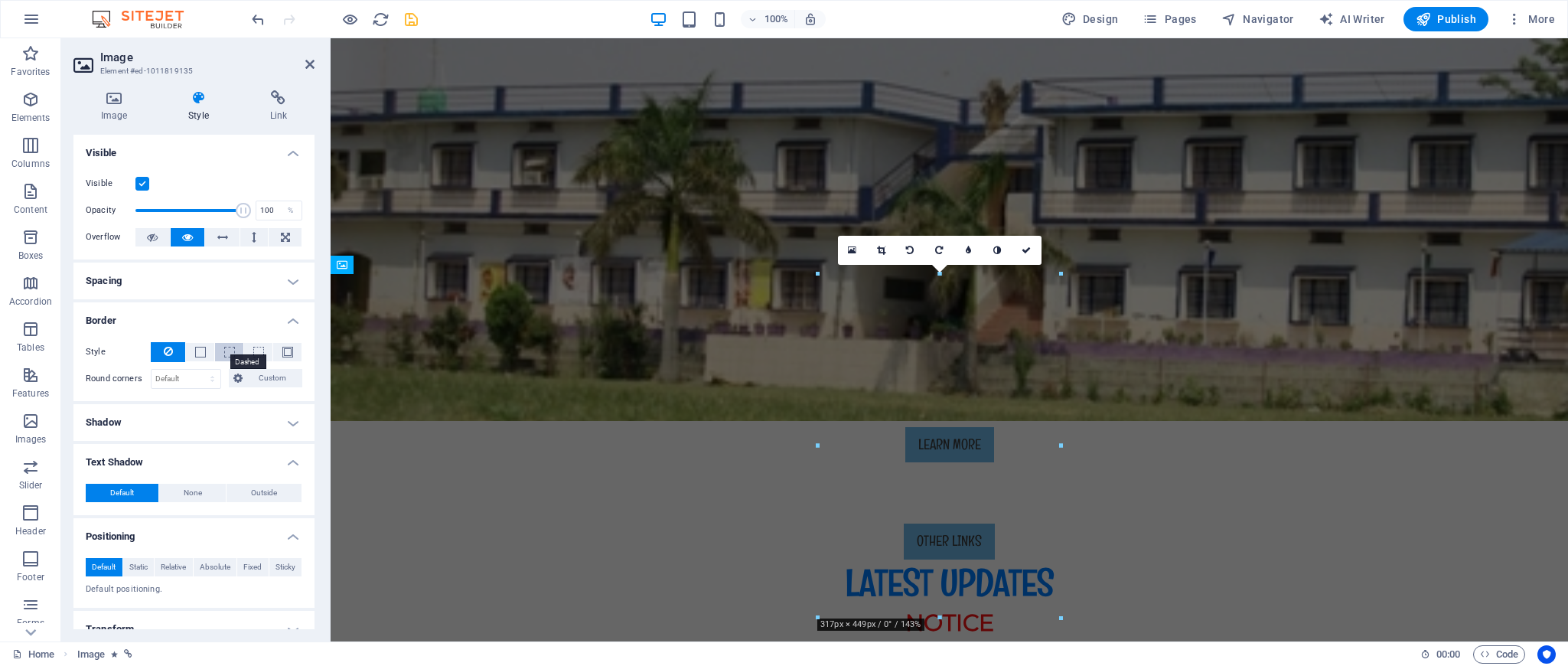
click at [224, 355] on span at bounding box center [230, 352] width 11 height 11
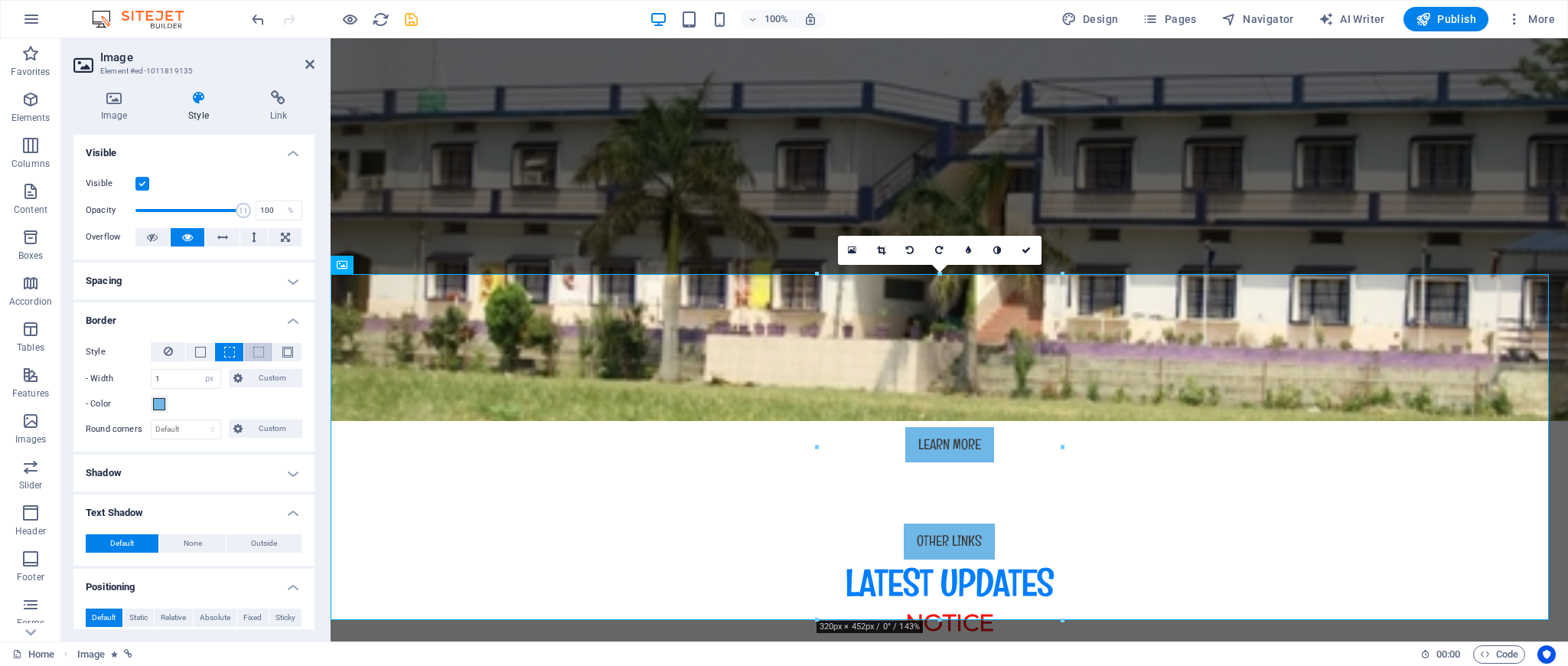
click at [248, 354] on button at bounding box center [258, 351] width 28 height 18
click at [283, 352] on span at bounding box center [288, 352] width 11 height 11
click at [159, 402] on span at bounding box center [160, 405] width 13 height 13
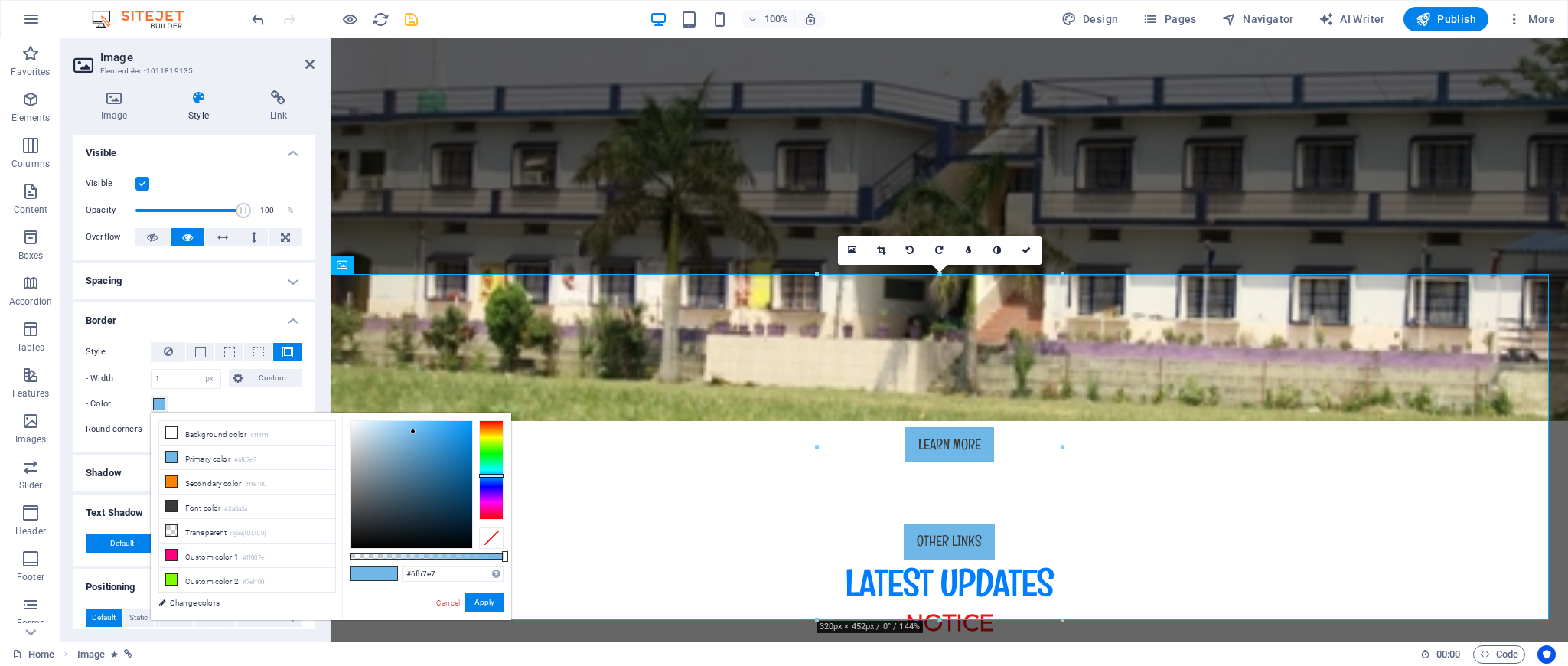
type input "#e7816f"
click at [494, 423] on div at bounding box center [490, 470] width 24 height 99
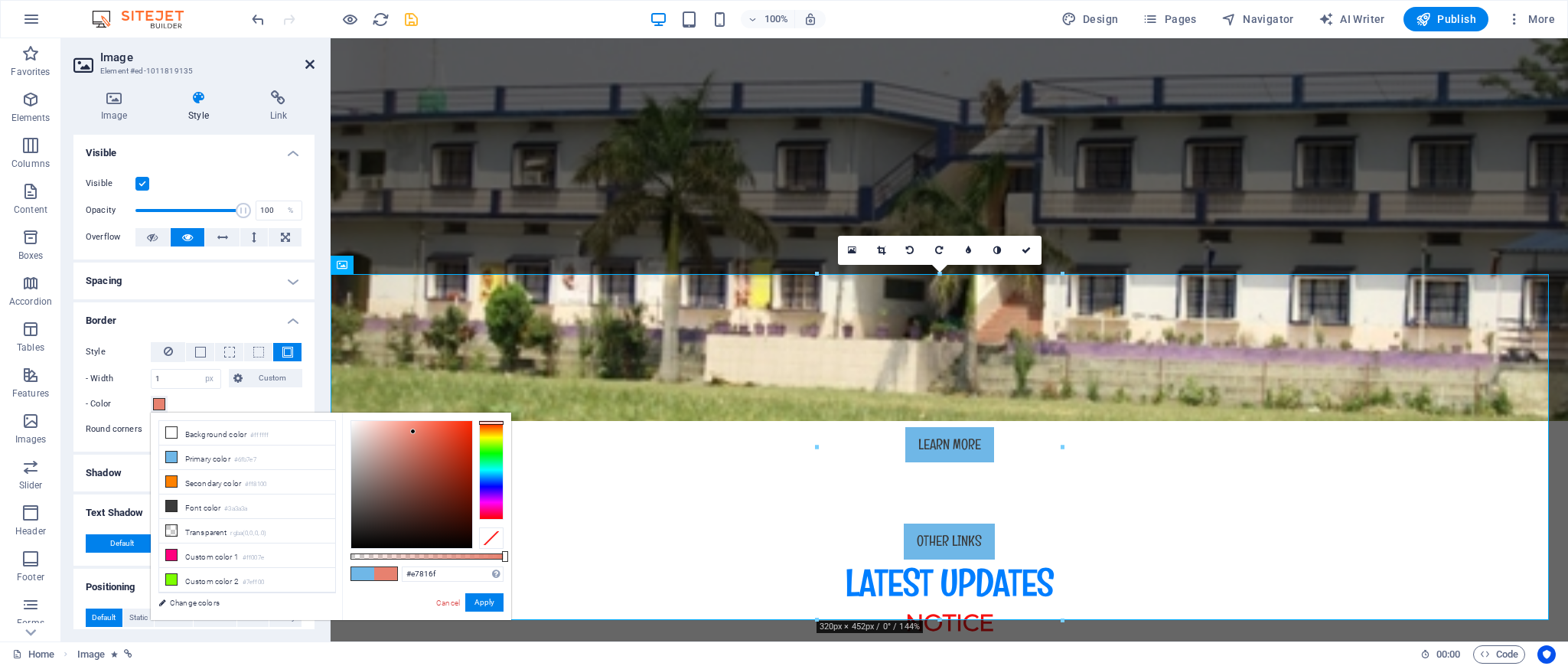
click at [308, 67] on icon at bounding box center [310, 64] width 9 height 13
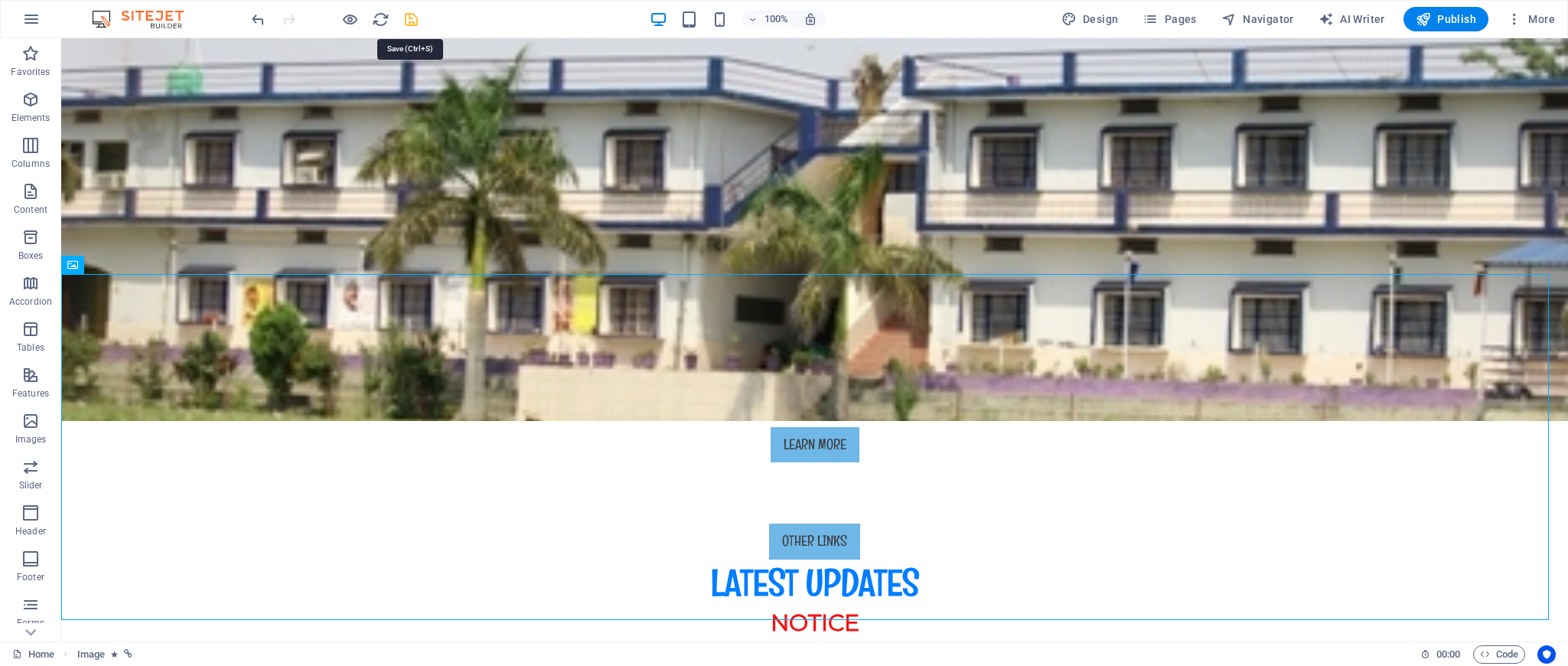
click at [411, 15] on icon "save" at bounding box center [411, 20] width 18 height 18
select select "px"
select select "slide"
select select "ms"
select select "s"
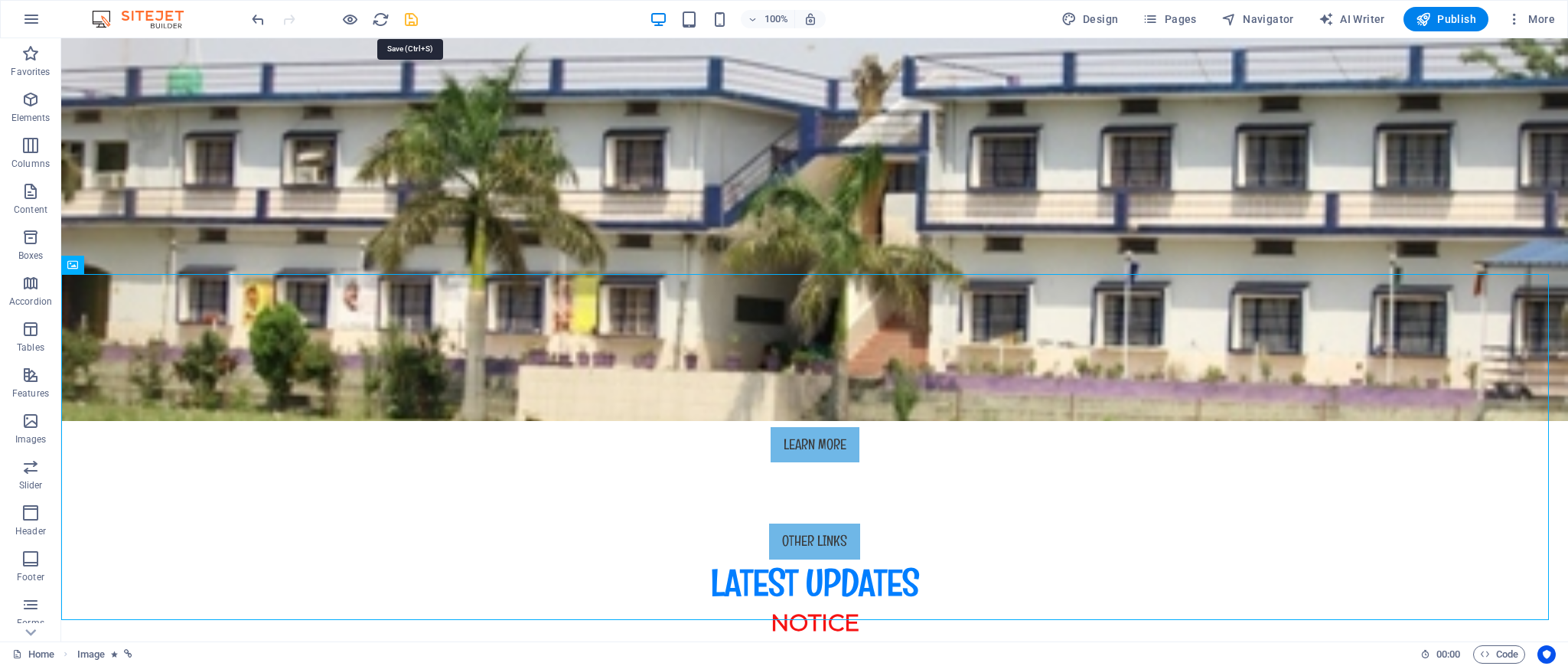
select select "scroll"
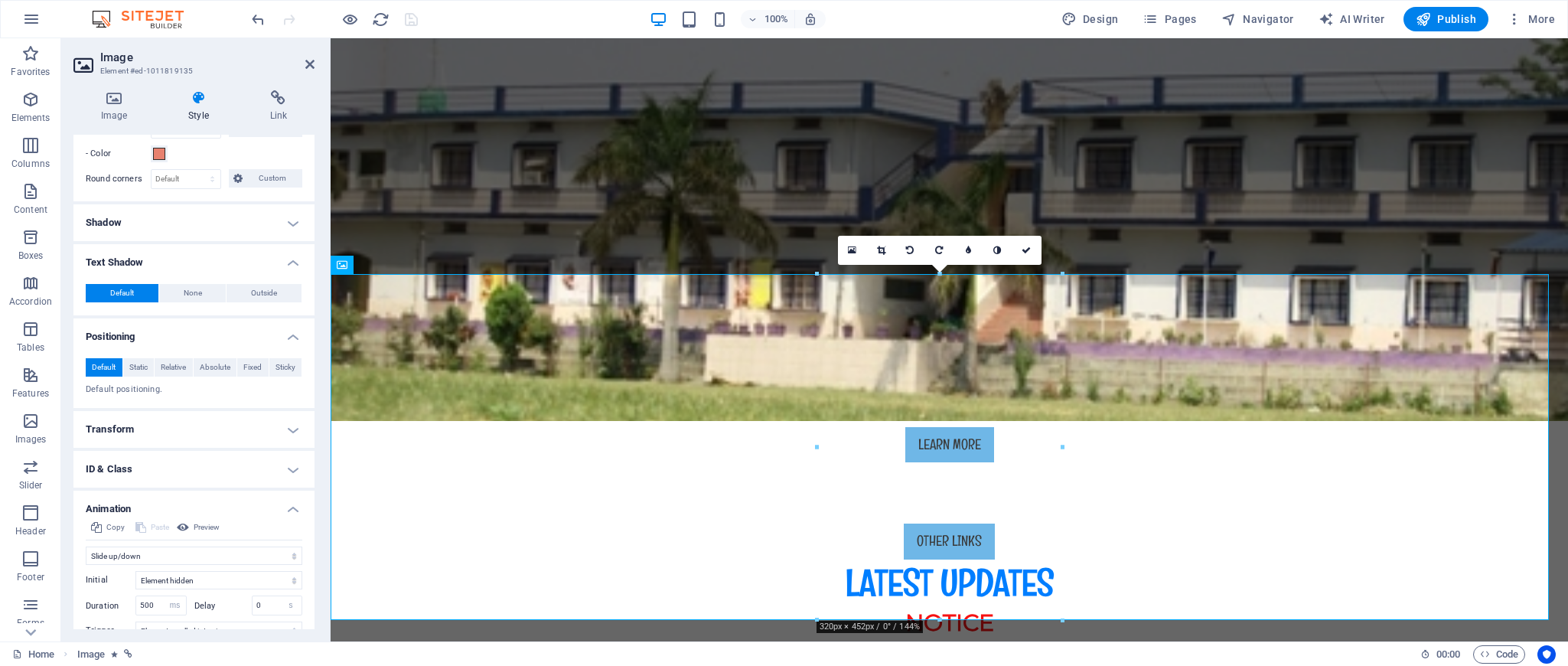
scroll to position [322, 0]
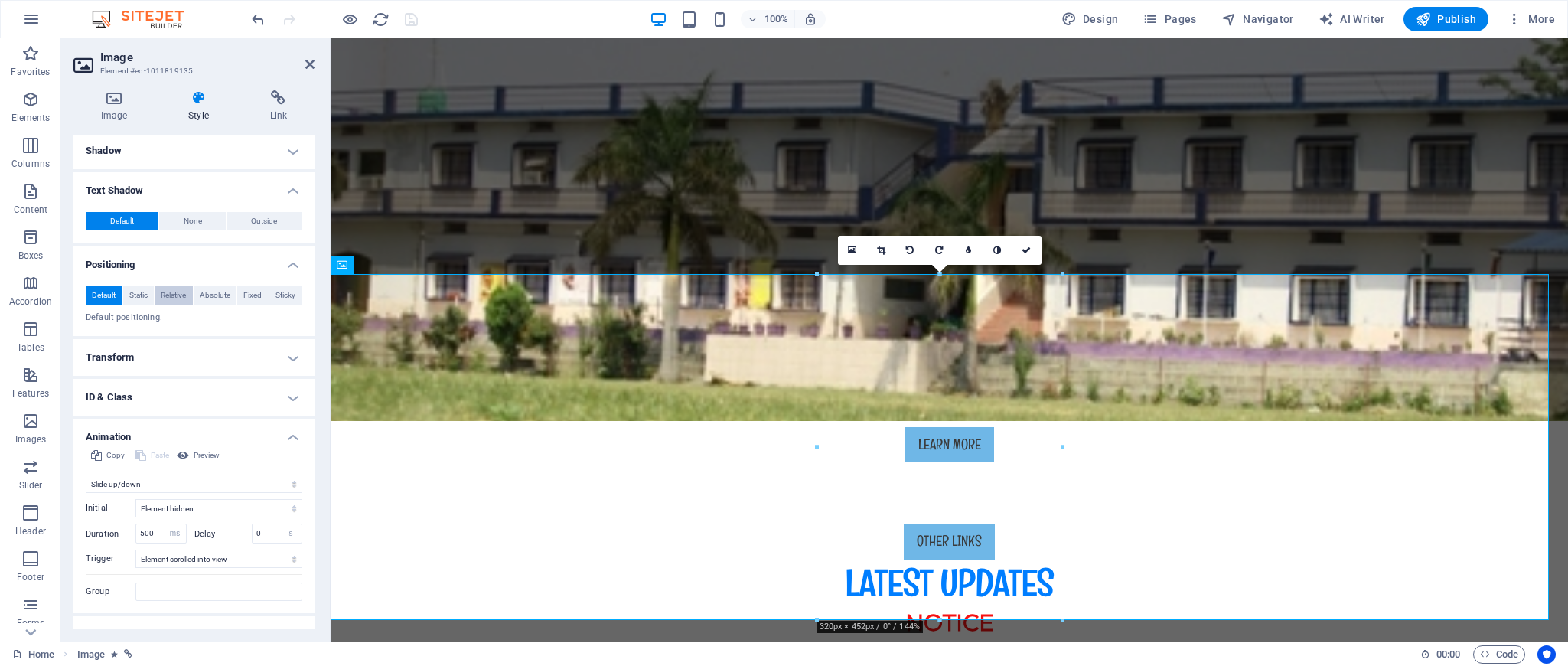
click at [160, 294] on span "Relative" at bounding box center [173, 295] width 25 height 18
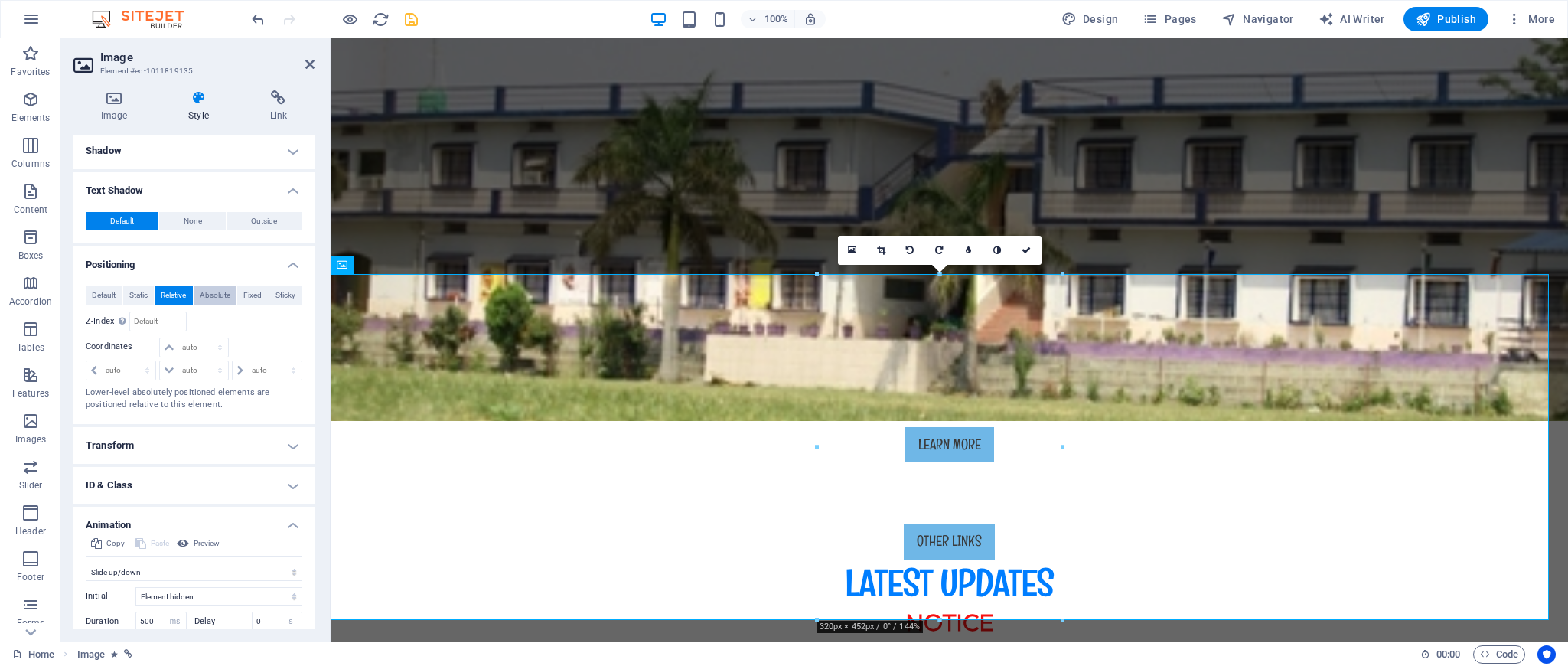
click at [213, 294] on span "Absolute" at bounding box center [214, 295] width 30 height 18
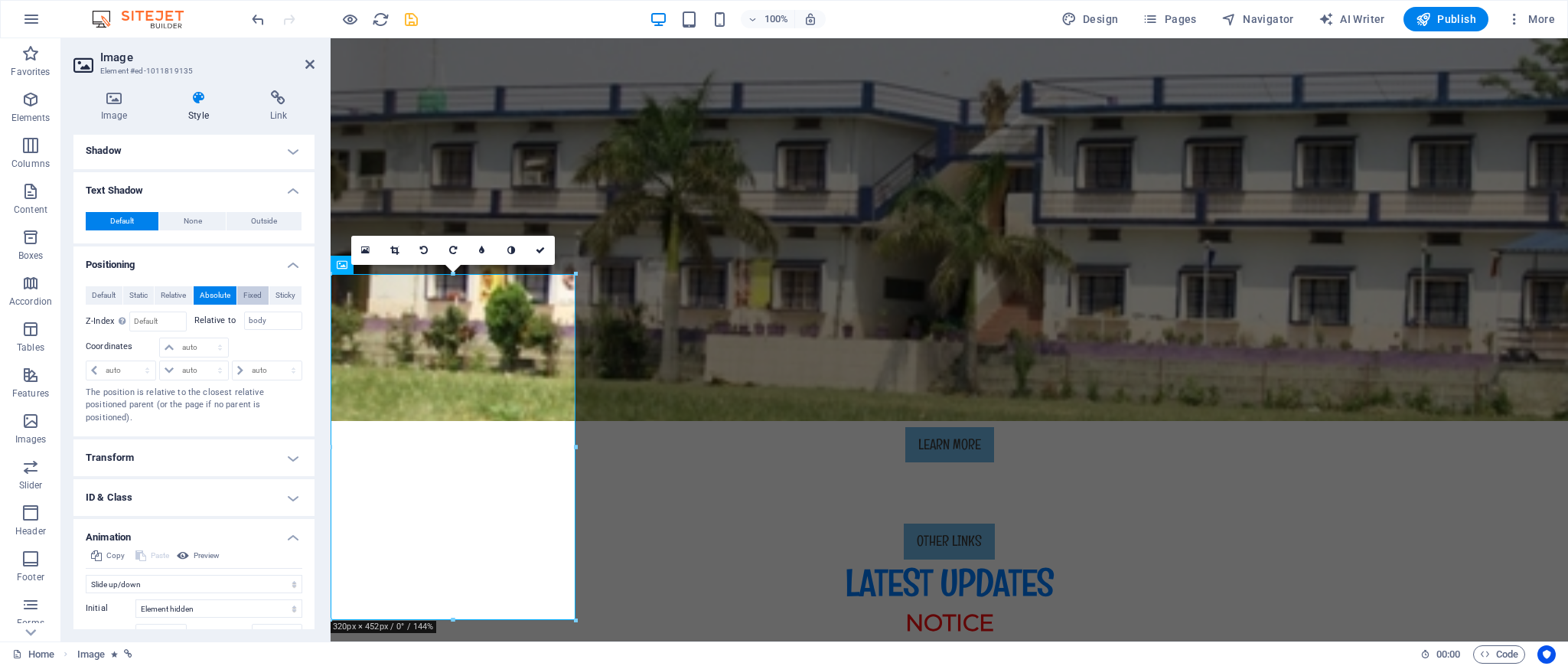
click at [257, 297] on span "Fixed" at bounding box center [252, 295] width 18 height 18
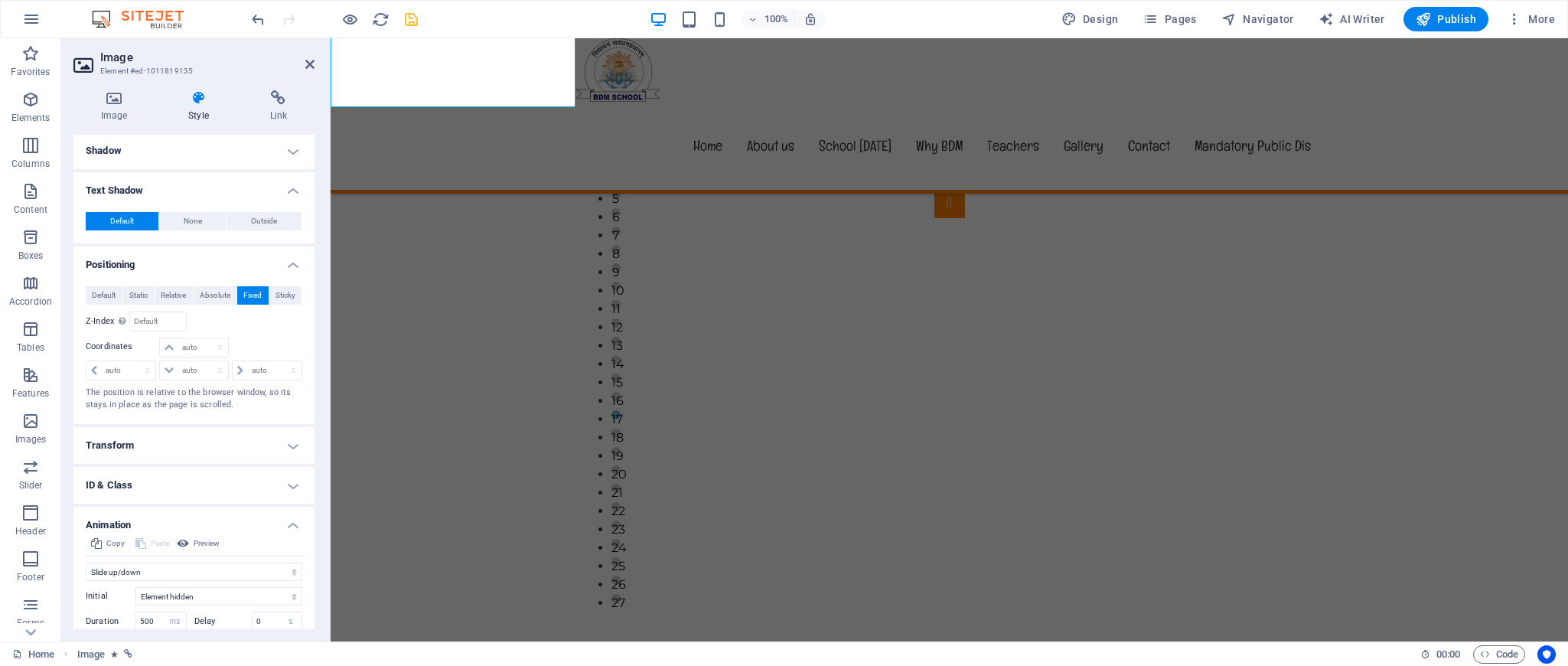
scroll to position [1626, 0]
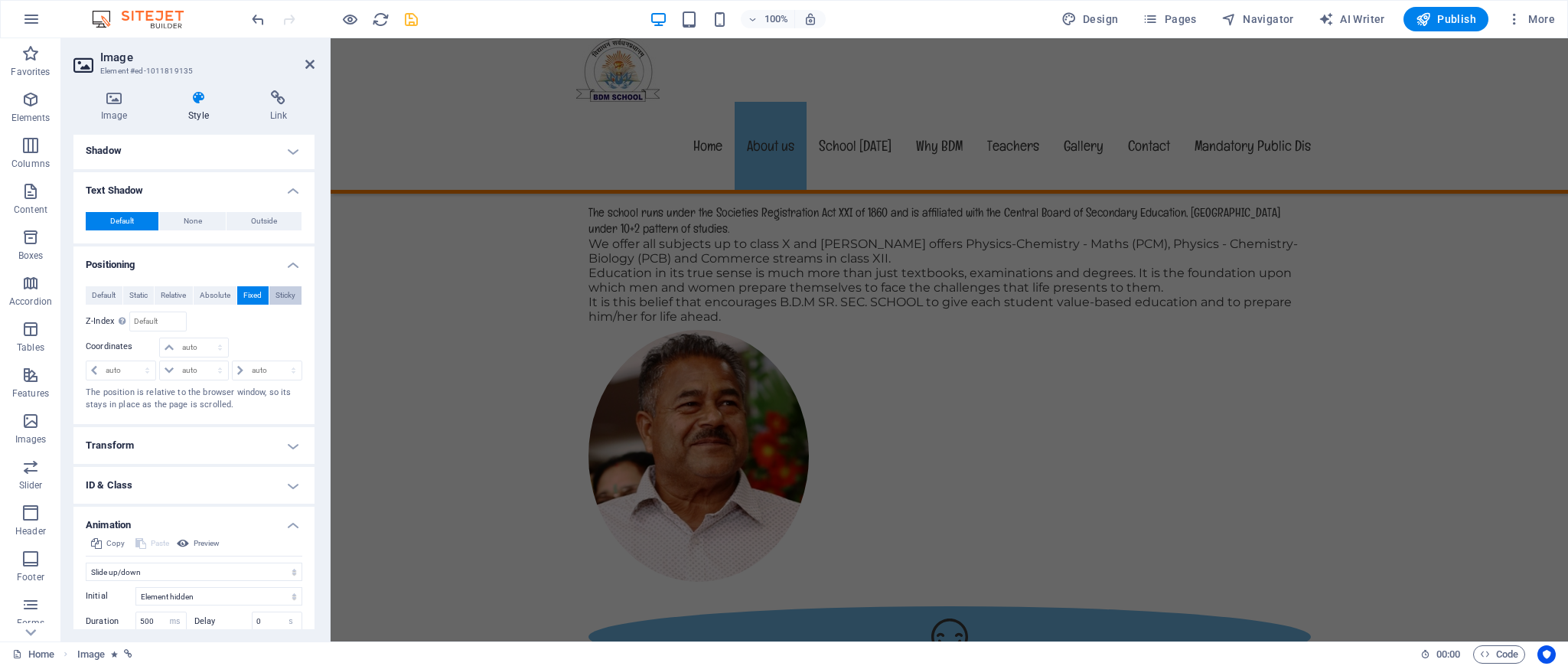
click at [275, 294] on span "Sticky" at bounding box center [285, 295] width 20 height 18
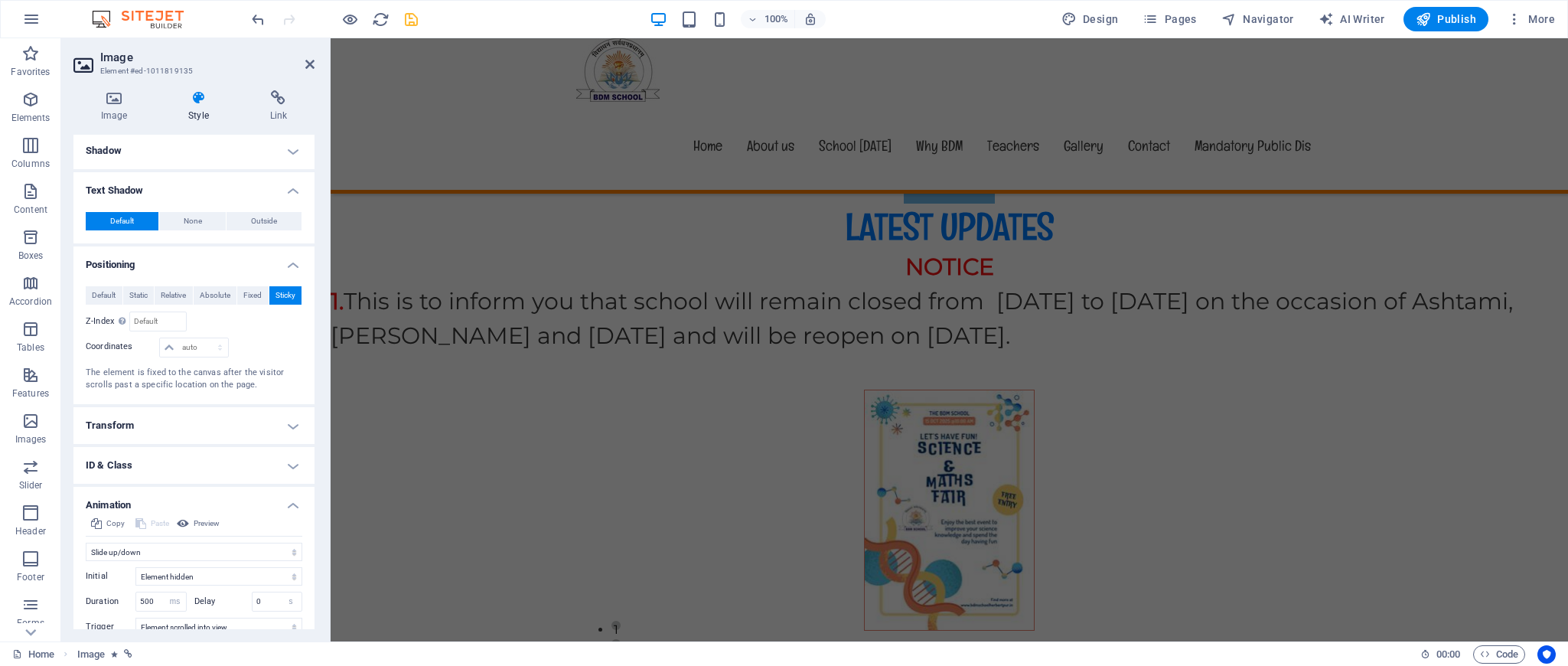
scroll to position [578, 0]
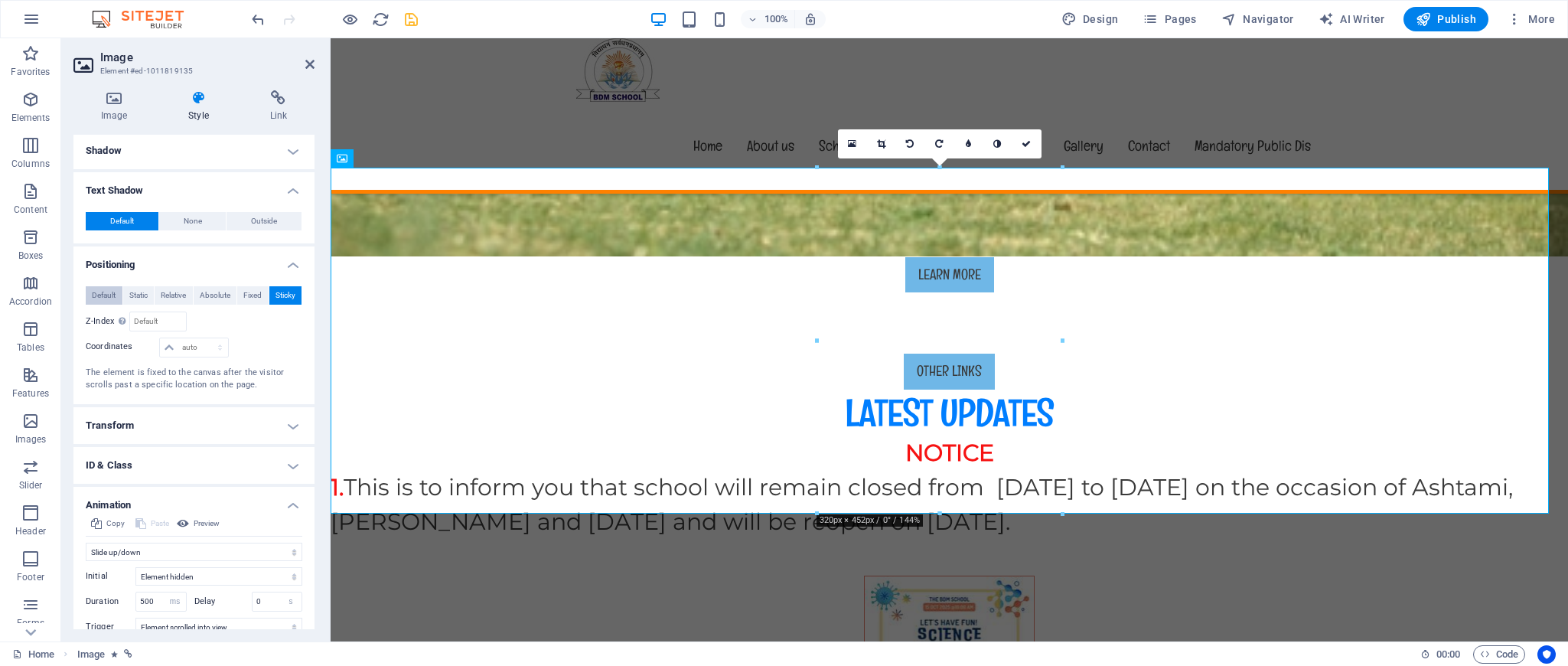
click at [110, 297] on span "Default" at bounding box center [103, 295] width 23 height 18
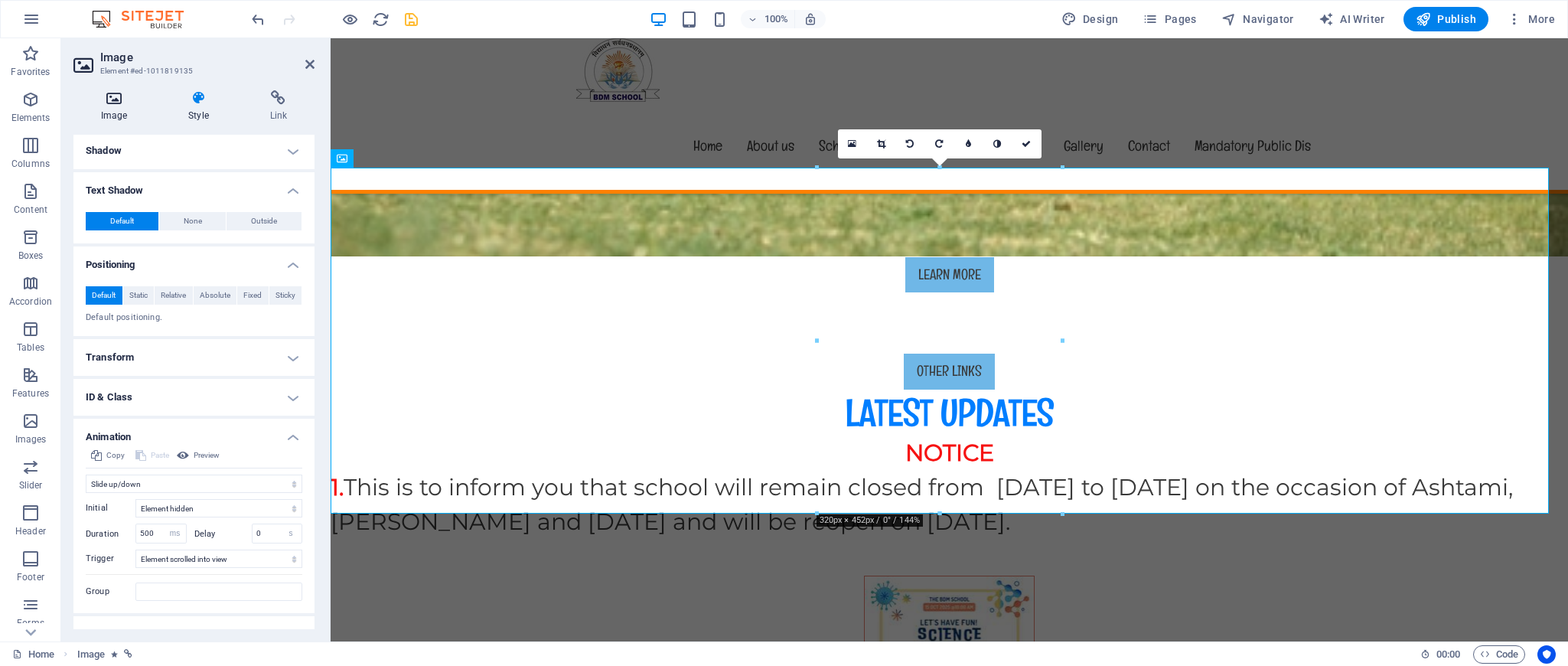
click at [108, 121] on h4 "Image" at bounding box center [117, 106] width 88 height 32
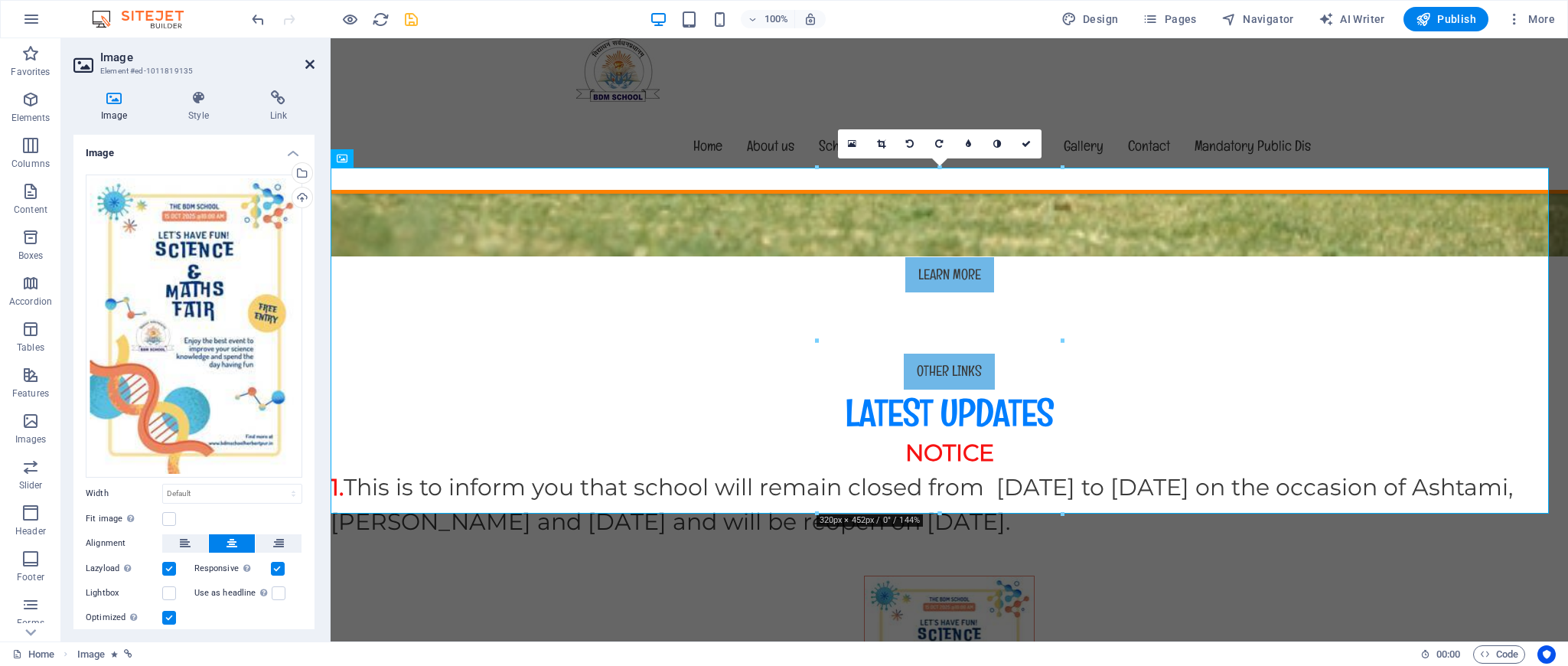
click at [312, 58] on icon at bounding box center [310, 64] width 9 height 13
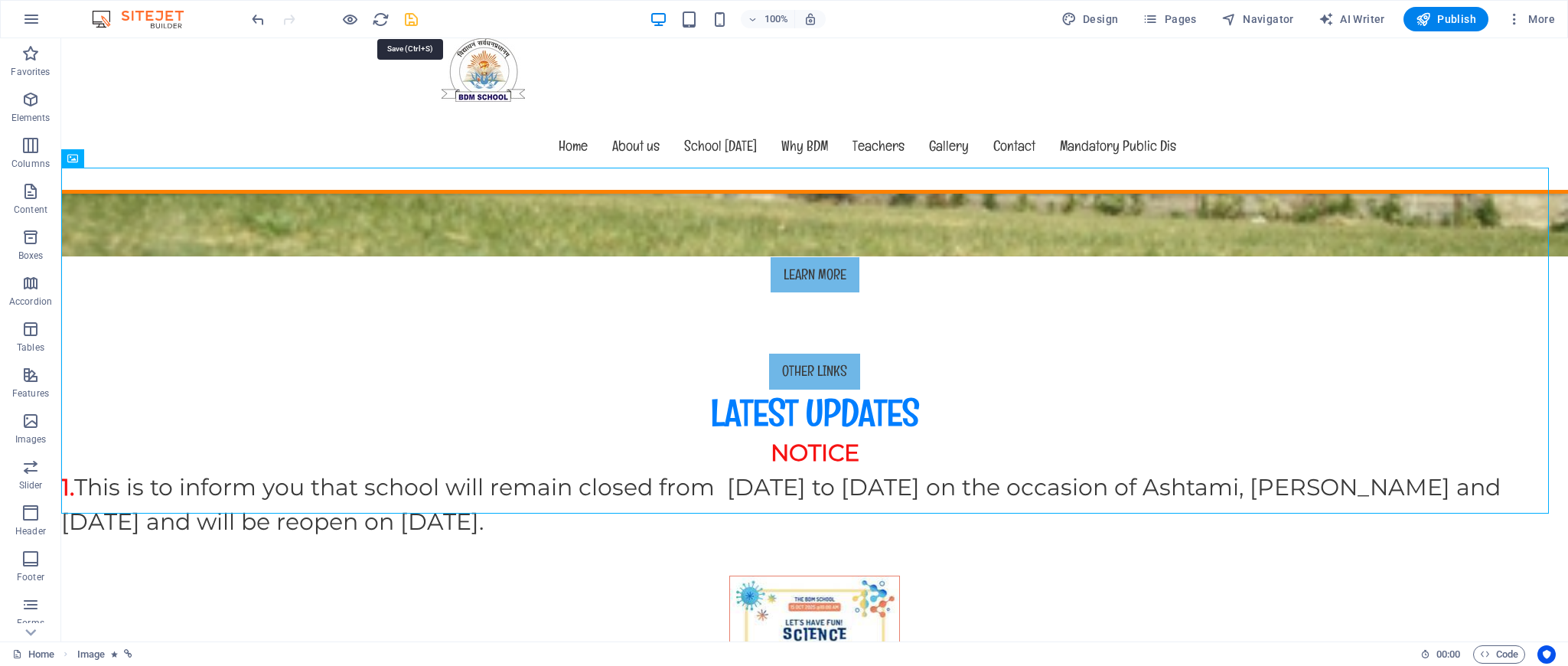
click at [409, 17] on icon "save" at bounding box center [411, 20] width 18 height 18
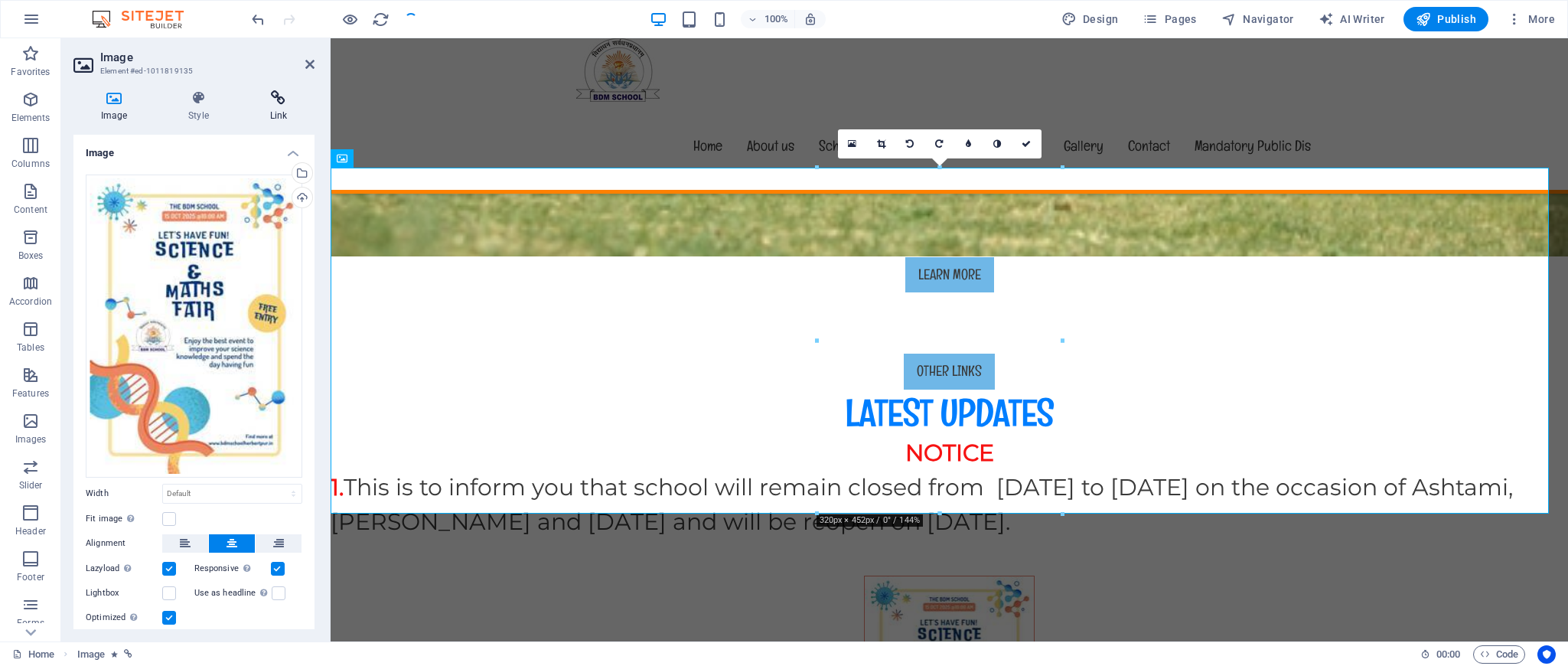
click at [275, 102] on icon at bounding box center [278, 98] width 72 height 16
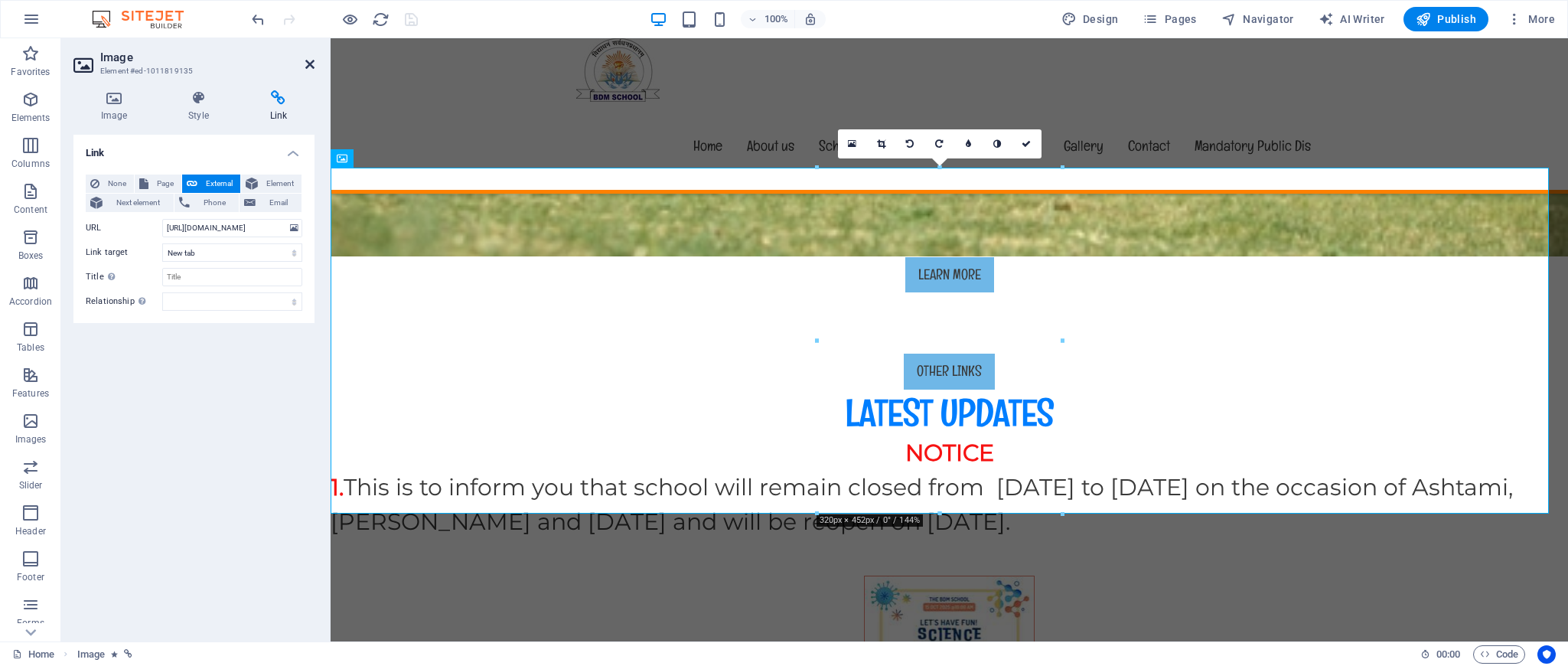
click at [305, 60] on icon at bounding box center [310, 64] width 9 height 13
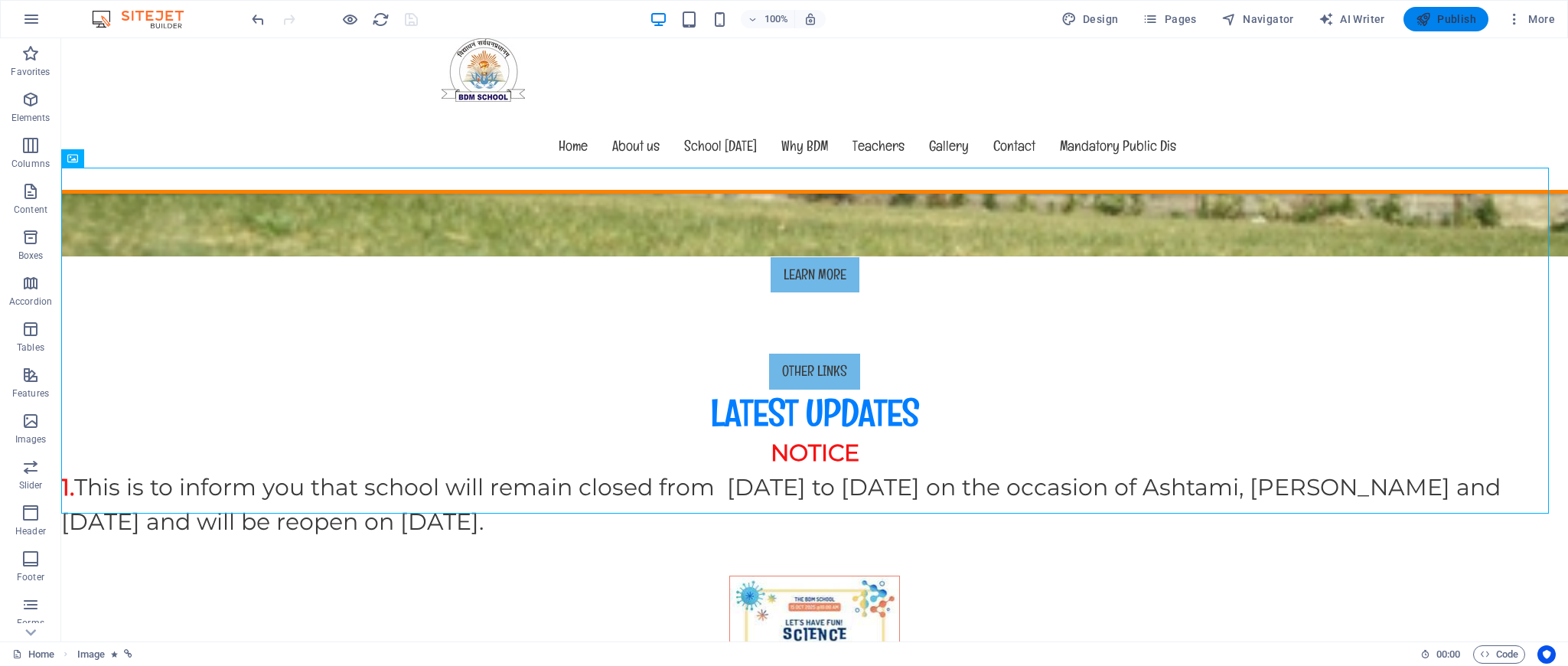
click at [1471, 17] on span "Publish" at bounding box center [1445, 20] width 60 height 16
